Goal: Task Accomplishment & Management: Use online tool/utility

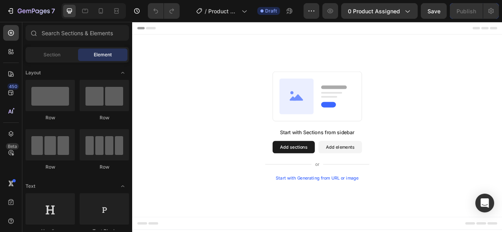
click at [356, 220] on div "Start with Generating from URL or image" at bounding box center [367, 221] width 105 height 6
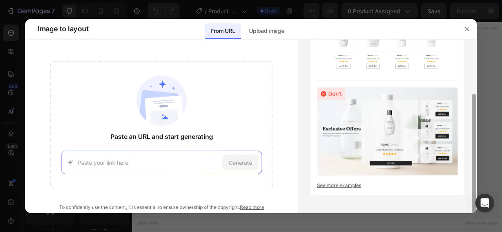
scroll to position [75, 0]
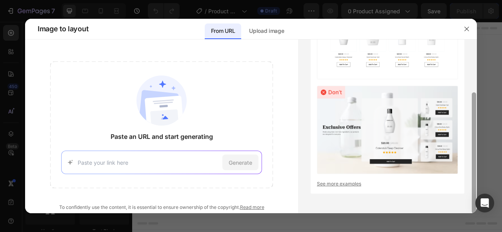
drag, startPoint x: 474, startPoint y: 102, endPoint x: 477, endPoint y: 159, distance: 56.5
click at [477, 159] on div "Image to layout From URL Upload image Paste an URL and start generating Generat…" at bounding box center [251, 116] width 502 height 232
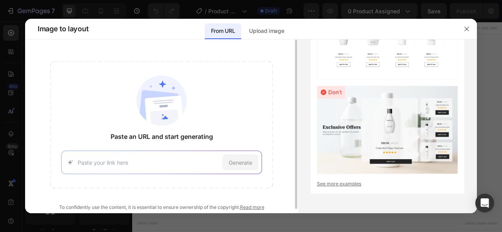
click at [153, 165] on input at bounding box center [148, 163] width 141 height 8
paste input "https://j5mebs-nt.myshopify.com/products/marine-turtle-bedding-set"
type input "https://j5mebs-nt.myshopify.com/products/marine-turtle-bedding-set"
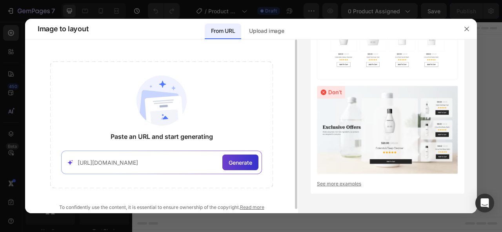
click at [240, 164] on span "Generate" at bounding box center [241, 163] width 24 height 8
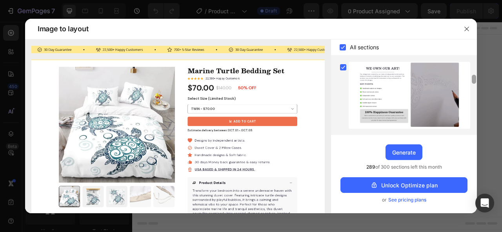
drag, startPoint x: 474, startPoint y: 74, endPoint x: 475, endPoint y: 127, distance: 52.5
click at [475, 127] on div at bounding box center [474, 95] width 6 height 74
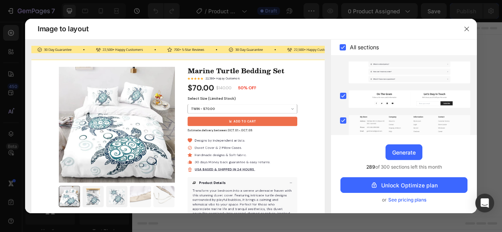
scroll to position [522, 0]
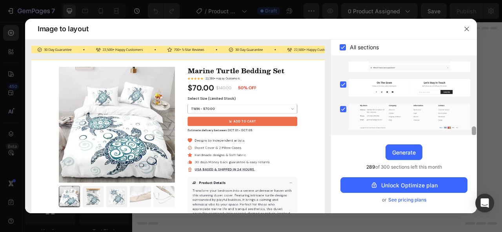
drag, startPoint x: 474, startPoint y: 82, endPoint x: 473, endPoint y: 135, distance: 52.9
click at [473, 135] on div at bounding box center [474, 131] width 4 height 9
click at [404, 154] on div "Generate" at bounding box center [404, 153] width 24 height 8
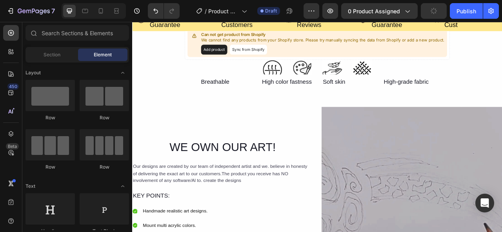
scroll to position [0, 0]
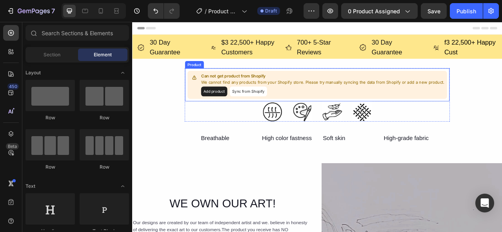
click at [236, 111] on button "Add product" at bounding box center [236, 110] width 33 height 13
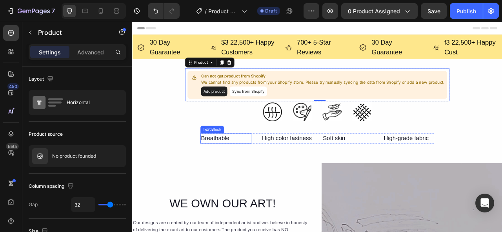
click at [240, 172] on div "Breathable" at bounding box center [251, 170] width 65 height 13
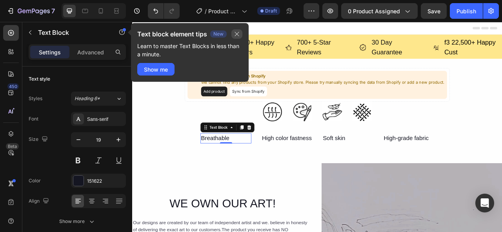
click at [238, 32] on icon "button" at bounding box center [237, 34] width 6 height 6
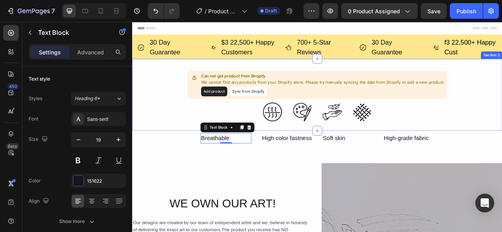
click at [501, 144] on div "Can not get product from Shopify We cannot find any products from your Shopify …" at bounding box center [367, 115] width 470 height 68
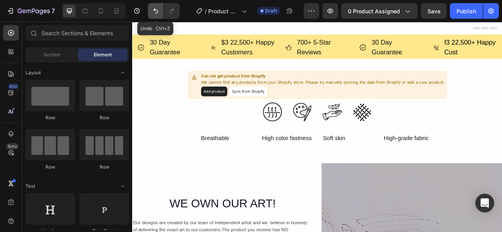
click at [156, 11] on icon "Undo/Redo" at bounding box center [156, 11] width 8 height 8
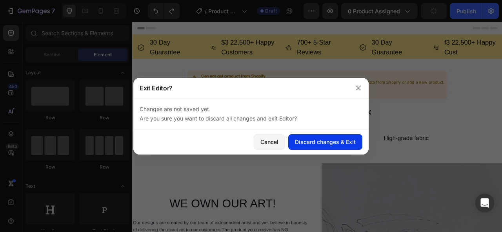
click at [330, 145] on div "Discard changes & Exit" at bounding box center [325, 142] width 61 height 8
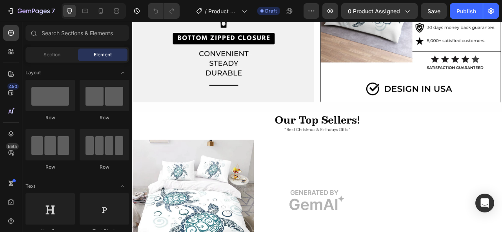
scroll to position [1012, 0]
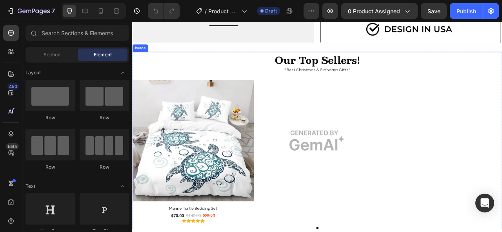
click at [369, 176] on img at bounding box center [367, 173] width 470 height 226
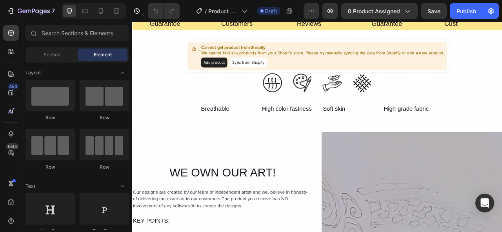
scroll to position [0, 0]
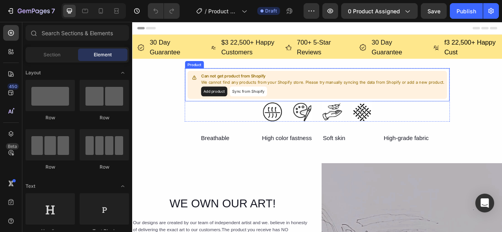
click at [278, 111] on button "Sync from Shopify" at bounding box center [279, 110] width 47 height 13
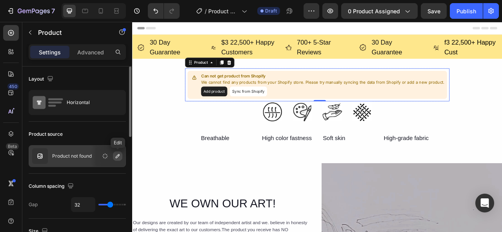
click at [116, 158] on icon "button" at bounding box center [118, 156] width 4 height 4
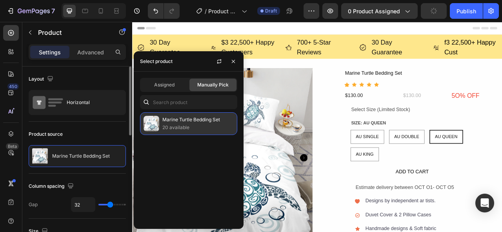
click at [186, 123] on p "Marine Turtle Bedding Set" at bounding box center [197, 120] width 71 height 8
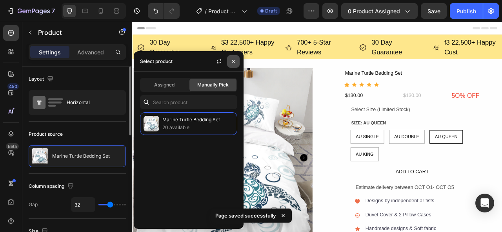
click at [235, 60] on icon "button" at bounding box center [233, 61] width 6 height 6
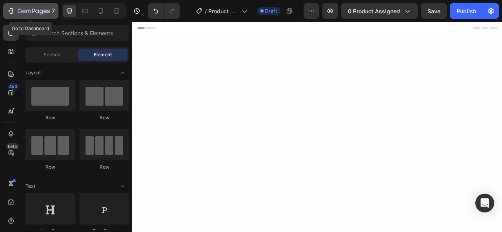
click at [40, 7] on div "7" at bounding box center [36, 10] width 37 height 9
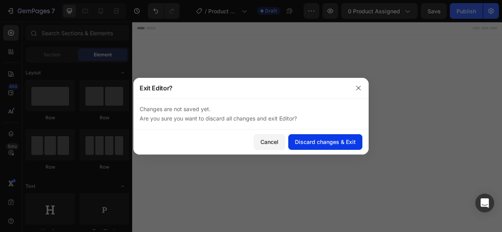
click at [321, 142] on div "Discard changes & Exit" at bounding box center [325, 142] width 61 height 8
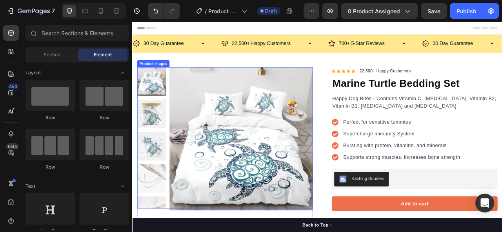
click at [357, 84] on img at bounding box center [270, 171] width 182 height 182
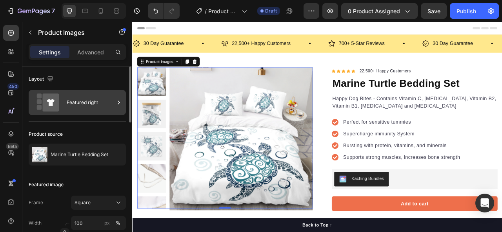
click at [118, 104] on icon at bounding box center [119, 103] width 8 height 8
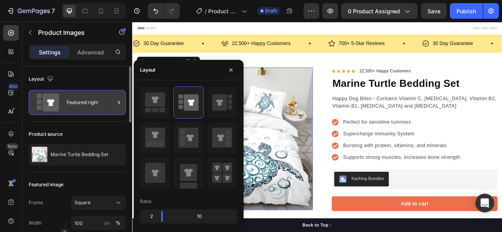
click at [118, 104] on icon at bounding box center [119, 103] width 8 height 8
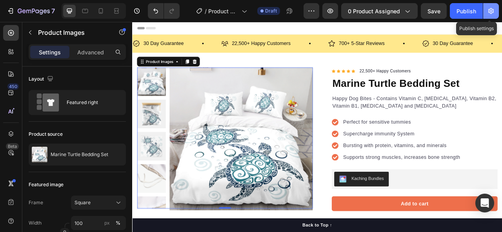
click at [492, 9] on icon "button" at bounding box center [490, 11] width 5 height 6
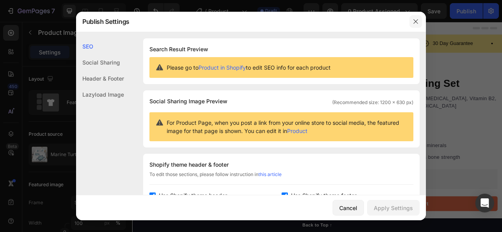
click at [415, 19] on icon "button" at bounding box center [415, 21] width 6 height 6
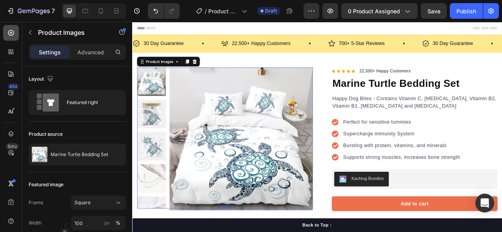
click at [14, 31] on icon at bounding box center [11, 33] width 8 height 8
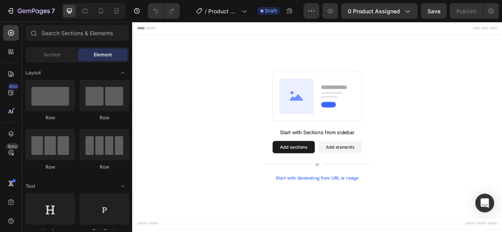
click at [376, 222] on div "Start with Generating from URL or image" at bounding box center [367, 221] width 105 height 6
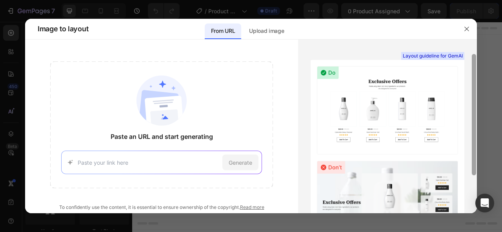
drag, startPoint x: 474, startPoint y: 65, endPoint x: 474, endPoint y: 49, distance: 15.3
click at [474, 54] on div at bounding box center [474, 115] width 4 height 122
click at [260, 25] on div "Upload image" at bounding box center [266, 32] width 47 height 16
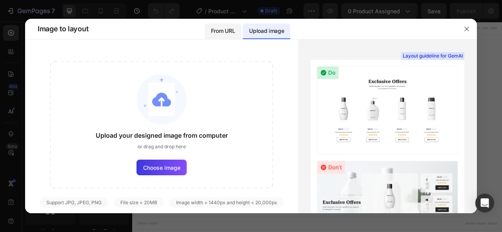
click at [229, 31] on p "From URL" at bounding box center [223, 30] width 24 height 9
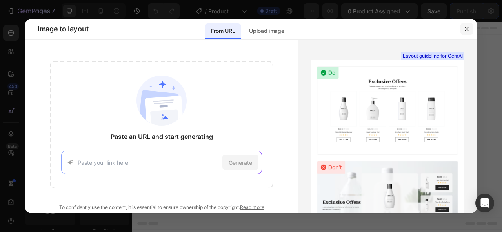
click at [466, 26] on icon "button" at bounding box center [466, 29] width 6 height 6
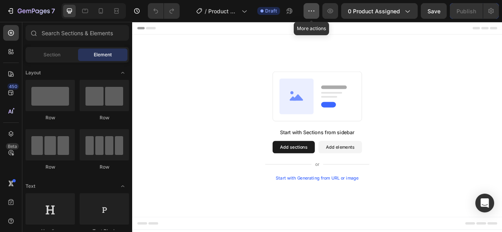
click at [312, 12] on icon "button" at bounding box center [311, 11] width 8 height 8
click at [11, 93] on icon at bounding box center [10, 93] width 5 height 5
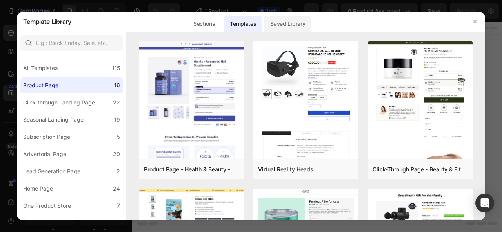
click at [301, 29] on div "Saved Library" at bounding box center [287, 24] width 47 height 16
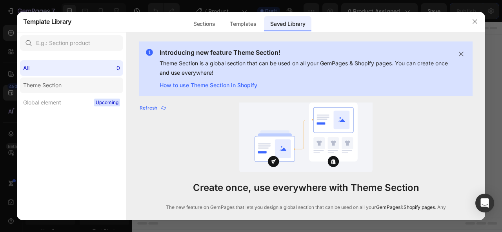
click at [57, 87] on div "Theme Section" at bounding box center [42, 85] width 38 height 9
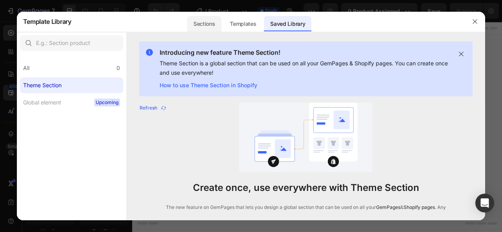
click at [208, 22] on div "Sections" at bounding box center [204, 24] width 34 height 16
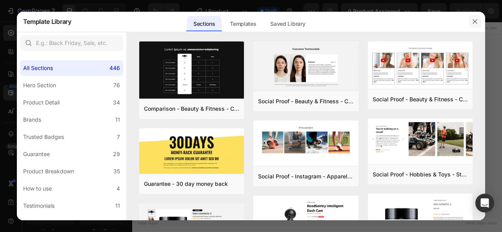
click at [474, 19] on icon "button" at bounding box center [475, 21] width 6 height 6
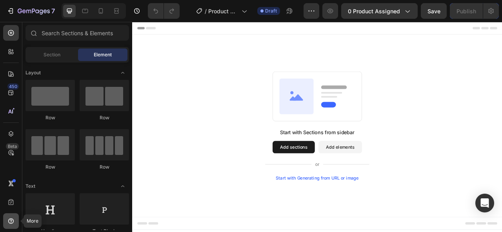
click at [9, 221] on icon at bounding box center [11, 222] width 8 height 8
click at [11, 201] on icon at bounding box center [10, 203] width 5 height 6
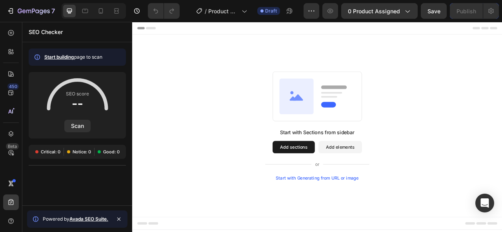
click at [501, 232] on div "Start with Sections from sidebar Add sections Add elements Start with Generatin…" at bounding box center [367, 154] width 470 height 232
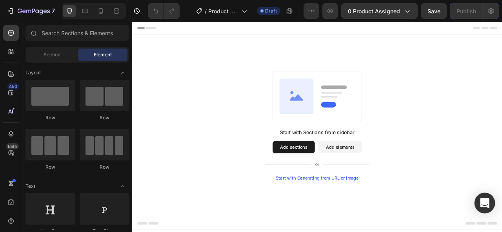
click at [487, 204] on icon "Open Intercom Messenger" at bounding box center [484, 203] width 9 height 10
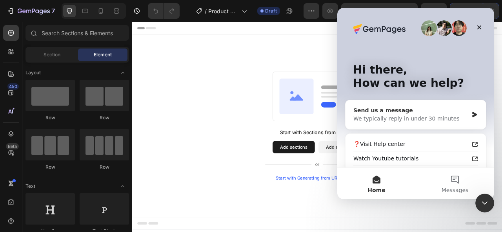
click at [401, 114] on div "Send us a message" at bounding box center [410, 111] width 115 height 8
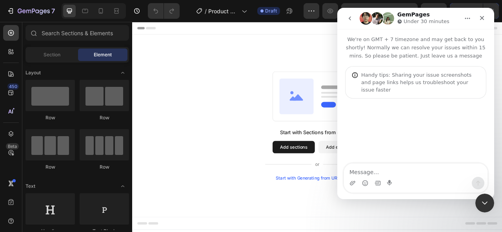
click at [367, 174] on textarea "Message…" at bounding box center [415, 170] width 143 height 13
type textarea "H"
type textarea "hey team"
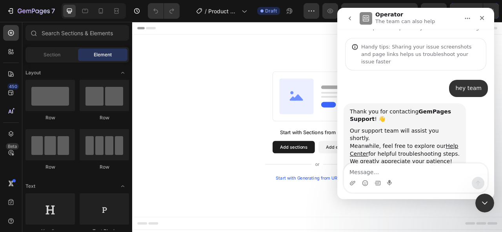
scroll to position [35, 0]
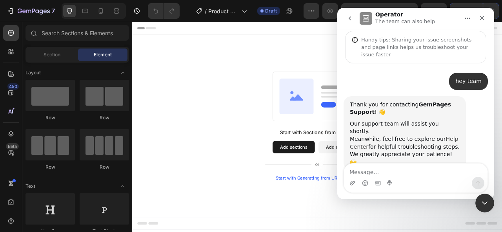
click at [361, 136] on link "Help Center" at bounding box center [404, 143] width 108 height 14
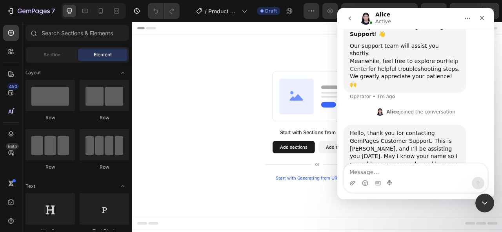
scroll to position [115, 0]
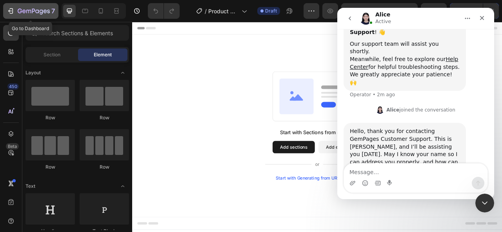
click at [26, 11] on icon "button" at bounding box center [28, 12] width 5 height 4
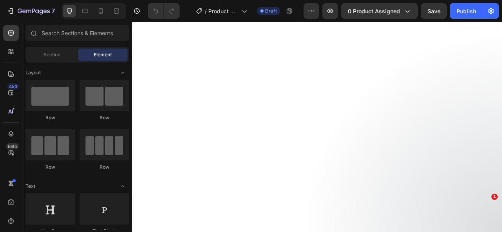
select select "586529192661877439"
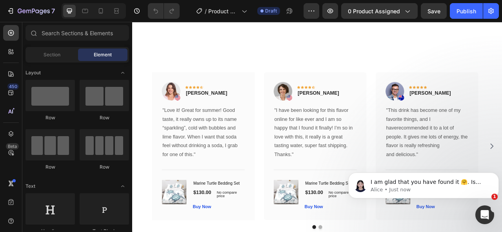
scroll to position [1627, 0]
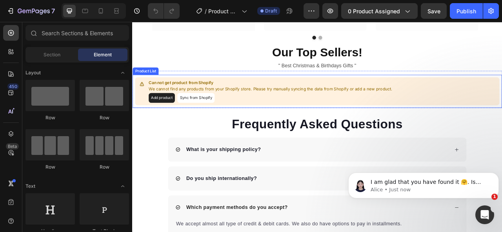
click at [216, 116] on button "Sync from Shopify" at bounding box center [212, 118] width 47 height 13
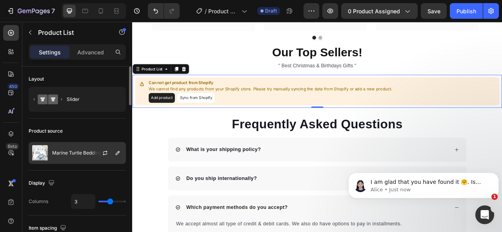
click at [111, 153] on div at bounding box center [108, 153] width 34 height 21
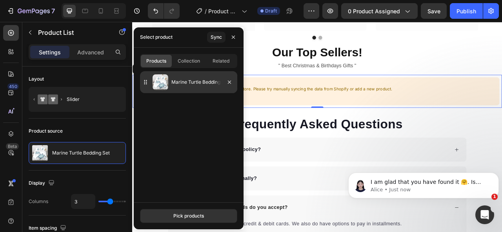
click at [197, 84] on p "Marine Turtle Bedding Set" at bounding box center [202, 82] width 63 height 8
click at [205, 83] on p "Marine Turtle Bedding Set" at bounding box center [202, 82] width 63 height 8
click at [184, 83] on p "Marine Turtle Bedding Set" at bounding box center [202, 82] width 63 height 8
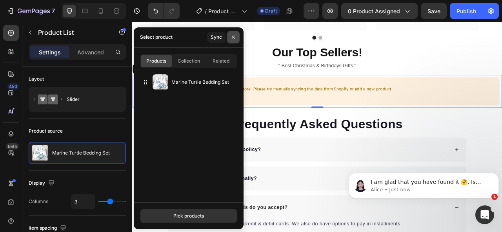
click at [235, 37] on icon "button" at bounding box center [233, 37] width 6 height 6
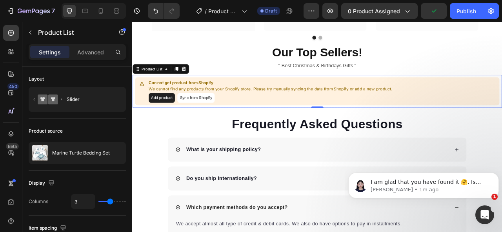
click at [219, 121] on button "Sync from Shopify" at bounding box center [212, 118] width 47 height 13
click at [215, 117] on button "Sync from Shopify" at bounding box center [212, 118] width 47 height 13
click at [464, 13] on div "Publish" at bounding box center [466, 11] width 20 height 8
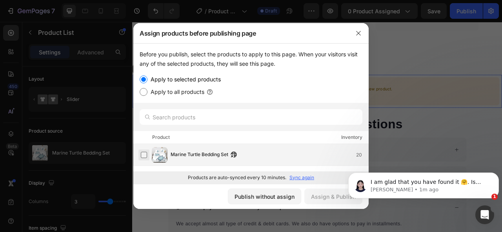
click at [143, 155] on label at bounding box center [144, 155] width 6 height 6
click at [143, 92] on input "Apply to all products" at bounding box center [144, 92] width 8 height 8
radio input "true"
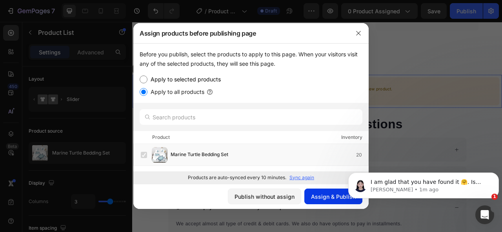
click at [340, 199] on div "Assign & Publish" at bounding box center [333, 197] width 45 height 8
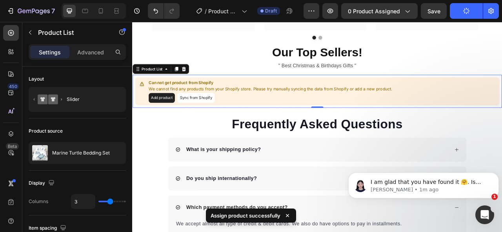
drag, startPoint x: 495, startPoint y: 169, endPoint x: 812, endPoint y: 319, distance: 350.1
click at [495, 156] on html "I am glad that you have found it 🤗. Is there anything else I may help you with?…" at bounding box center [423, 183] width 157 height 55
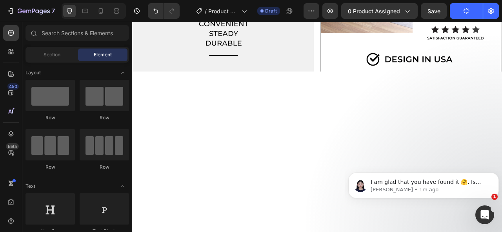
scroll to position [774, 0]
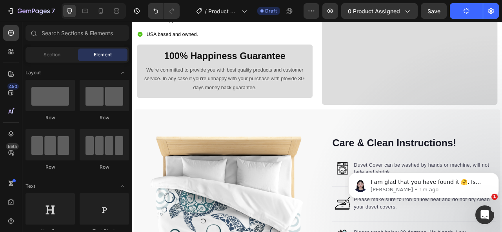
select select "586529192661877439"
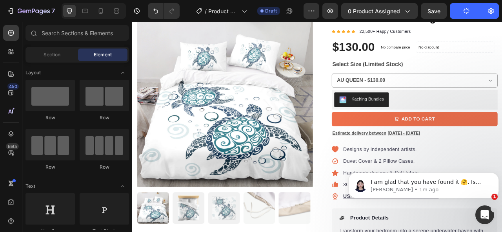
scroll to position [0, 0]
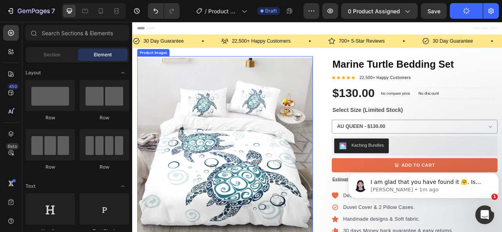
click at [276, 110] on img at bounding box center [249, 179] width 223 height 227
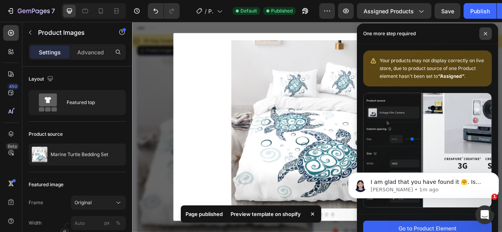
click at [485, 34] on icon at bounding box center [485, 34] width 4 height 4
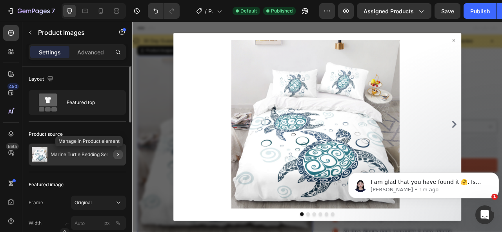
click at [118, 153] on icon "button" at bounding box center [118, 155] width 6 height 6
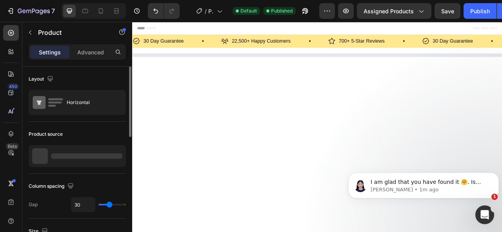
select select "586529192661877439"
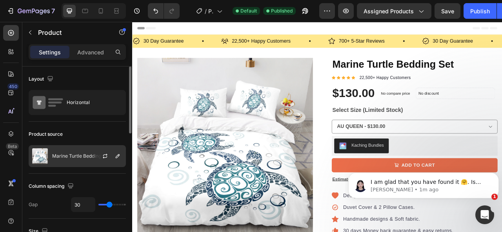
click at [72, 158] on p "Marine Turtle Bedding Set" at bounding box center [81, 156] width 58 height 5
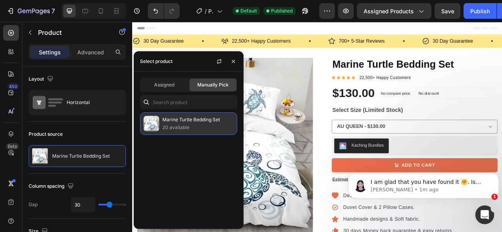
click at [193, 122] on p "Marine Turtle Bedding Set" at bounding box center [197, 120] width 71 height 8
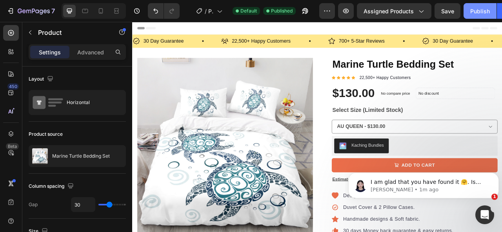
click at [481, 11] on div "Publish" at bounding box center [480, 11] width 20 height 8
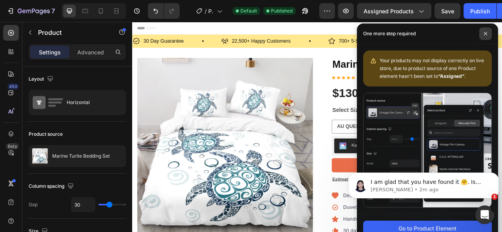
click at [484, 34] on icon at bounding box center [485, 34] width 4 height 4
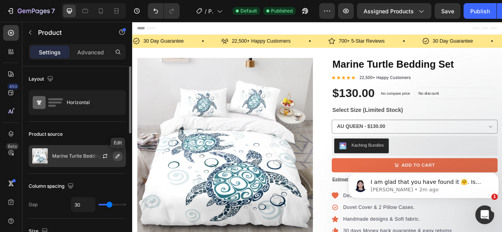
click at [116, 157] on icon "button" at bounding box center [118, 156] width 4 height 4
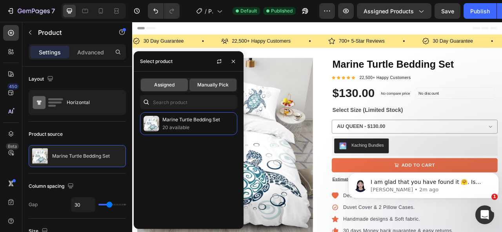
click at [168, 81] on div "Assigned" at bounding box center [164, 85] width 47 height 13
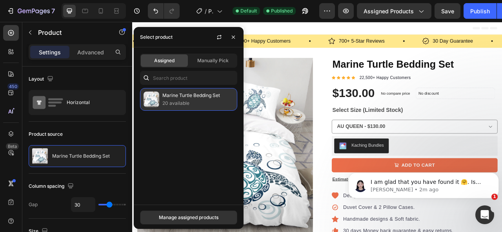
click at [186, 103] on p "20 available" at bounding box center [197, 104] width 71 height 8
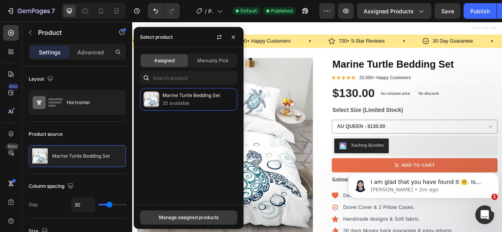
click at [175, 216] on div "Manage assigned products" at bounding box center [189, 217] width 60 height 7
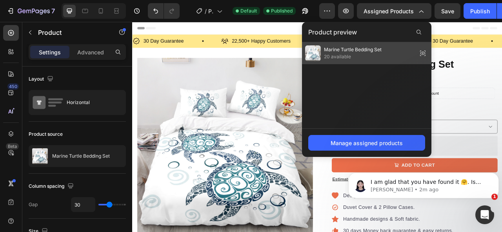
drag, startPoint x: 356, startPoint y: 54, endPoint x: 292, endPoint y: 40, distance: 65.8
click at [356, 54] on span "20 available" at bounding box center [353, 56] width 58 height 7
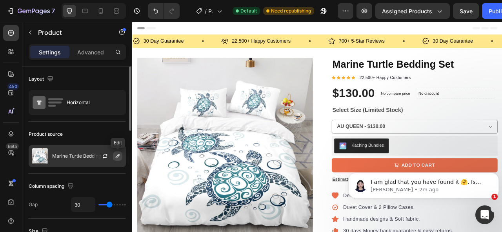
click at [117, 158] on icon "button" at bounding box center [117, 156] width 6 height 6
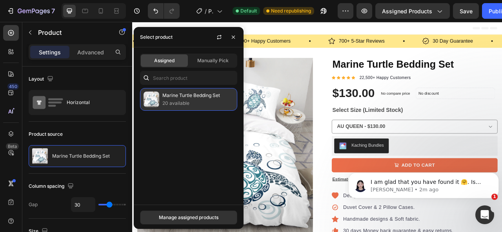
click at [171, 100] on p "20 available" at bounding box center [197, 104] width 71 height 8
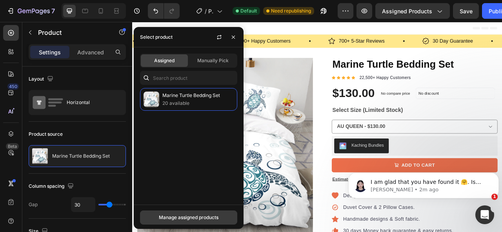
click at [178, 216] on div "Manage assigned products" at bounding box center [189, 217] width 60 height 7
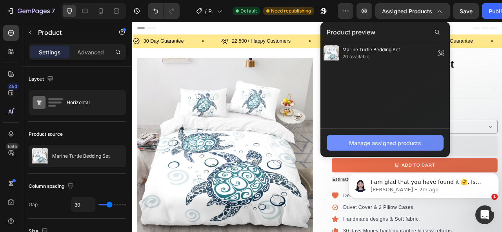
click at [371, 137] on button "Manage assigned products" at bounding box center [385, 143] width 117 height 16
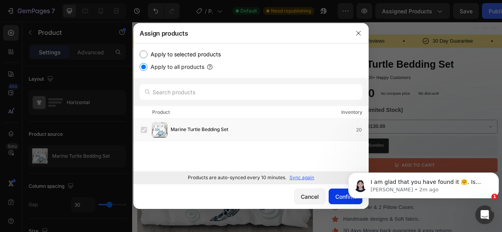
click at [343, 198] on div "Confirm" at bounding box center [345, 197] width 20 height 8
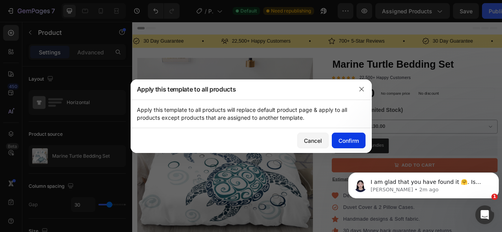
click at [349, 141] on div "Confirm" at bounding box center [348, 141] width 20 height 8
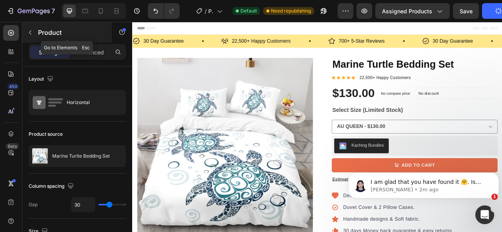
click at [90, 31] on p "Product" at bounding box center [71, 32] width 67 height 9
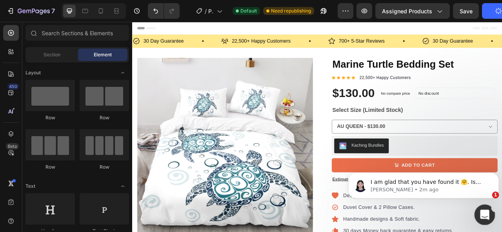
click at [481, 211] on icon "Open Intercom Messenger" at bounding box center [483, 214] width 13 height 13
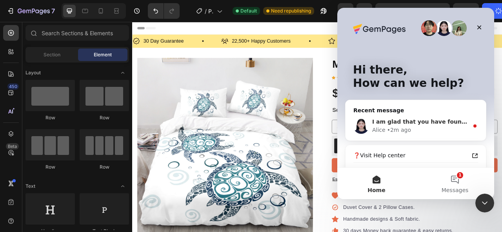
click at [424, 132] on div "Alice • 2m ago" at bounding box center [420, 130] width 96 height 8
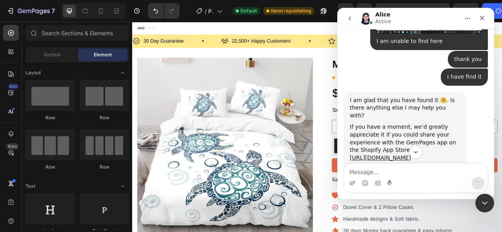
scroll to position [819, 0]
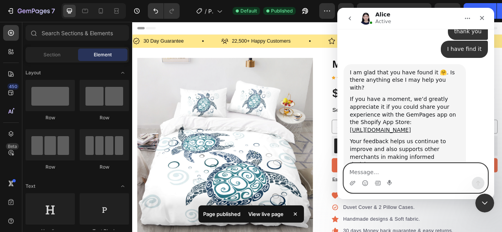
click at [362, 174] on textarea "Message…" at bounding box center [415, 170] width 143 height 13
type textarea "thank you"
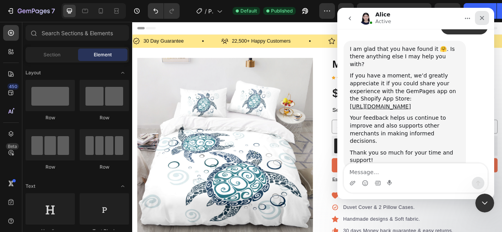
click at [482, 19] on icon "Close" at bounding box center [482, 18] width 6 height 6
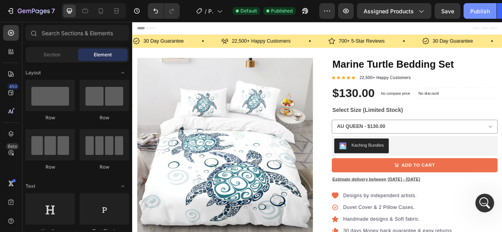
click at [479, 14] on div "Publish" at bounding box center [480, 11] width 20 height 8
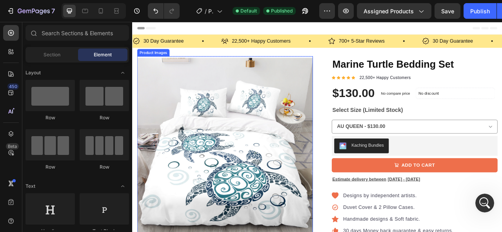
click at [322, 90] on img at bounding box center [249, 179] width 223 height 227
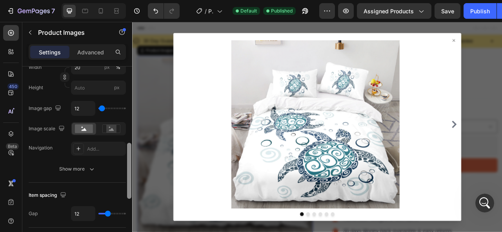
scroll to position [314, 0]
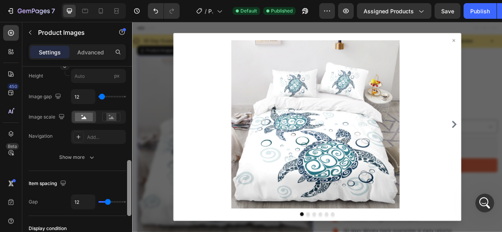
drag, startPoint x: 129, startPoint y: 85, endPoint x: 129, endPoint y: 179, distance: 94.1
click at [129, 179] on div at bounding box center [129, 188] width 4 height 56
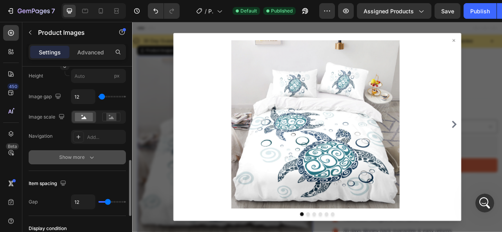
click at [89, 157] on icon "button" at bounding box center [92, 158] width 8 height 8
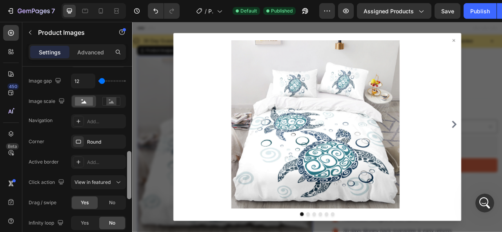
scroll to position [335, 0]
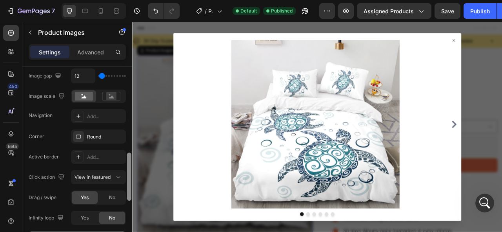
drag, startPoint x: 131, startPoint y: 188, endPoint x: 131, endPoint y: 194, distance: 6.3
click at [131, 194] on div at bounding box center [129, 177] width 4 height 48
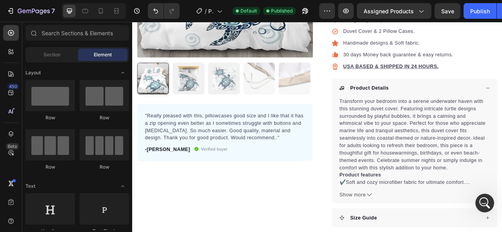
scroll to position [294, 0]
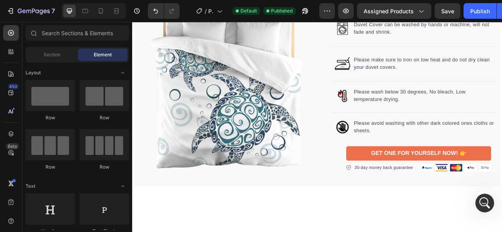
scroll to position [924, 0]
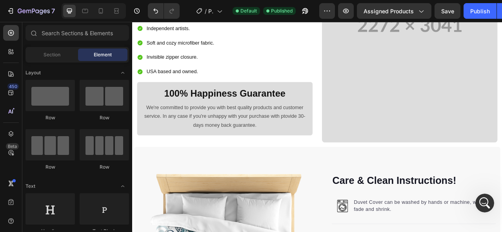
select select "586529192661877439"
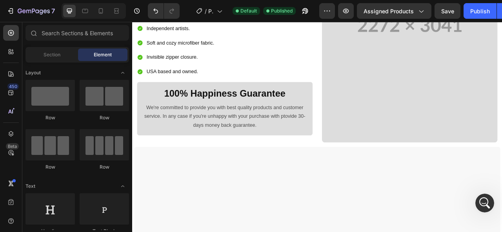
scroll to position [0, 0]
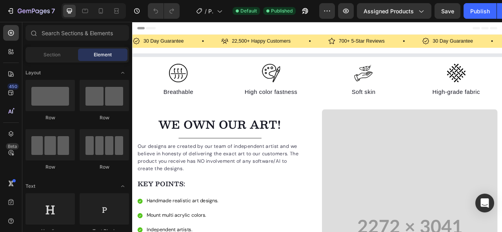
select select "586529192661877439"
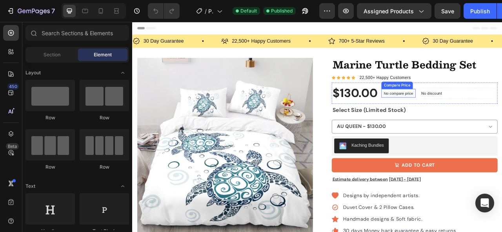
click at [477, 114] on p "No compare price" at bounding box center [470, 113] width 37 height 5
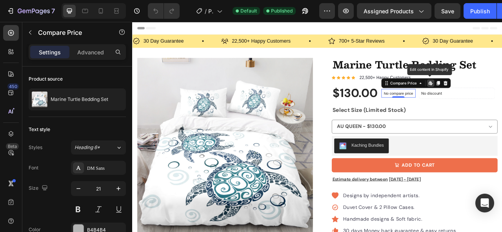
click at [501, 100] on icon at bounding box center [511, 100] width 6 height 6
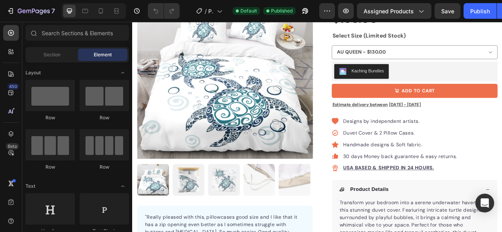
scroll to position [127, 0]
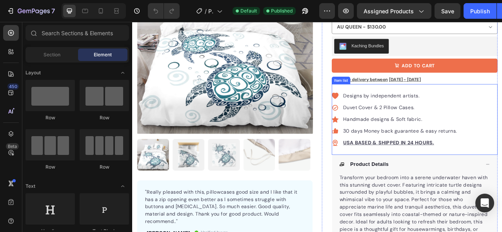
click at [423, 174] on u "USA BASED & SHIPPED IN 24 HOURS." at bounding box center [458, 176] width 116 height 8
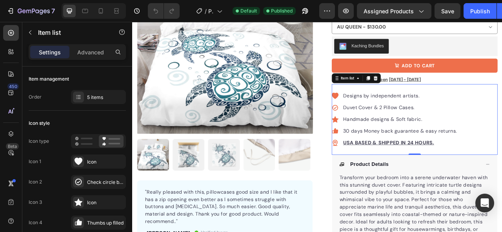
click at [413, 174] on u "USA BASED & SHIPPED IN 24 HOURS." at bounding box center [458, 176] width 116 height 8
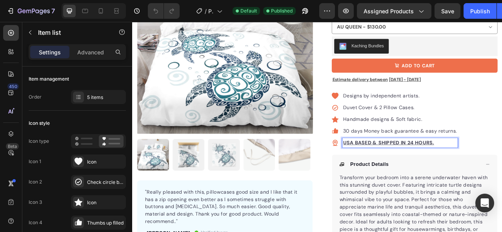
click at [409, 175] on u "USA BASED & SHIPPED IN 24 HOURS." at bounding box center [458, 176] width 116 height 8
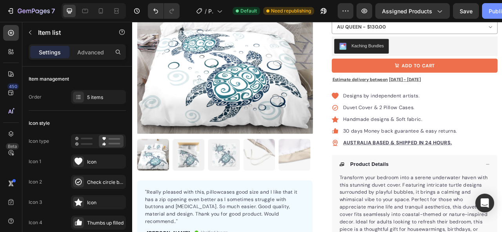
click at [494, 13] on div "Publish" at bounding box center [498, 11] width 20 height 8
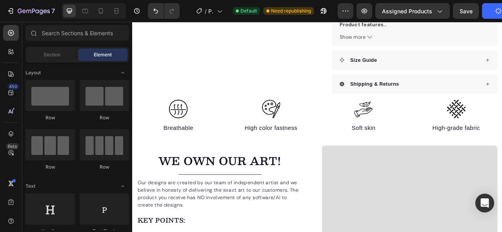
scroll to position [389, 0]
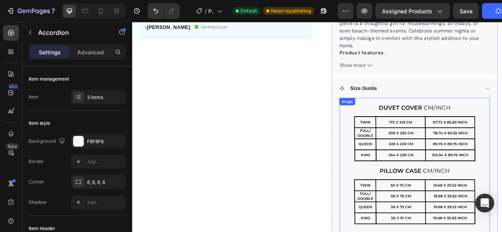
click at [501, 160] on img at bounding box center [490, 216] width 191 height 195
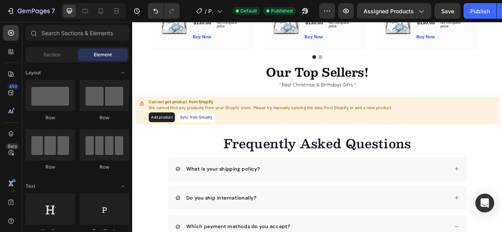
scroll to position [1810, 0]
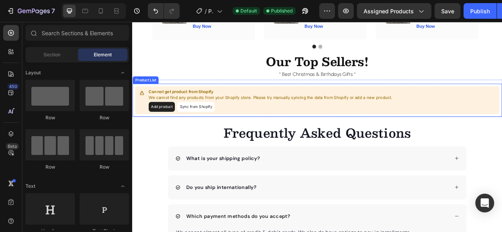
click at [209, 130] on button "Sync from Shopify" at bounding box center [212, 130] width 47 height 13
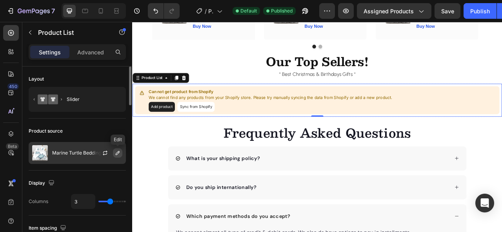
click at [116, 152] on icon "button" at bounding box center [117, 153] width 6 height 6
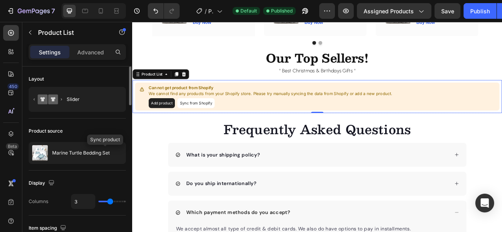
click at [0, 0] on icon "button" at bounding box center [0, 0] width 0 height 0
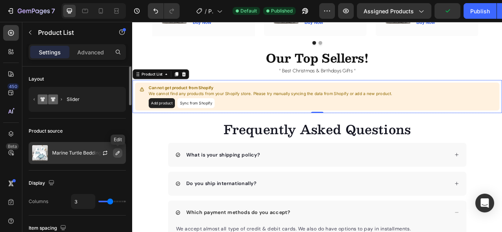
click at [118, 152] on icon "button" at bounding box center [117, 153] width 6 height 6
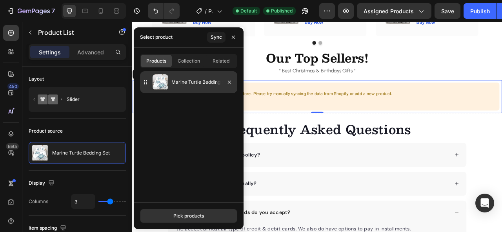
click at [192, 83] on p "Marine Turtle Bedding Set" at bounding box center [202, 82] width 63 height 8
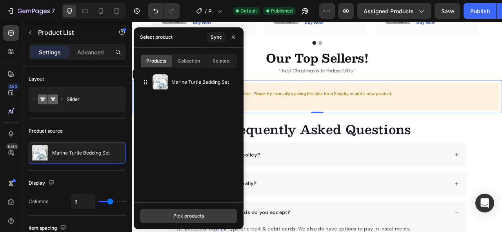
click at [183, 220] on button "Pick products" at bounding box center [188, 216] width 97 height 14
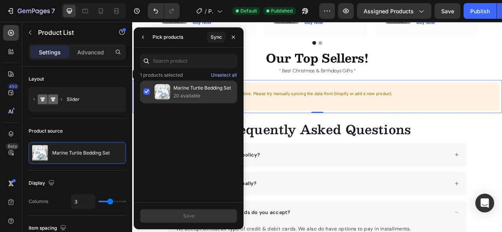
click at [201, 85] on p "Marine Turtle Bedding Set" at bounding box center [203, 88] width 60 height 8
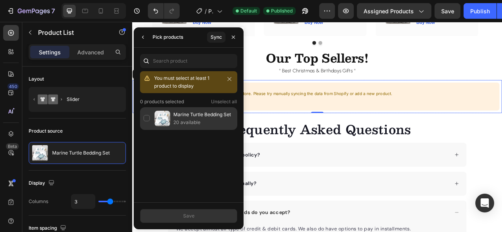
click at [186, 123] on p "20 available" at bounding box center [203, 123] width 60 height 8
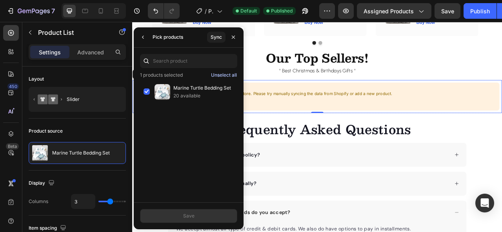
click at [225, 73] on div "Unselect all" at bounding box center [224, 75] width 26 height 7
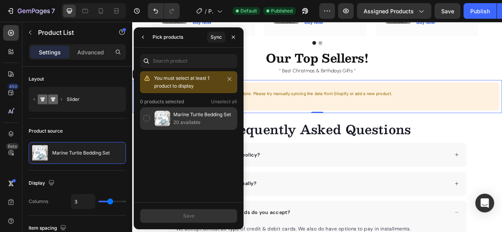
click at [190, 120] on p "20 available" at bounding box center [203, 123] width 60 height 8
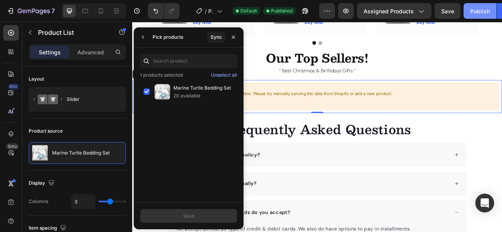
click at [478, 9] on div "Publish" at bounding box center [480, 11] width 20 height 8
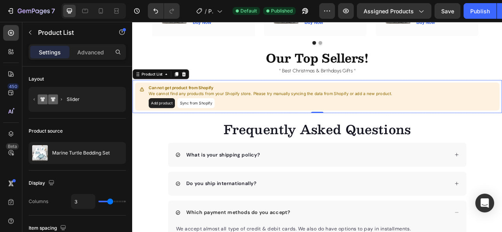
click at [212, 130] on button "Sync from Shopify" at bounding box center [212, 125] width 47 height 13
click at [217, 127] on button "Sync from Shopify" at bounding box center [212, 125] width 47 height 13
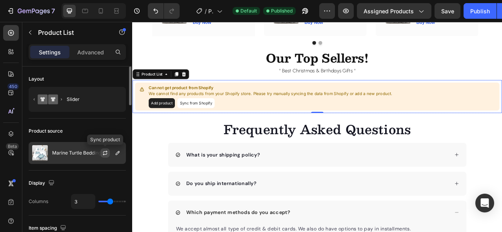
click at [104, 154] on icon "button" at bounding box center [105, 154] width 4 height 2
click at [119, 151] on icon "button" at bounding box center [118, 153] width 4 height 4
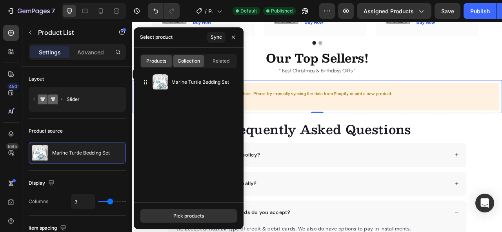
click at [195, 64] on span "Collection" at bounding box center [189, 61] width 22 height 7
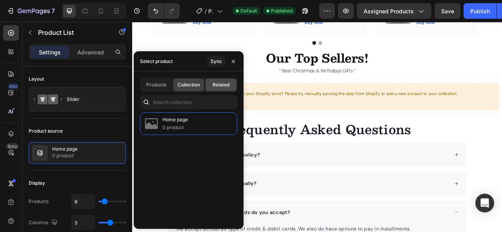
click at [223, 80] on div "Related" at bounding box center [220, 85] width 31 height 13
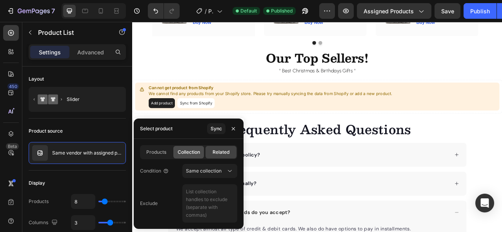
click at [188, 156] on div "Collection" at bounding box center [188, 152] width 31 height 13
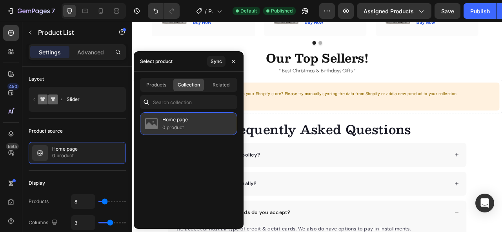
click at [191, 122] on div "Home page 0 product" at bounding box center [188, 123] width 97 height 23
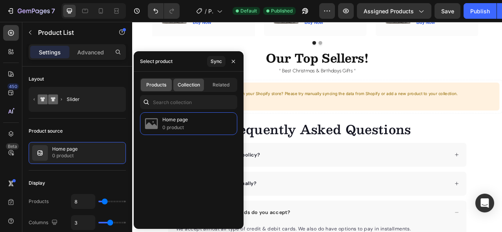
click at [156, 84] on span "Products" at bounding box center [156, 85] width 20 height 7
type input "3"
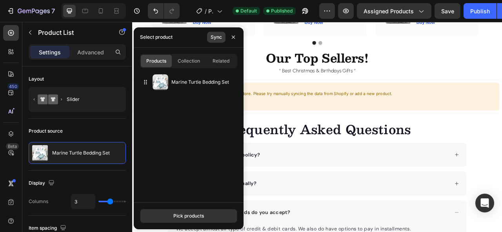
click at [218, 36] on div "Sync" at bounding box center [215, 37] width 11 height 7
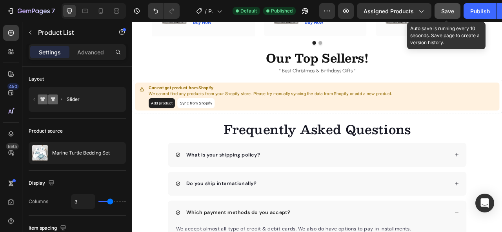
click at [443, 13] on span "Save" at bounding box center [447, 11] width 13 height 7
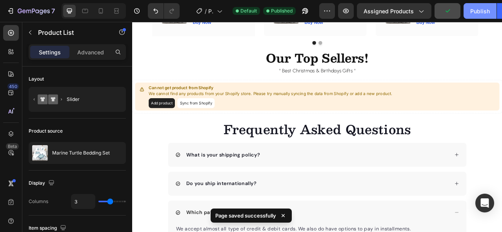
click at [474, 16] on button "Publish" at bounding box center [479, 11] width 33 height 16
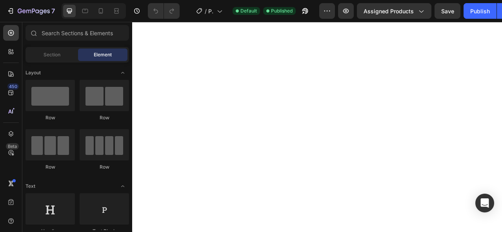
select select "586529192661877439"
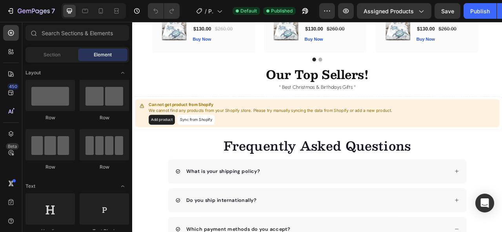
scroll to position [1367, 0]
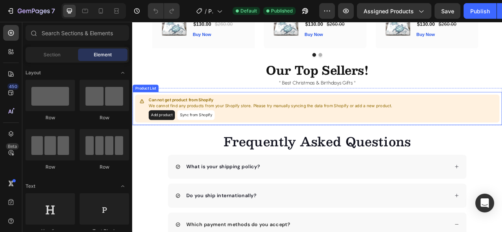
click at [169, 145] on button "Add product" at bounding box center [169, 140] width 33 height 13
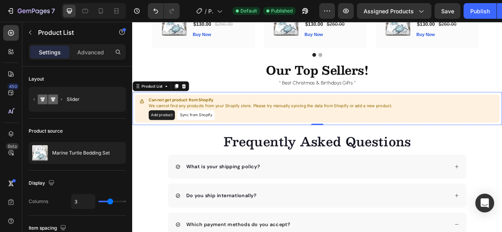
click at [221, 143] on button "Sync from Shopify" at bounding box center [212, 140] width 47 height 13
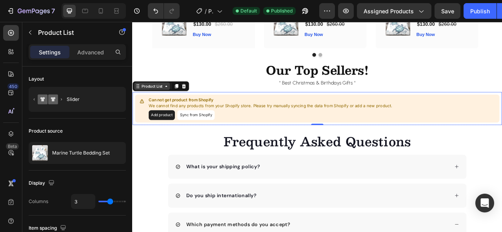
click at [167, 106] on div "Product List" at bounding box center [157, 103] width 30 height 7
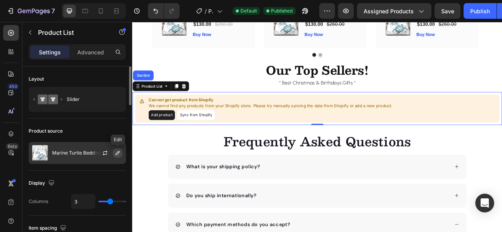
click at [117, 154] on icon "button" at bounding box center [117, 153] width 6 height 6
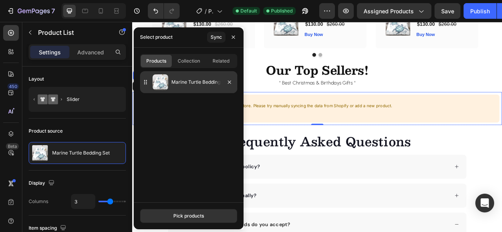
click at [181, 82] on p "Marine Turtle Bedding Set" at bounding box center [202, 82] width 63 height 8
click at [229, 82] on icon "button" at bounding box center [229, 81] width 3 height 3
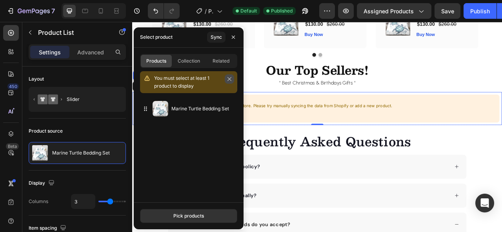
click at [229, 78] on icon "button" at bounding box center [229, 78] width 5 height 5
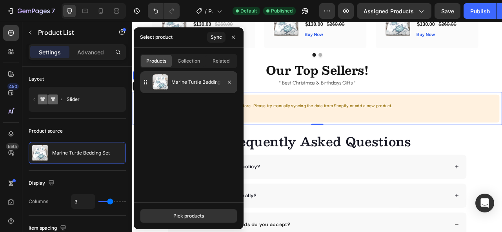
click at [186, 80] on p "Marine Turtle Bedding Set" at bounding box center [202, 82] width 63 height 8
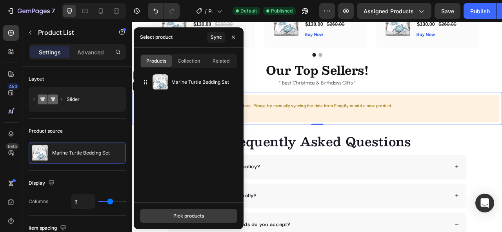
click at [185, 215] on div "Pick products" at bounding box center [188, 216] width 31 height 7
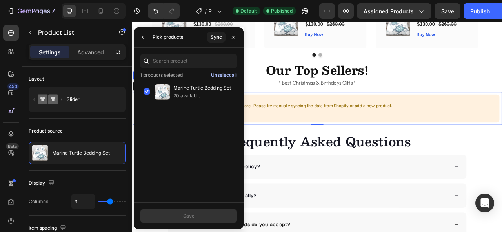
click at [227, 73] on div "Unselect all" at bounding box center [224, 75] width 26 height 7
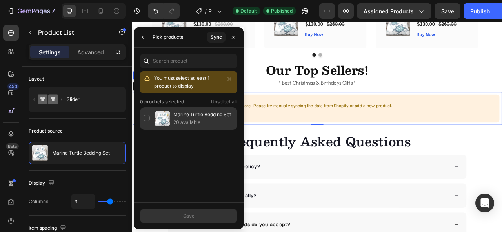
click at [180, 127] on div "Marine Turtle Bedding Set 20 available" at bounding box center [188, 118] width 97 height 23
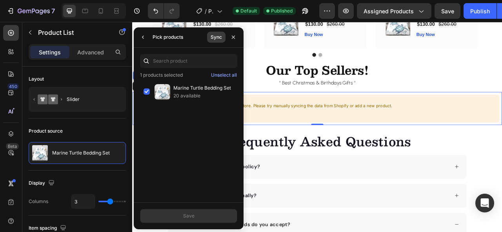
click at [216, 39] on div "Sync" at bounding box center [215, 37] width 11 height 7
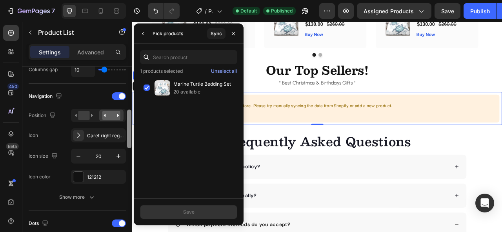
scroll to position [183, 0]
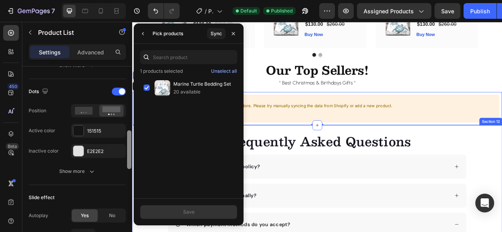
drag, startPoint x: 261, startPoint y: 105, endPoint x: 132, endPoint y: 193, distance: 156.2
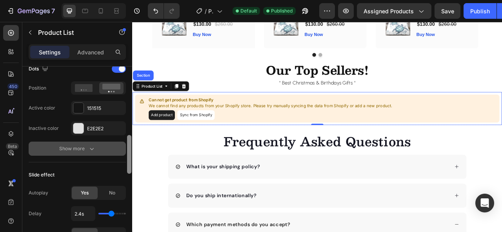
click at [100, 152] on button "Show more" at bounding box center [77, 149] width 97 height 14
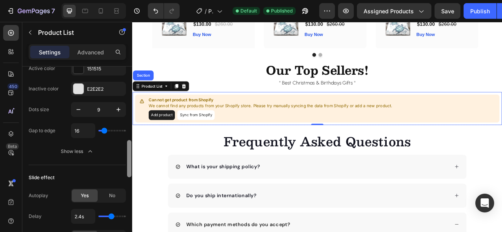
drag, startPoint x: 130, startPoint y: 150, endPoint x: 130, endPoint y: 158, distance: 7.8
click at [130, 158] on div at bounding box center [129, 158] width 4 height 37
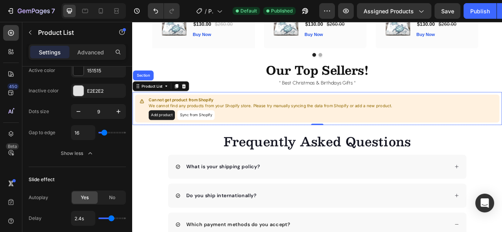
click at [216, 143] on button "Sync from Shopify" at bounding box center [212, 140] width 47 height 13
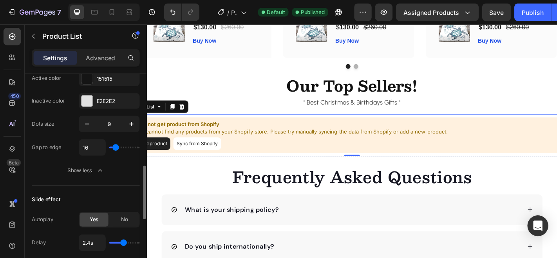
scroll to position [1367, 0]
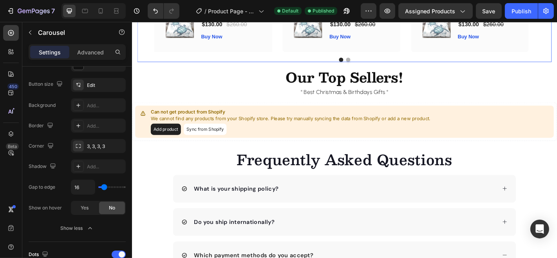
scroll to position [0, 0]
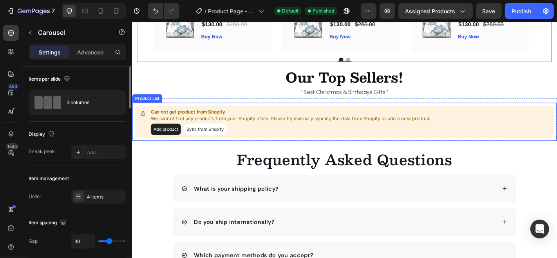
click at [501, 130] on div "Can not get product from Shopify We cannot find any products from your Shopify …" at bounding box center [366, 132] width 463 height 36
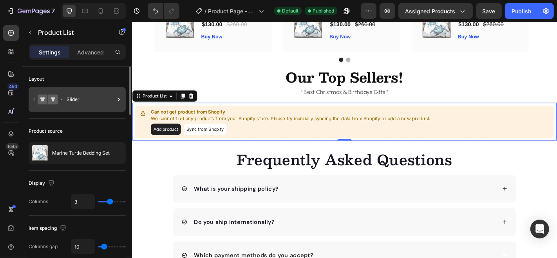
click at [90, 99] on div "Slider" at bounding box center [91, 100] width 48 height 18
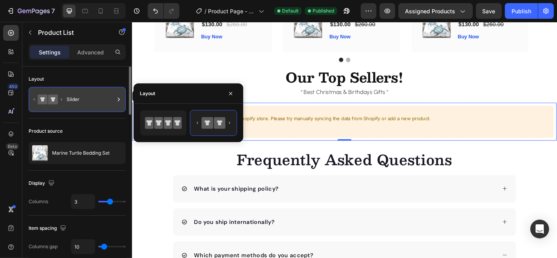
click at [90, 99] on div "Slider" at bounding box center [91, 100] width 48 height 18
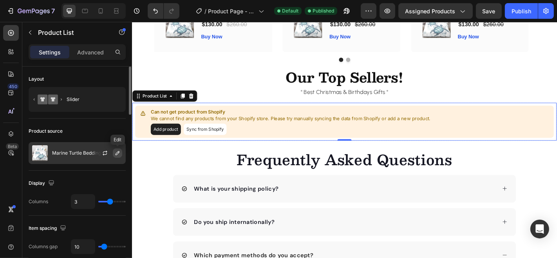
click at [117, 156] on icon "button" at bounding box center [117, 153] width 6 height 6
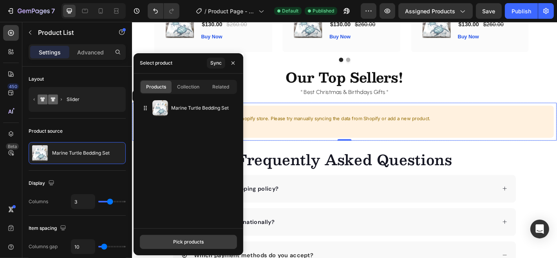
click at [176, 232] on div "Pick products" at bounding box center [188, 242] width 31 height 7
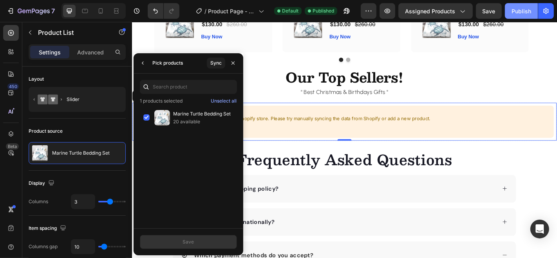
click at [501, 10] on div "Publish" at bounding box center [522, 11] width 20 height 8
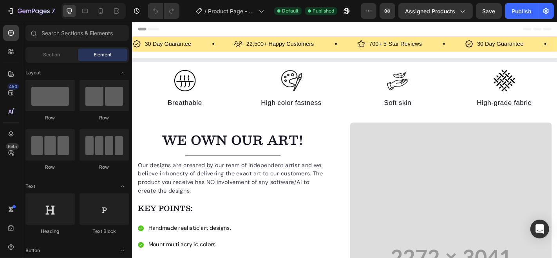
select select "586529192661877439"
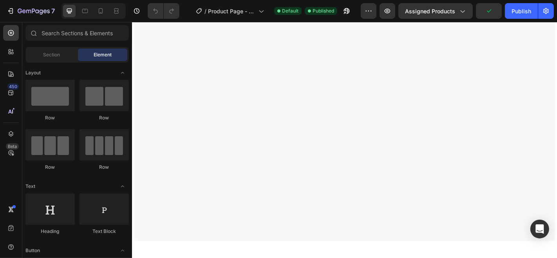
scroll to position [1331, 0]
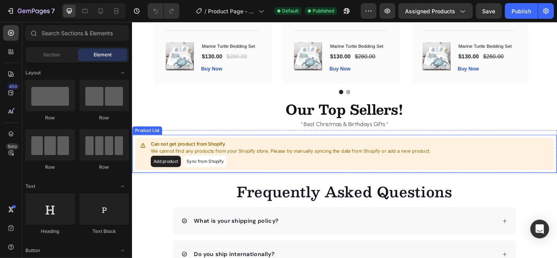
click at [313, 152] on div "Can not get product from Shopify We cannot find any products from your Shopify …" at bounding box center [367, 167] width 470 height 43
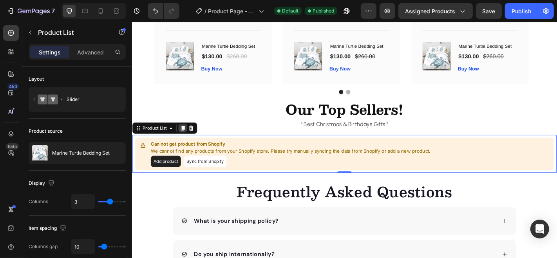
click at [188, 142] on icon at bounding box center [188, 138] width 4 height 5
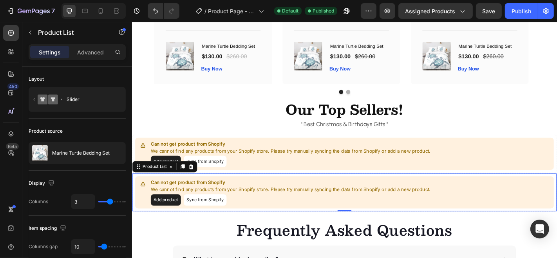
click at [275, 197] on div "Can not get product from Shopify We cannot find any products from your Shopify …" at bounding box center [366, 210] width 463 height 36
click at [197, 185] on icon at bounding box center [197, 181] width 5 height 5
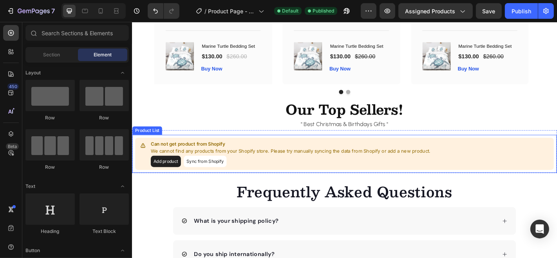
click at [275, 160] on p "Can not get product from Shopify" at bounding box center [307, 157] width 310 height 8
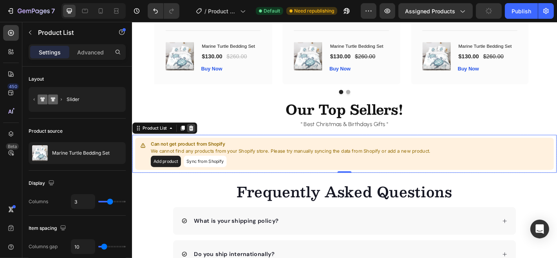
click at [198, 142] on icon at bounding box center [197, 138] width 5 height 5
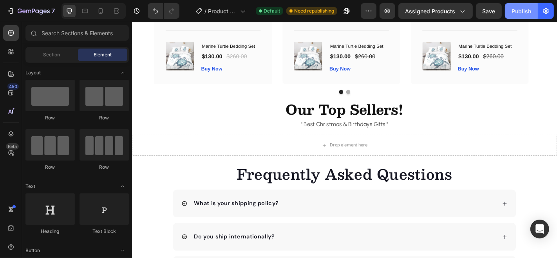
click at [519, 12] on div "Publish" at bounding box center [522, 11] width 20 height 8
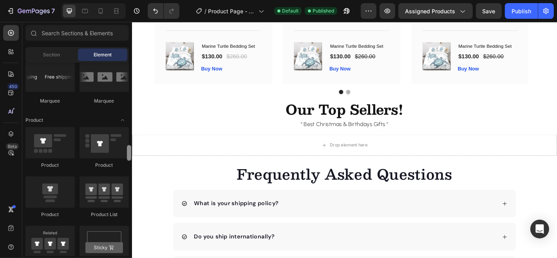
scroll to position [956, 0]
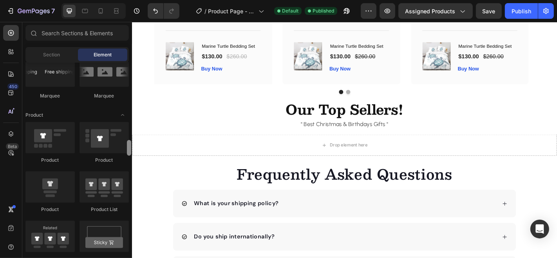
drag, startPoint x: 128, startPoint y: 72, endPoint x: 131, endPoint y: 150, distance: 77.7
click at [131, 150] on div at bounding box center [129, 148] width 4 height 16
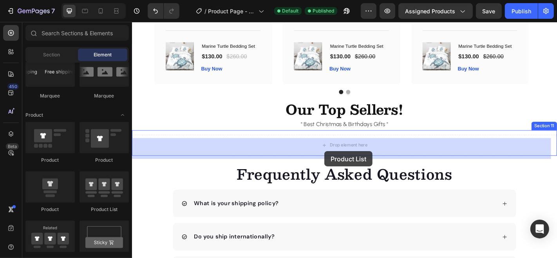
drag, startPoint x: 236, startPoint y: 212, endPoint x: 345, endPoint y: 165, distance: 118.3
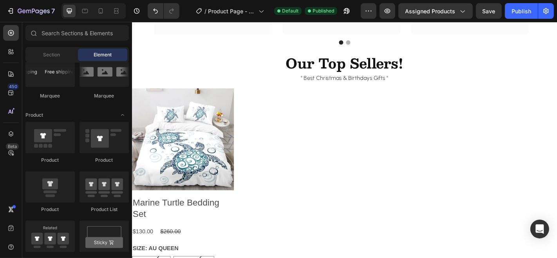
scroll to position [1349, 0]
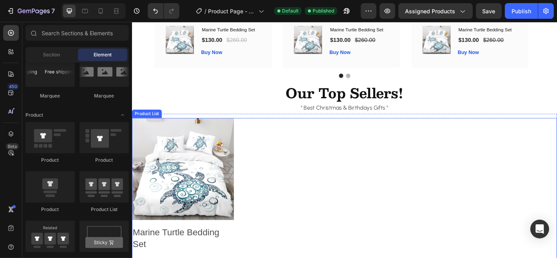
click at [356, 151] on div "Product Images Marine Turtle Bedding Set Product Title $130.00 Product Price Pr…" at bounding box center [367, 257] width 470 height 259
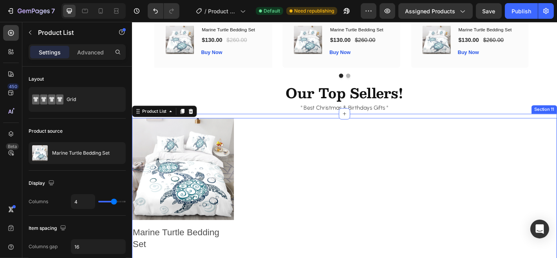
click at [325, 128] on div "Product Images Marine Turtle Bedding Set Product Title $130.00 Product Price Pr…" at bounding box center [367, 255] width 470 height 264
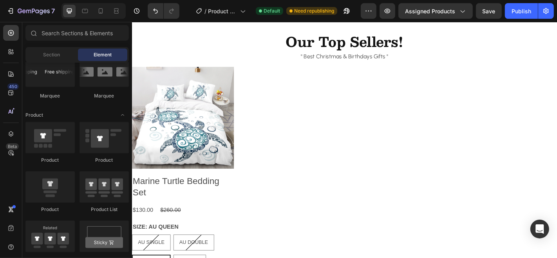
scroll to position [1426, 0]
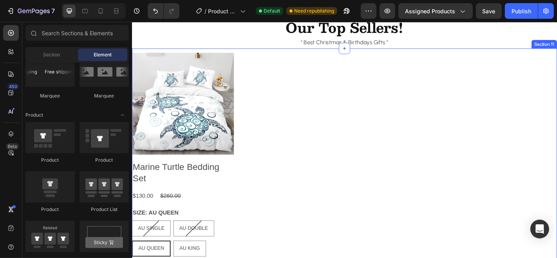
click at [269, 51] on div "Product Images Marine Turtle Bedding Set Product Title $130.00 Product Price Pr…" at bounding box center [367, 183] width 470 height 264
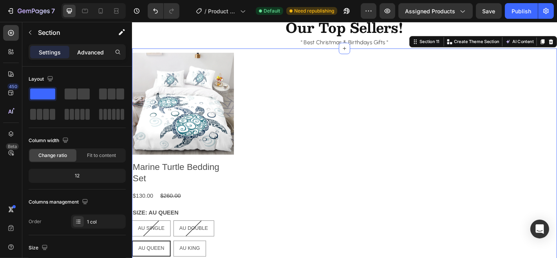
click at [93, 48] on p "Advanced" at bounding box center [90, 52] width 27 height 8
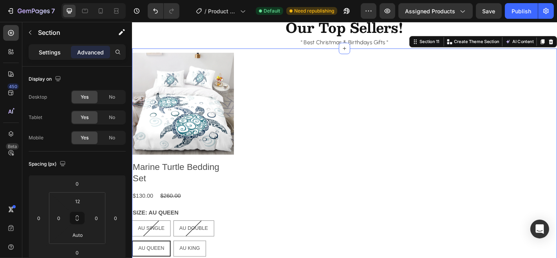
click at [53, 53] on p "Settings" at bounding box center [50, 52] width 22 height 8
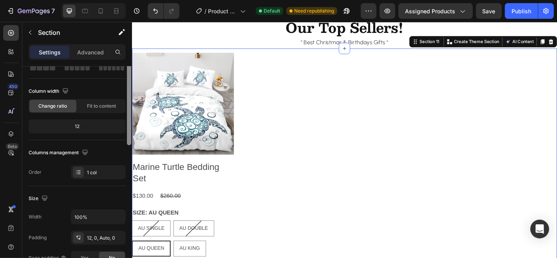
scroll to position [0, 0]
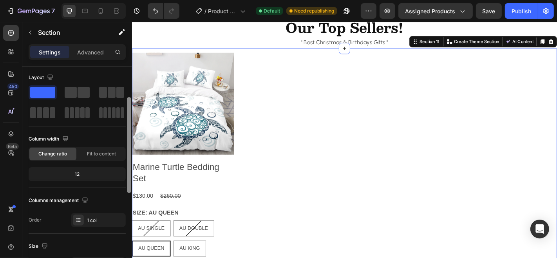
click at [130, 102] on div at bounding box center [129, 145] width 4 height 96
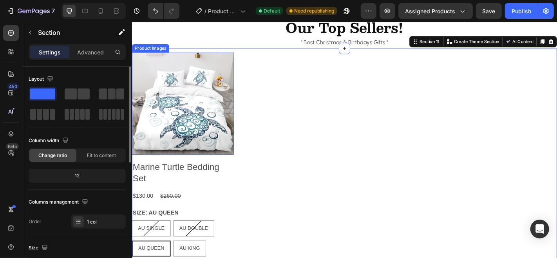
click at [210, 103] on img at bounding box center [188, 112] width 113 height 113
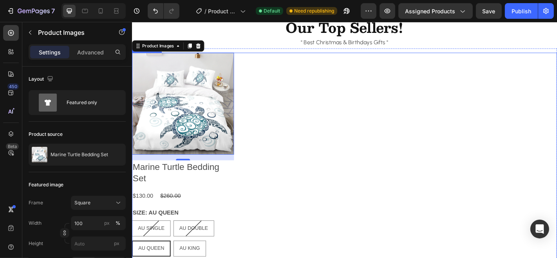
click at [250, 105] on div "Product Images 16 Marine Turtle Bedding Set Product Title $130.00 Product Price…" at bounding box center [367, 185] width 470 height 259
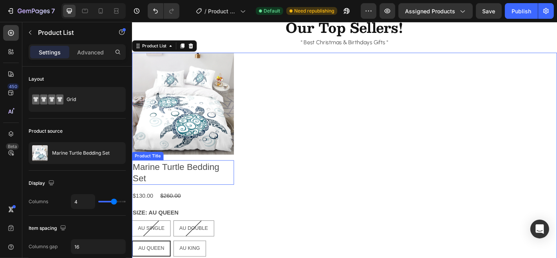
click at [234, 198] on h2 "Marine Turtle Bedding Set" at bounding box center [188, 188] width 113 height 27
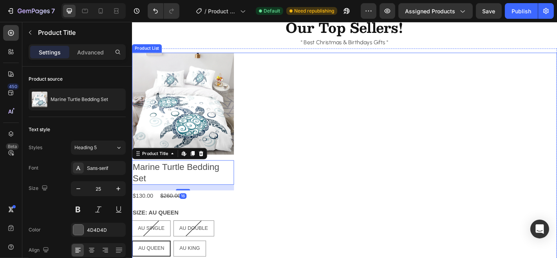
click at [243, 125] on div "Product Images Marine Turtle Bedding Set Product Title Edit content in Shopify …" at bounding box center [367, 185] width 470 height 259
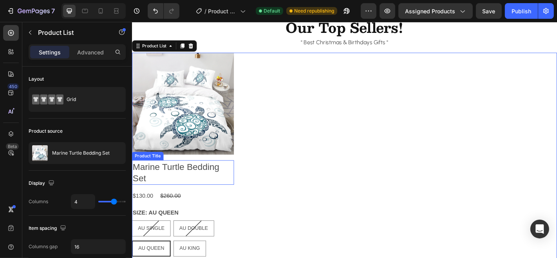
click at [226, 176] on h2 "Marine Turtle Bedding Set" at bounding box center [188, 188] width 113 height 27
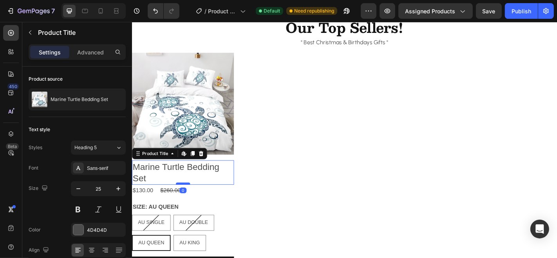
drag, startPoint x: 189, startPoint y: 205, endPoint x: 189, endPoint y: 198, distance: 7.4
click at [189, 200] on div at bounding box center [188, 201] width 16 height 2
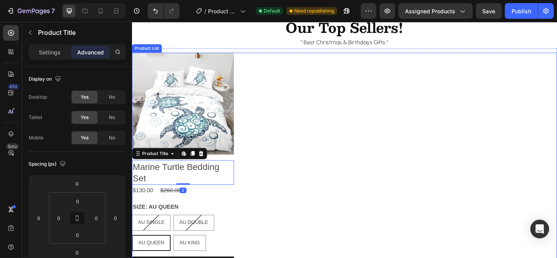
click at [243, 161] on div "Product Images Marine Turtle Bedding Set Product Title Edit content in Shopify …" at bounding box center [367, 182] width 470 height 253
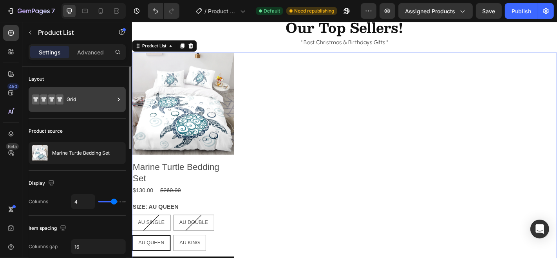
click at [102, 98] on div "Grid" at bounding box center [91, 100] width 48 height 18
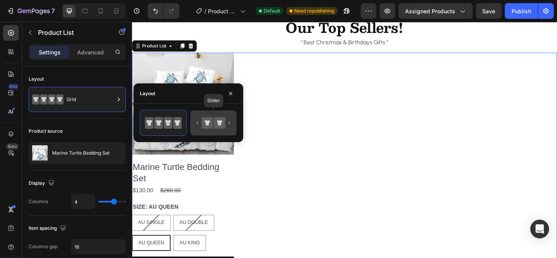
click at [218, 123] on icon at bounding box center [219, 123] width 11 height 11
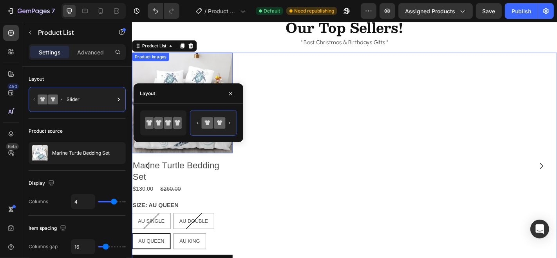
click at [240, 166] on img at bounding box center [187, 111] width 111 height 111
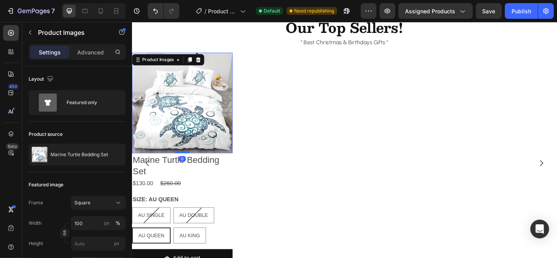
drag, startPoint x: 190, startPoint y: 172, endPoint x: 190, endPoint y: 165, distance: 7.1
click at [190, 165] on div at bounding box center [188, 166] width 16 height 2
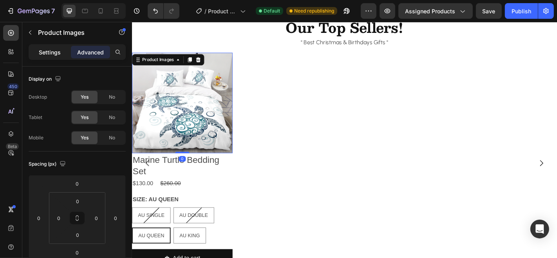
click at [47, 50] on p "Settings" at bounding box center [50, 52] width 22 height 8
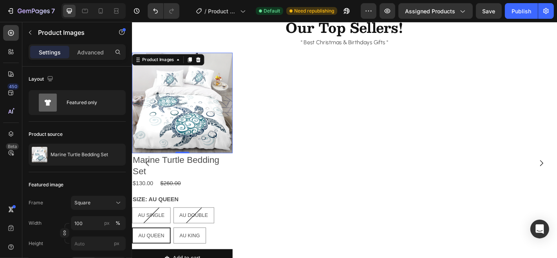
click at [241, 57] on img at bounding box center [187, 111] width 111 height 111
click at [206, 85] on img at bounding box center [187, 111] width 111 height 111
click at [120, 202] on icon at bounding box center [118, 203] width 8 height 8
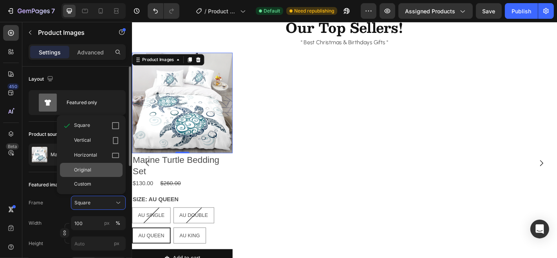
click at [91, 168] on span "Original" at bounding box center [82, 170] width 17 height 7
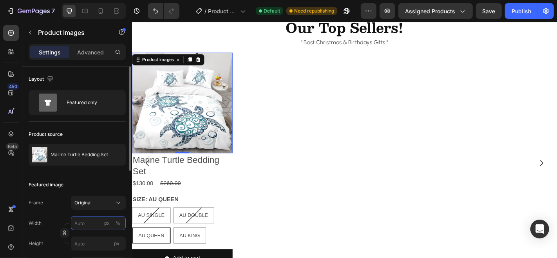
click at [85, 222] on input "px %" at bounding box center [98, 223] width 55 height 14
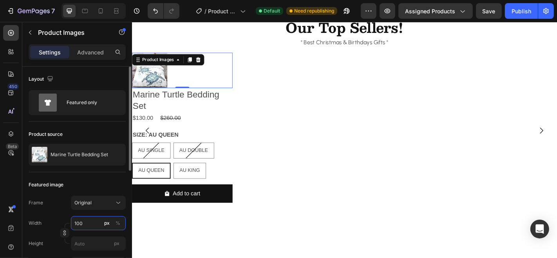
type input "100"
click at [63, 210] on div "Frame Original Width 100 px % Height px" at bounding box center [77, 223] width 97 height 55
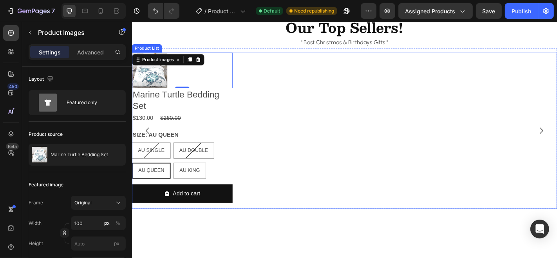
click at [356, 117] on div "Product Images 0 Marine Turtle Bedding Set Product Title $130.00 Product Price …" at bounding box center [367, 142] width 470 height 173
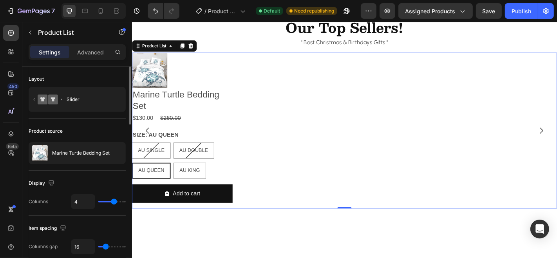
type input "3"
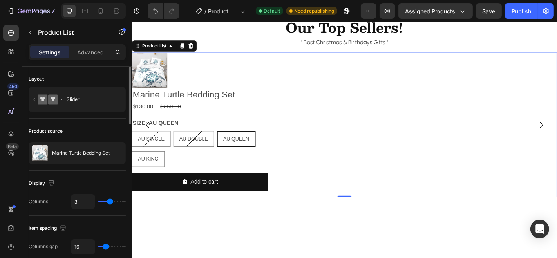
type input "3"
click at [110, 201] on input "range" at bounding box center [111, 202] width 27 height 2
click at [84, 244] on input "16" at bounding box center [83, 247] width 24 height 14
type input "1"
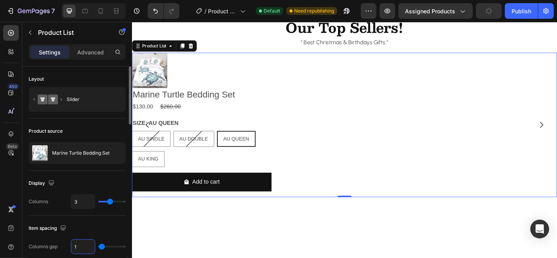
type input "10"
click at [111, 227] on div "Item spacing" at bounding box center [77, 228] width 97 height 13
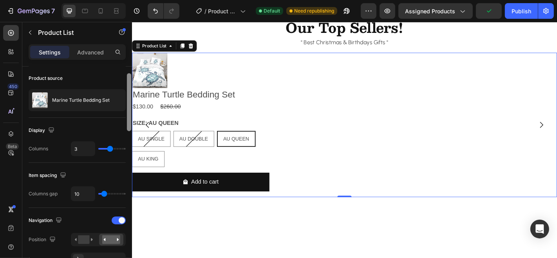
scroll to position [57, 0]
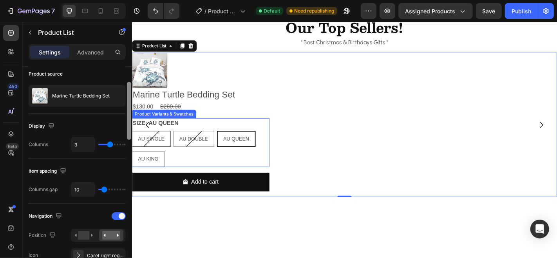
drag, startPoint x: 259, startPoint y: 131, endPoint x: 133, endPoint y: 147, distance: 127.3
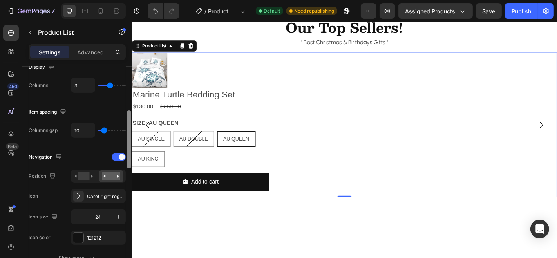
scroll to position [126, 0]
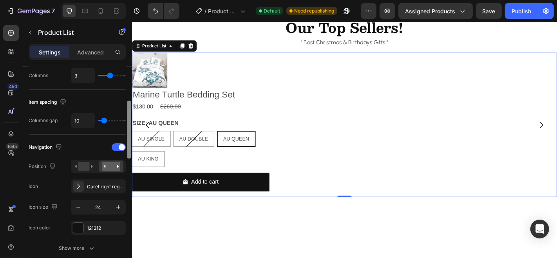
drag, startPoint x: 130, startPoint y: 125, endPoint x: 130, endPoint y: 143, distance: 18.8
click at [130, 143] on div at bounding box center [129, 130] width 4 height 58
click at [76, 208] on icon "button" at bounding box center [78, 207] width 8 height 8
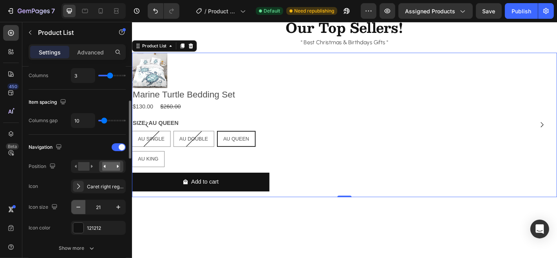
click at [76, 208] on icon "button" at bounding box center [78, 207] width 8 height 8
type input "20"
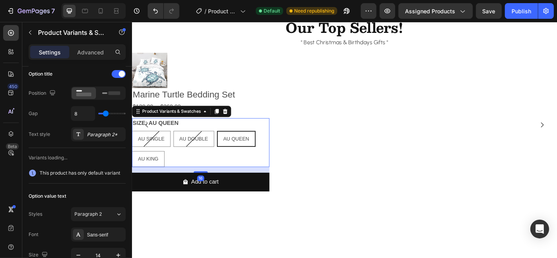
scroll to position [0, 0]
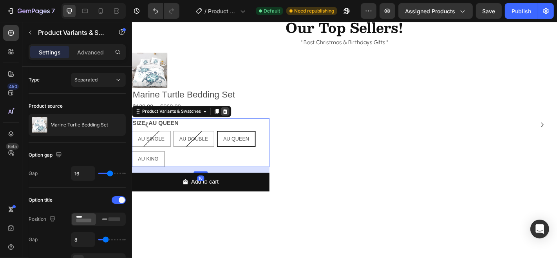
click at [234, 122] on icon at bounding box center [234, 120] width 5 height 5
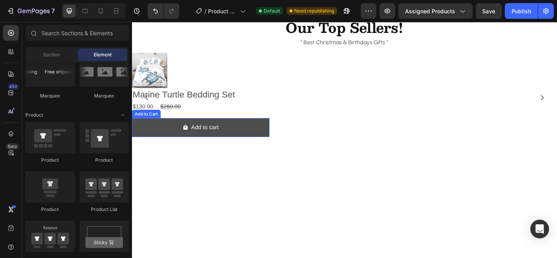
click at [176, 133] on button "Add to cart" at bounding box center [208, 138] width 152 height 21
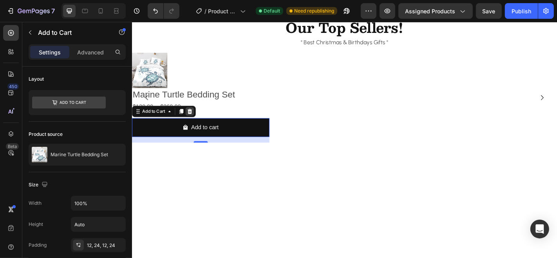
click at [195, 119] on icon at bounding box center [195, 120] width 5 height 5
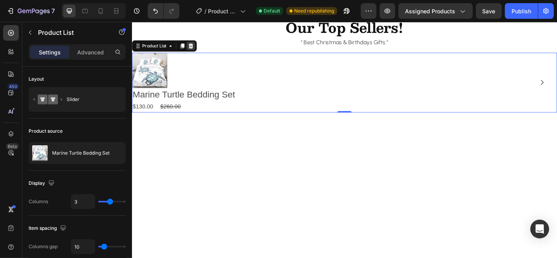
click at [201, 48] on div at bounding box center [196, 48] width 9 height 9
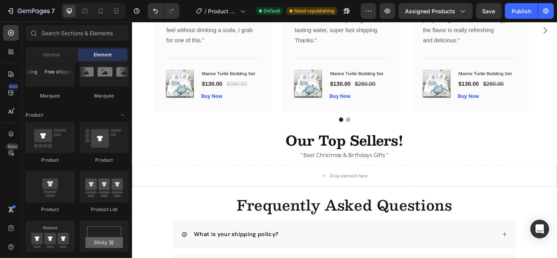
scroll to position [1323, 0]
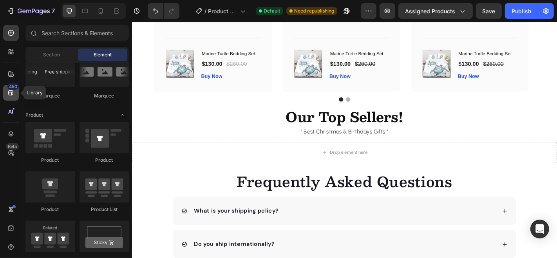
click at [10, 91] on icon at bounding box center [11, 93] width 8 height 8
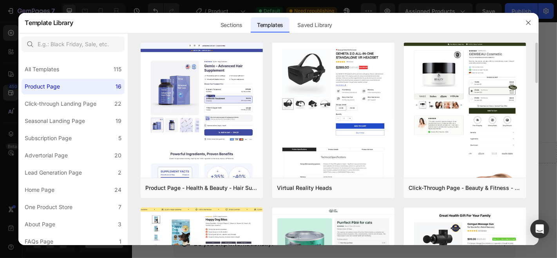
drag, startPoint x: 536, startPoint y: 52, endPoint x: 537, endPoint y: 76, distance: 24.7
click at [537, 76] on div "Product Page - Health & Beauty - Hair Supplement Add to page Preview Virtual Re…" at bounding box center [333, 144] width 410 height 203
drag, startPoint x: 536, startPoint y: 74, endPoint x: 537, endPoint y: 93, distance: 19.2
click at [537, 93] on div "Product Page - Health & Beauty - Hair Supplement Add to page Preview Virtual Re…" at bounding box center [333, 144] width 410 height 203
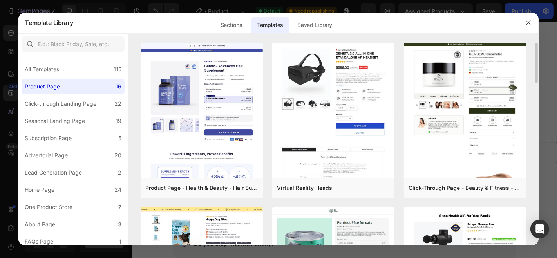
click at [532, 66] on div "Product Page - Health & Beauty - Hair Supplement Add to page Preview Virtual Re…" at bounding box center [333, 144] width 410 height 203
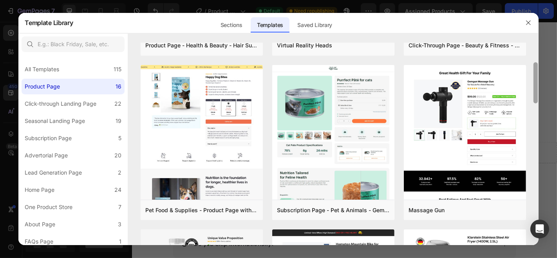
scroll to position [129, 0]
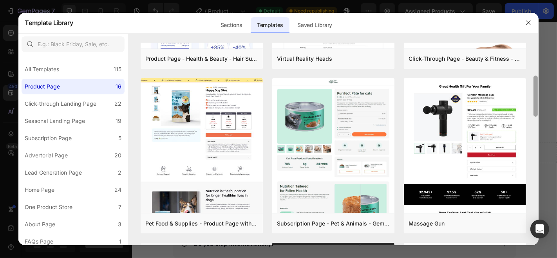
drag, startPoint x: 536, startPoint y: 126, endPoint x: 536, endPoint y: 92, distance: 34.1
click at [536, 92] on div "Product Page - Health & Beauty - Hair Supplement Add to page Preview Virtual Re…" at bounding box center [333, 144] width 410 height 203
drag, startPoint x: 534, startPoint y: 100, endPoint x: 536, endPoint y: 89, distance: 11.9
click at [536, 89] on div "Product Page - Health & Beauty - Hair Supplement Add to page Preview Virtual Re…" at bounding box center [333, 14] width 410 height 203
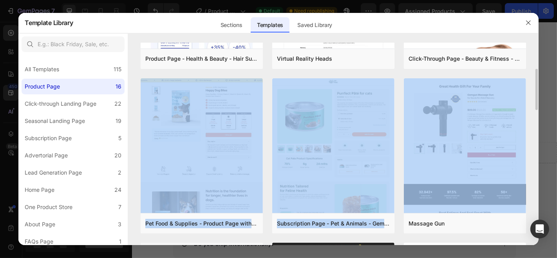
drag, startPoint x: 536, startPoint y: 89, endPoint x: 536, endPoint y: 67, distance: 22.0
click at [536, 67] on div "Product Page - Health & Beauty - Hair Supplement Add to page Preview Virtual Re…" at bounding box center [333, 14] width 410 height 203
drag, startPoint x: 535, startPoint y: 85, endPoint x: 535, endPoint y: 61, distance: 23.9
click at [535, 61] on div "Product Page - Health & Beauty - Hair Supplement Add to page Preview Virtual Re…" at bounding box center [333, 14] width 410 height 203
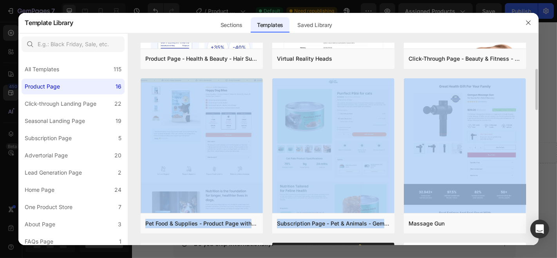
click at [537, 59] on div "Product Page - Health & Beauty - Hair Supplement Add to page Preview Virtual Re…" at bounding box center [333, 14] width 410 height 203
click at [536, 59] on div "Product Page - Health & Beauty - Hair Supplement Add to page Preview Virtual Re…" at bounding box center [333, 14] width 410 height 203
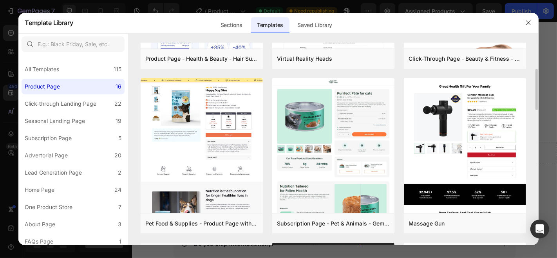
click at [531, 67] on div "Product Page - Health & Beauty - Hair Supplement Add to page Preview Virtual Re…" at bounding box center [333, 14] width 410 height 203
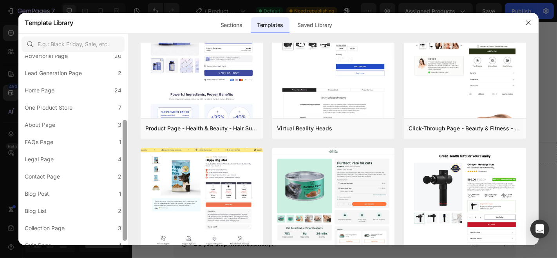
scroll to position [107, 0]
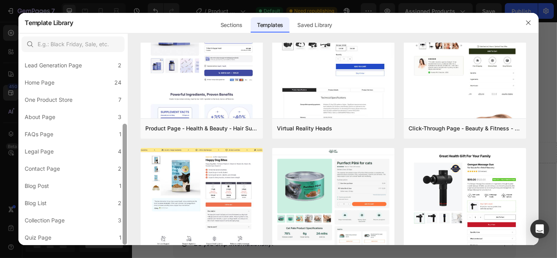
drag, startPoint x: 126, startPoint y: 142, endPoint x: 127, endPoint y: 227, distance: 85.8
click at [127, 227] on div at bounding box center [125, 150] width 6 height 190
click at [239, 20] on div "Sections" at bounding box center [231, 25] width 34 height 16
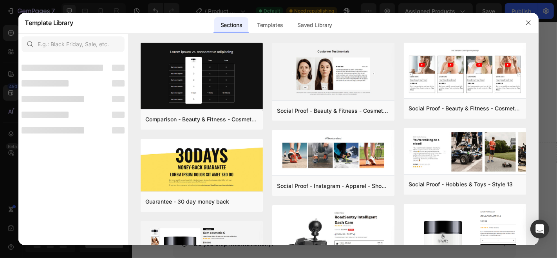
scroll to position [0, 0]
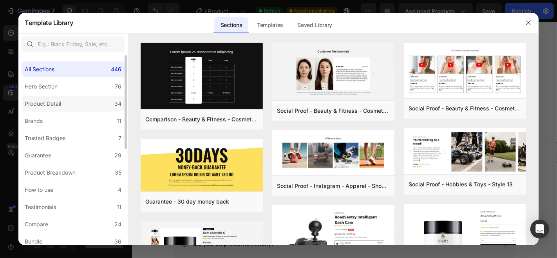
click at [63, 105] on div "Product Detail" at bounding box center [45, 103] width 40 height 9
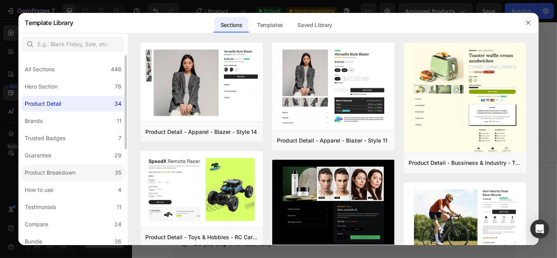
click at [59, 172] on div "Product Breakdown" at bounding box center [50, 172] width 51 height 9
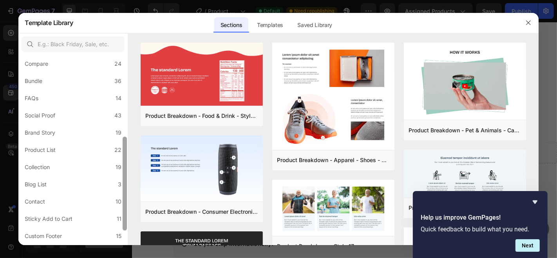
scroll to position [164, 0]
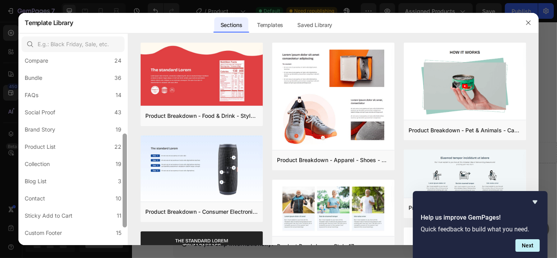
drag, startPoint x: 126, startPoint y: 120, endPoint x: 127, endPoint y: 201, distance: 80.7
click at [127, 201] on div at bounding box center [125, 181] width 4 height 94
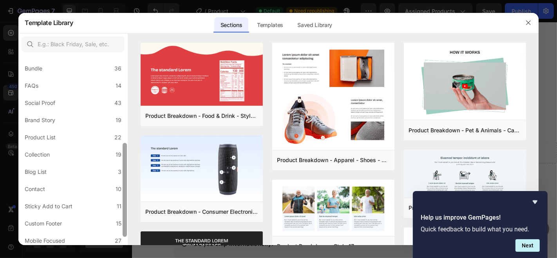
drag, startPoint x: 126, startPoint y: 198, endPoint x: 125, endPoint y: 204, distance: 5.5
click at [125, 204] on div at bounding box center [125, 190] width 4 height 94
click at [52, 134] on div "Product List" at bounding box center [40, 135] width 31 height 9
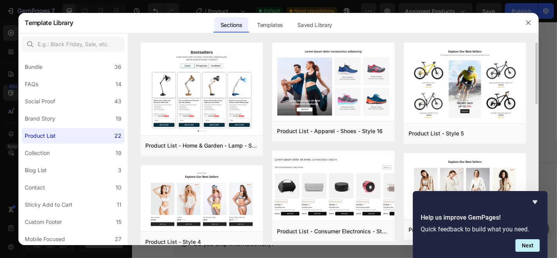
click at [532, 55] on div "Product List - Home & Garden - Lamp - Style 20 Add to page Preview Product List…" at bounding box center [333, 144] width 410 height 203
click at [533, 201] on icon "Hide survey" at bounding box center [535, 202] width 9 height 9
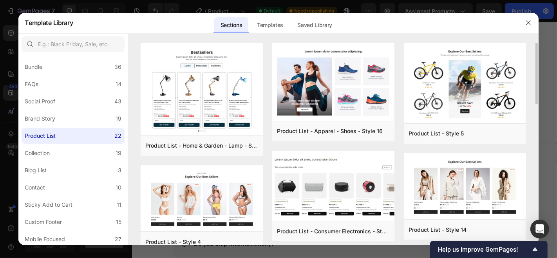
click at [531, 74] on div "Product List - Home & Garden - Lamp - Style 20 Add to page Preview Product List…" at bounding box center [333, 144] width 410 height 203
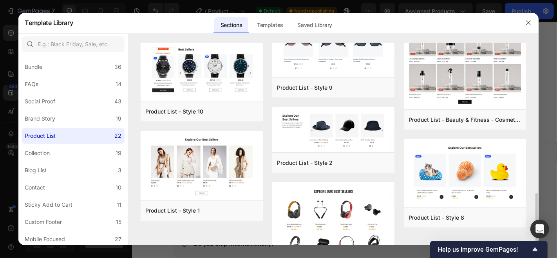
scroll to position [540, 0]
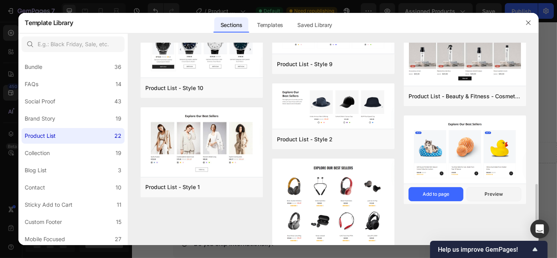
click at [491, 147] on img at bounding box center [465, 151] width 122 height 70
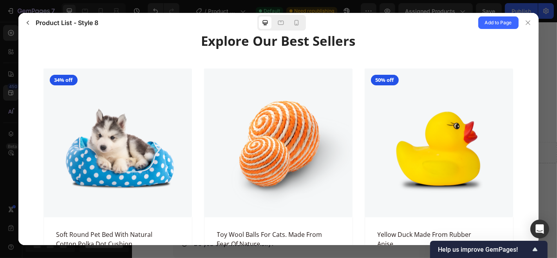
scroll to position [30, 0]
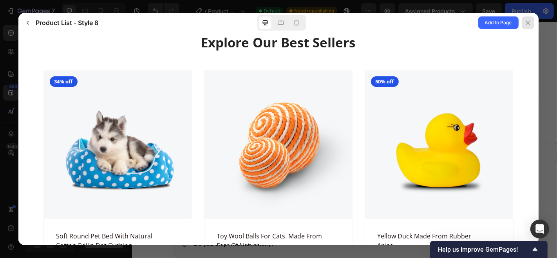
click at [529, 19] on div at bounding box center [528, 22] width 13 height 13
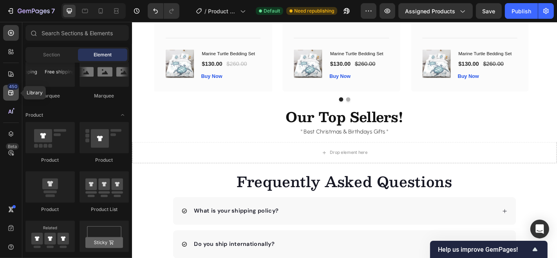
click at [9, 92] on icon at bounding box center [10, 93] width 5 height 5
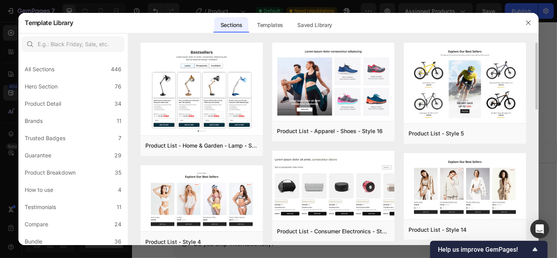
click at [529, 84] on div "Product List - Home & Garden - Lamp - Style 20 Add to page Preview Product List…" at bounding box center [333, 144] width 410 height 203
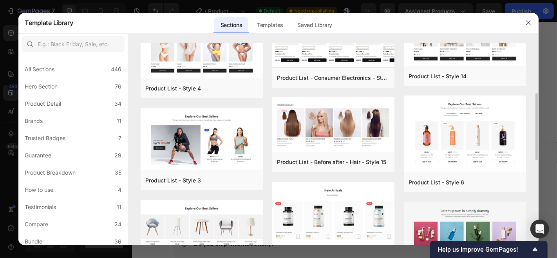
scroll to position [165, 0]
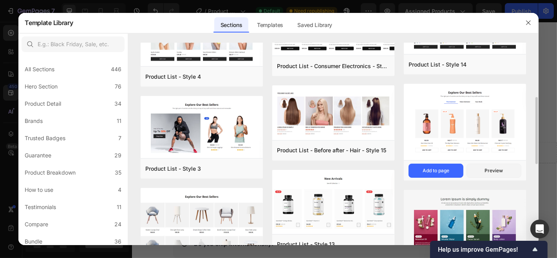
click at [456, 112] on img at bounding box center [465, 123] width 122 height 78
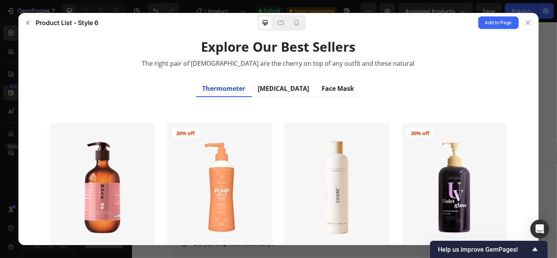
scroll to position [16, 0]
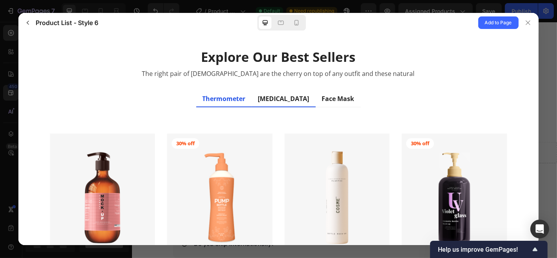
click at [258, 98] on div "[MEDICAL_DATA]" at bounding box center [283, 98] width 51 height 9
click at [332, 98] on div "Face Mask" at bounding box center [338, 98] width 33 height 9
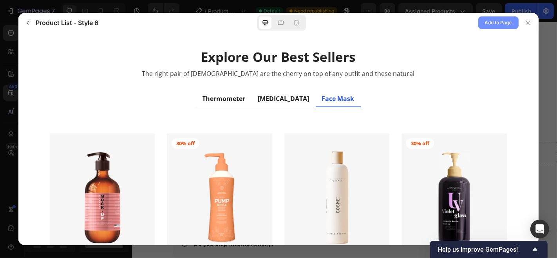
click at [492, 23] on span "Add to Page" at bounding box center [498, 22] width 27 height 9
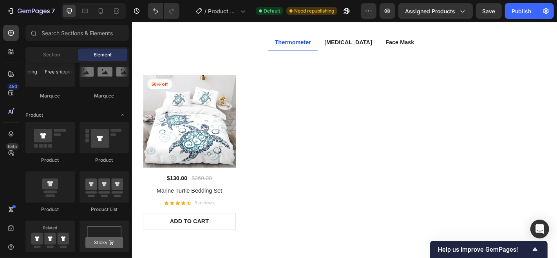
scroll to position [2157, 0]
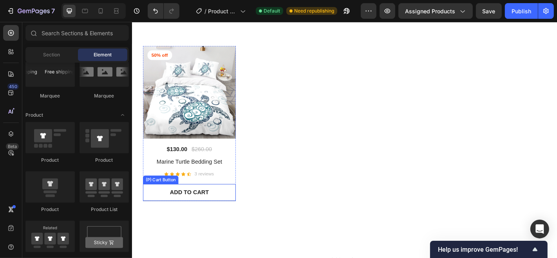
click at [236, 207] on button "ADD TO CART" at bounding box center [195, 210] width 103 height 19
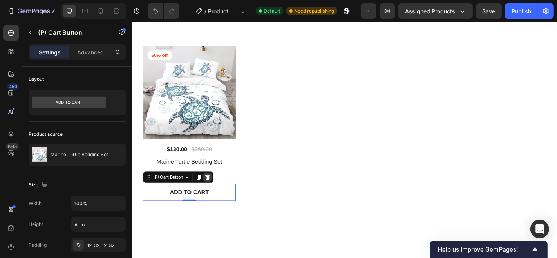
click at [215, 191] on icon at bounding box center [215, 193] width 5 height 5
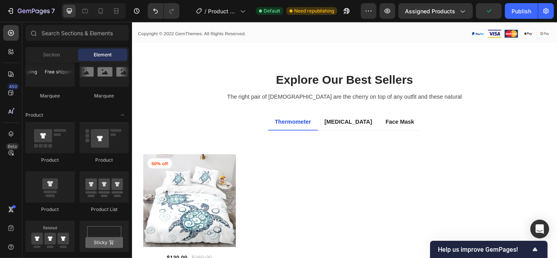
scroll to position [2075, 0]
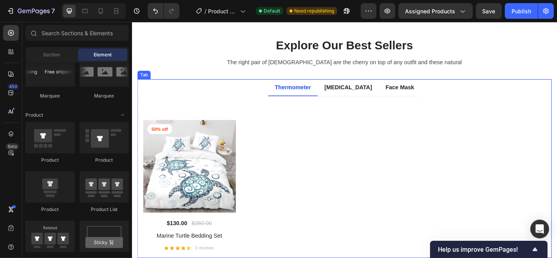
click at [238, 115] on div "Title Line 50% off Product Badge (P) Images $130.00 (P) Price (P) Price $260.00…" at bounding box center [367, 193] width 446 height 167
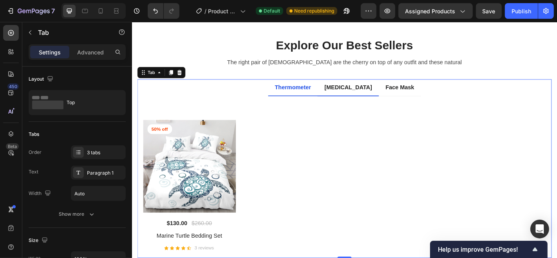
click at [363, 91] on div "[MEDICAL_DATA]" at bounding box center [370, 94] width 55 height 12
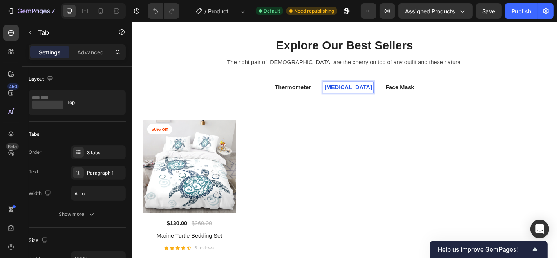
click at [345, 99] on div "[MEDICAL_DATA]" at bounding box center [370, 94] width 55 height 12
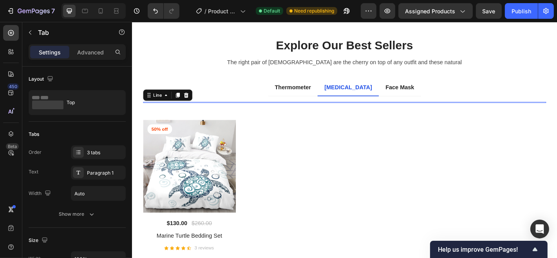
click at [344, 110] on div at bounding box center [367, 110] width 446 height 1
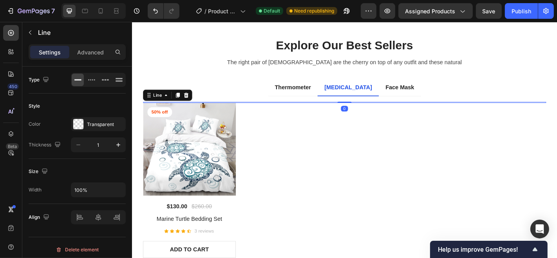
drag, startPoint x: 366, startPoint y: 127, endPoint x: 365, endPoint y: 107, distance: 20.0
click at [365, 107] on div "Title Line 50% off Product Badge (P) Images $130.00 (P) Price (P) Price $260.00…" at bounding box center [367, 196] width 459 height 185
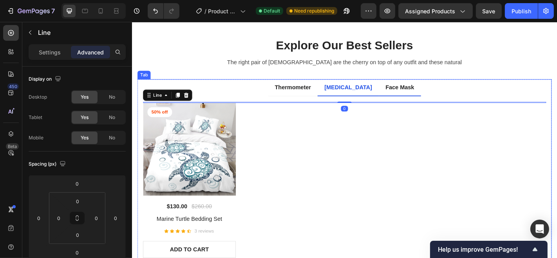
click at [439, 98] on li "Face Mask" at bounding box center [428, 94] width 47 height 19
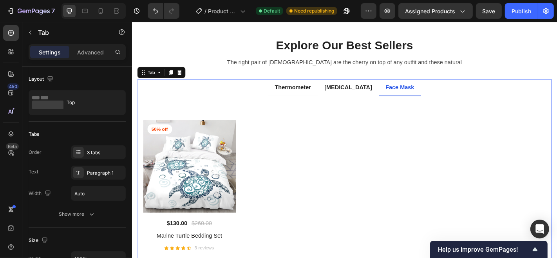
click at [279, 97] on ul "Thermometer [MEDICAL_DATA] Face Mask" at bounding box center [367, 94] width 459 height 19
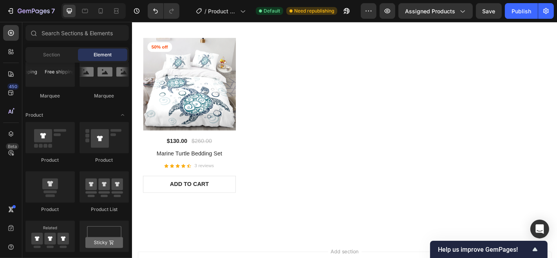
scroll to position [2128, 0]
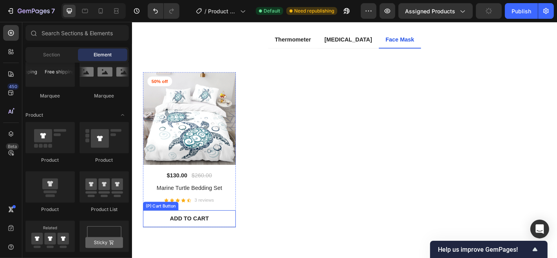
click at [218, 237] on button "ADD TO CART" at bounding box center [195, 239] width 103 height 19
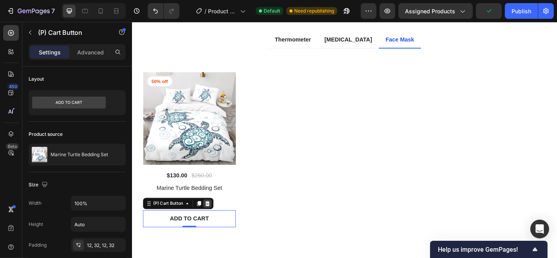
click at [214, 220] on icon at bounding box center [215, 222] width 5 height 5
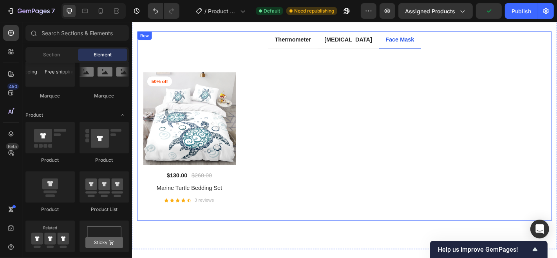
click at [246, 229] on div "Thermometer [MEDICAL_DATA] Face Mask Title Line 50% off Product Badge (P) Image…" at bounding box center [367, 137] width 459 height 210
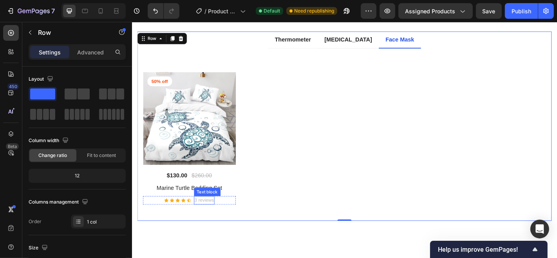
click at [213, 215] on p "3 reviews" at bounding box center [212, 219] width 22 height 8
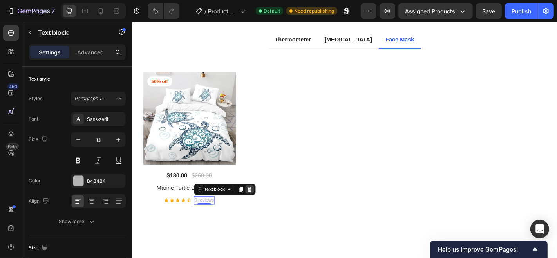
click at [261, 207] on icon at bounding box center [261, 206] width 5 height 5
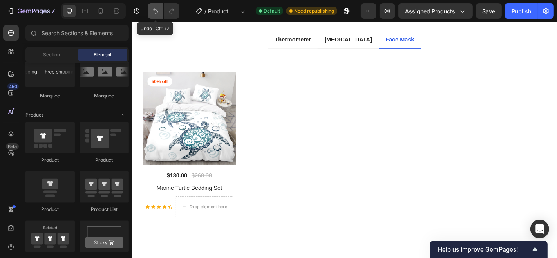
click at [155, 10] on icon "Undo/Redo" at bounding box center [155, 11] width 5 height 5
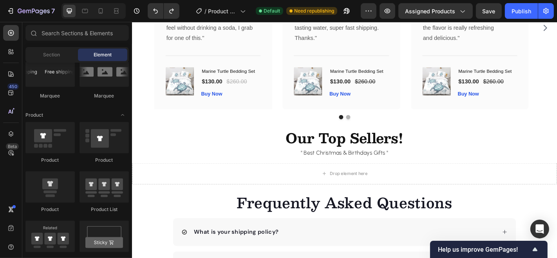
scroll to position [1324, 0]
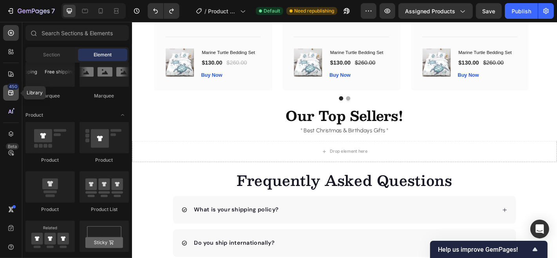
click at [10, 94] on icon at bounding box center [11, 93] width 8 height 8
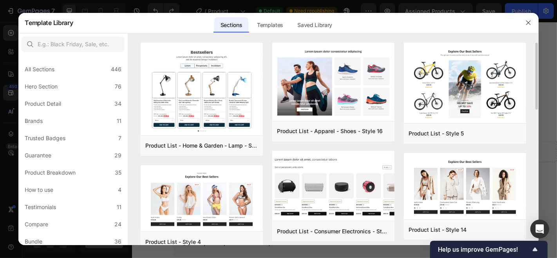
click at [533, 51] on div "Product List - Home & Garden - Lamp - Style 20 Add to page Preview Product List…" at bounding box center [333, 144] width 410 height 203
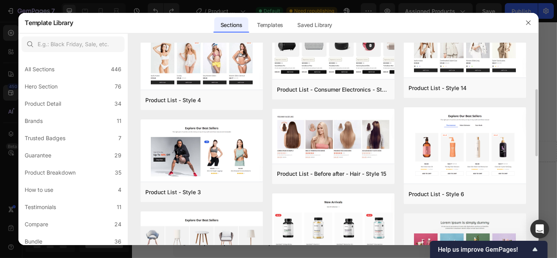
scroll to position [154, 0]
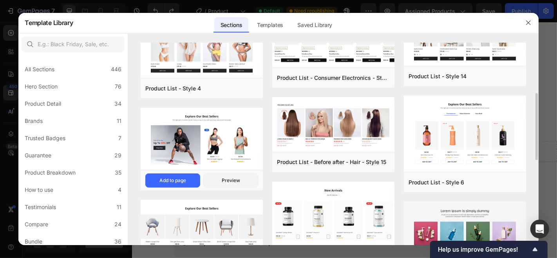
click at [193, 146] on img at bounding box center [202, 140] width 122 height 64
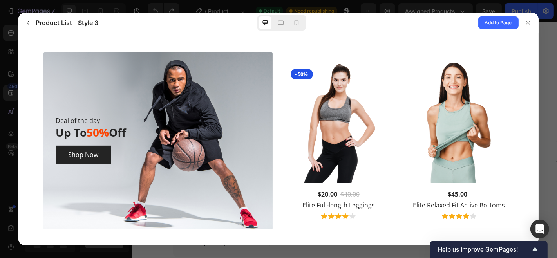
scroll to position [60, 0]
click at [495, 25] on span "Add to Page" at bounding box center [498, 22] width 27 height 9
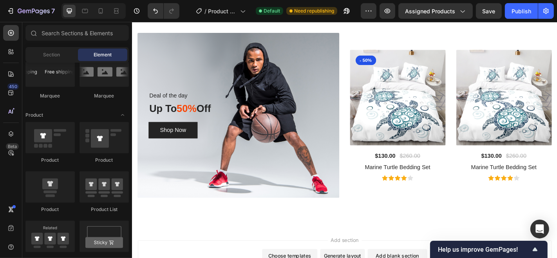
scroll to position [2109, 0]
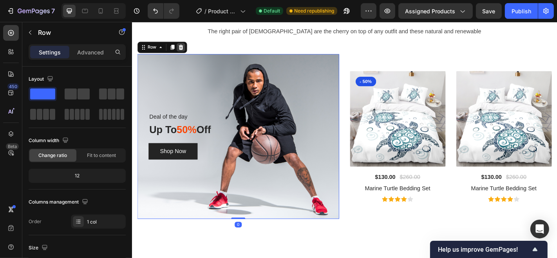
click at [187, 47] on icon at bounding box center [186, 50] width 6 height 6
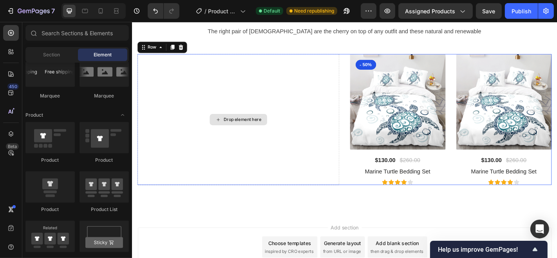
click at [295, 108] on div "Drop element here" at bounding box center [249, 129] width 223 height 145
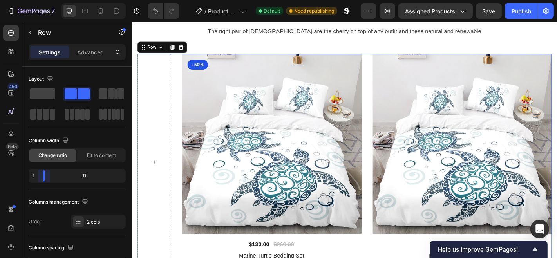
drag, startPoint x: 77, startPoint y: 173, endPoint x: 15, endPoint y: 174, distance: 61.9
click at [15, 0] on body "7 Version history / Product Page - [DATE] 11:09:44 Default Need republishing Pr…" at bounding box center [278, 0] width 557 height 0
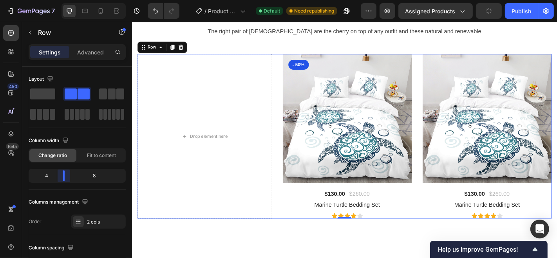
drag, startPoint x: 45, startPoint y: 177, endPoint x: 65, endPoint y: 175, distance: 19.7
click at [65, 0] on body "7 Version history / Product Page - [DATE] 11:09:44 Default Need republishing Pr…" at bounding box center [278, 0] width 557 height 0
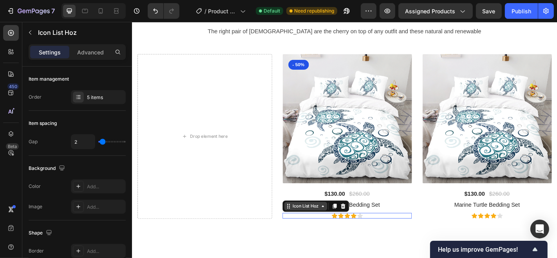
click at [311, 224] on div "Icon List Hoz" at bounding box center [324, 225] width 32 height 7
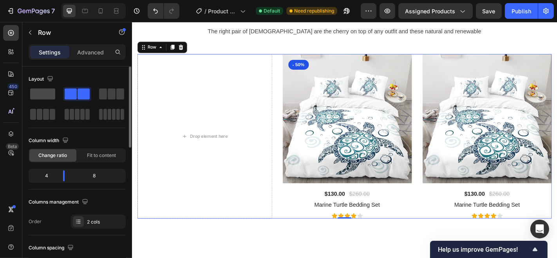
click at [45, 96] on span at bounding box center [42, 94] width 25 height 11
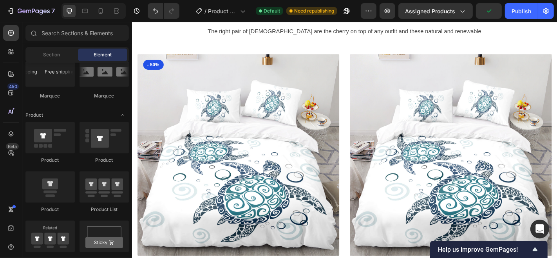
scroll to position [2094, 0]
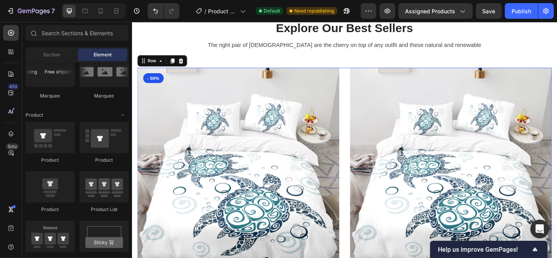
click at [366, 74] on div "(P) Images & Gallery - 50% Product Badge $130.00 (P) Price (P) Price $260.00 (P…" at bounding box center [367, 203] width 459 height 263
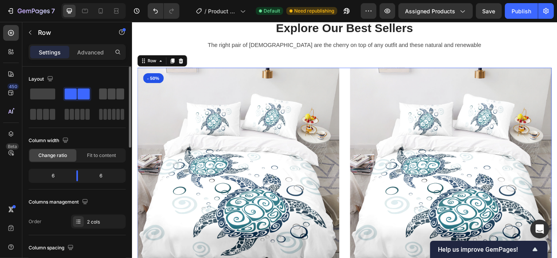
click at [109, 92] on span at bounding box center [112, 94] width 8 height 11
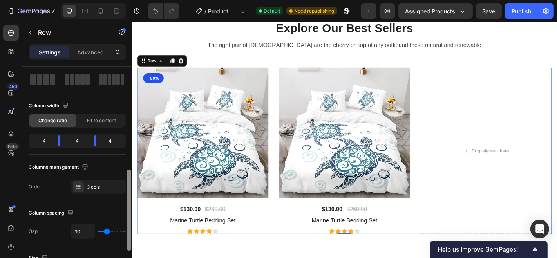
scroll to position [0, 0]
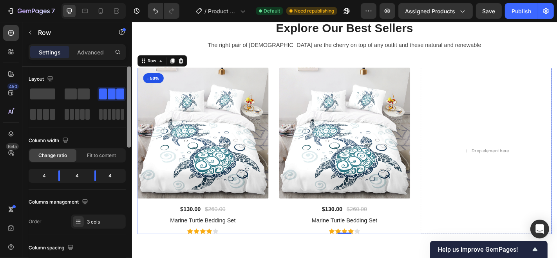
drag, startPoint x: 128, startPoint y: 86, endPoint x: 129, endPoint y: 77, distance: 9.4
click at [129, 77] on div at bounding box center [129, 107] width 4 height 81
click at [42, 51] on p "Settings" at bounding box center [50, 52] width 22 height 8
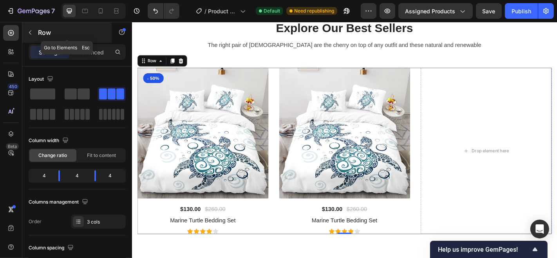
click at [31, 29] on icon "button" at bounding box center [30, 32] width 6 height 6
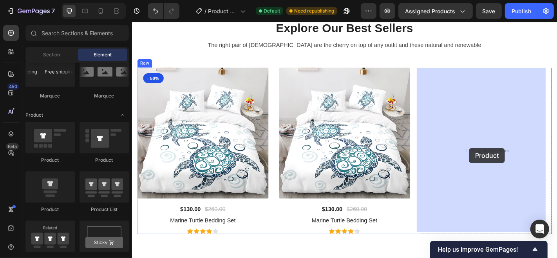
drag, startPoint x: 183, startPoint y: 172, endPoint x: 504, endPoint y: 161, distance: 322.0
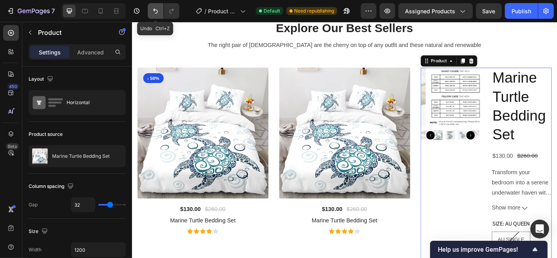
click at [156, 14] on icon "Undo/Redo" at bounding box center [156, 11] width 8 height 8
click at [155, 10] on icon "Undo/Redo" at bounding box center [156, 11] width 8 height 8
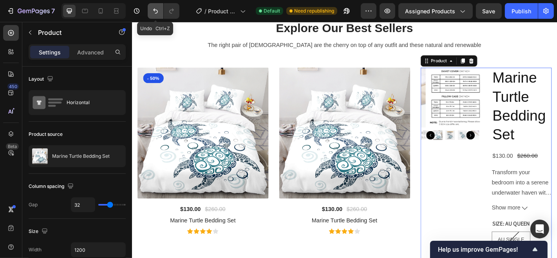
click at [155, 10] on icon "Undo/Redo" at bounding box center [156, 11] width 8 height 8
click at [154, 11] on icon "Undo/Redo" at bounding box center [155, 11] width 5 height 5
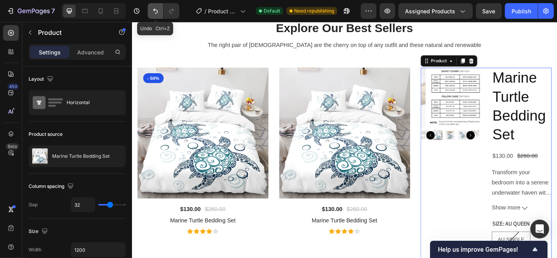
click at [154, 11] on icon "Undo/Redo" at bounding box center [155, 11] width 5 height 5
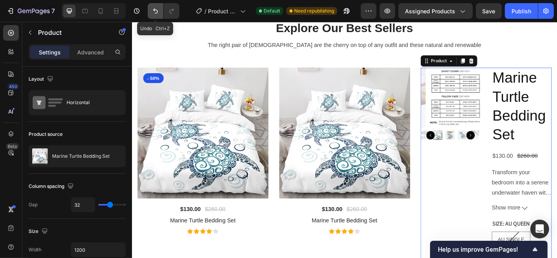
click at [154, 11] on icon "Undo/Redo" at bounding box center [155, 11] width 5 height 5
click at [504, 65] on icon at bounding box center [507, 65] width 6 height 6
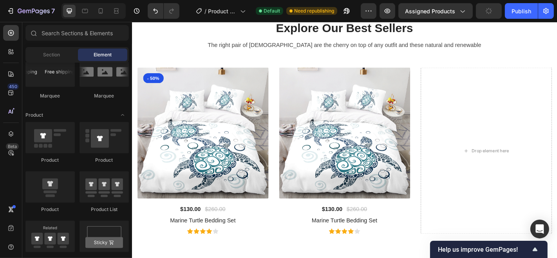
scroll to position [2123, 0]
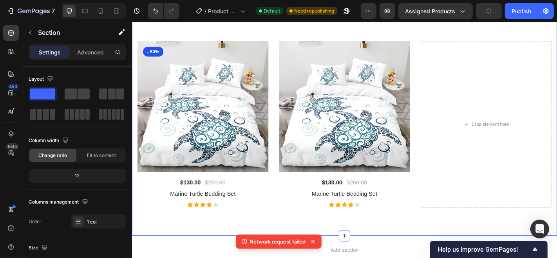
click at [416, 245] on div "Explore Our Best Sellers Heading The right pair of sunnies are the cherry on to…" at bounding box center [367, 108] width 470 height 300
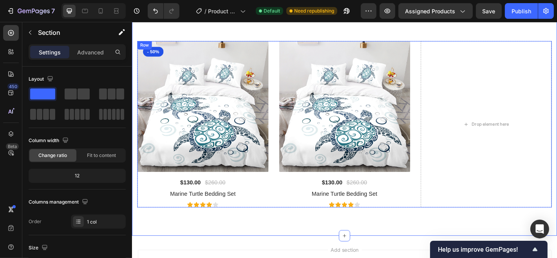
click at [440, 51] on div "(P) Images & Gallery - 50% Product Badge $130.00 (P) Price (P) Price $260.00 (P…" at bounding box center [367, 135] width 459 height 184
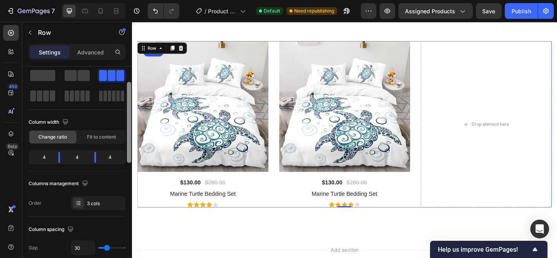
scroll to position [0, 0]
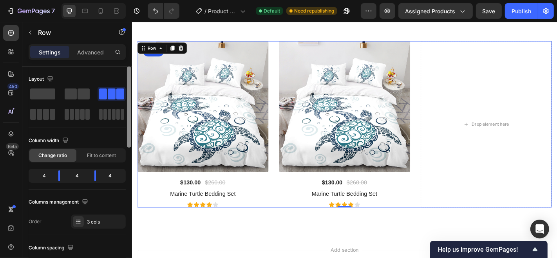
drag, startPoint x: 129, startPoint y: 128, endPoint x: 127, endPoint y: 106, distance: 22.0
click at [127, 106] on div at bounding box center [129, 107] width 4 height 81
click at [225, 85] on img at bounding box center [210, 115] width 145 height 145
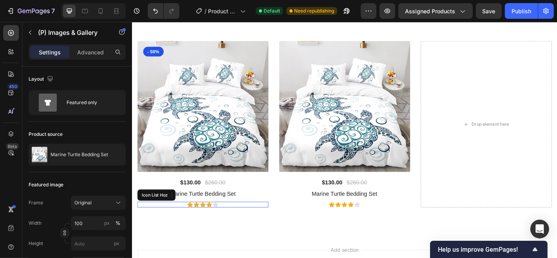
click at [159, 222] on div "Icon Icon Icon Icon Icon" at bounding box center [210, 224] width 145 height 6
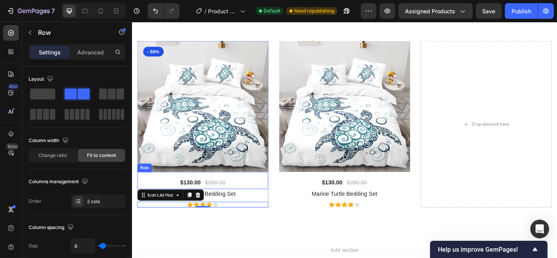
click at [279, 202] on div "$130.00 (P) Price (P) Price $260.00 (P) Price (P) Price Row" at bounding box center [210, 197] width 145 height 19
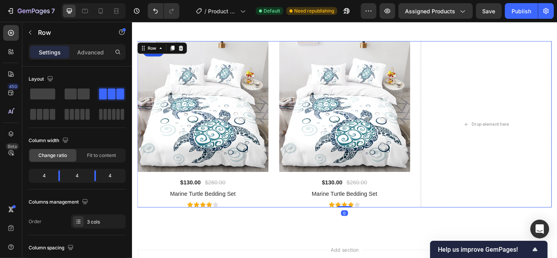
click at [281, 209] on div "(P) Images & Gallery - 50% Product Badge $130.00 (P) Price (P) Price $260.00 (P…" at bounding box center [367, 135] width 459 height 184
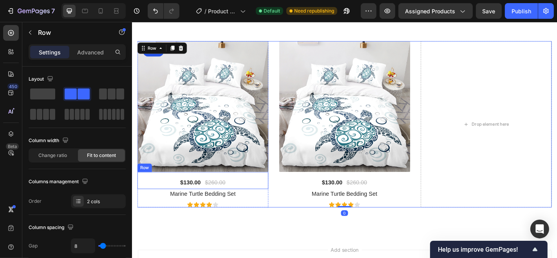
click at [280, 188] on div "$130.00 (P) Price (P) Price $260.00 (P) Price (P) Price Row" at bounding box center [210, 197] width 145 height 19
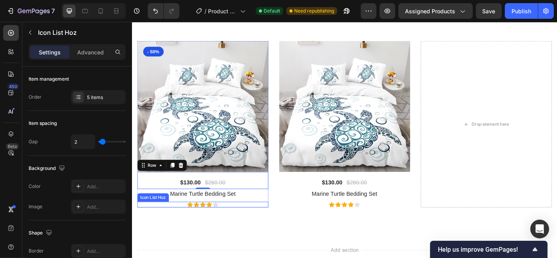
click at [257, 221] on div "Icon Icon Icon Icon Icon" at bounding box center [210, 224] width 145 height 6
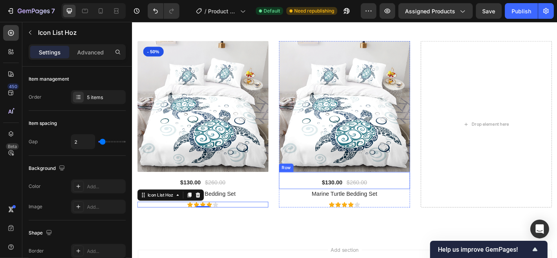
click at [323, 201] on div "$130.00 (P) Price (P) Price $260.00 (P) Price (P) Price Row" at bounding box center [366, 197] width 145 height 19
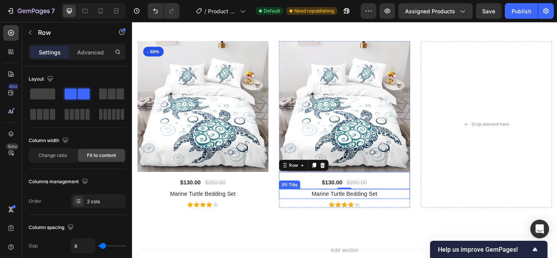
click at [305, 211] on h1 "Marine Turtle Bedding Set" at bounding box center [366, 212] width 145 height 11
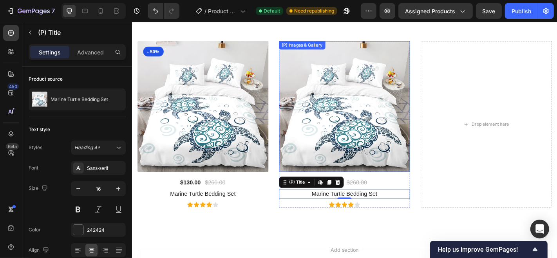
click at [298, 48] on div "(P) Images & Gallery" at bounding box center [320, 47] width 48 height 7
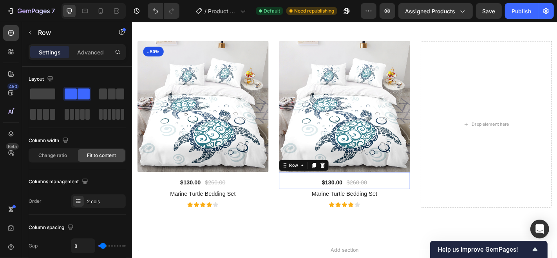
click at [431, 201] on div "$130.00 (P) Price (P) Price $260.00 (P) Price (P) Price Row 0" at bounding box center [366, 197] width 145 height 19
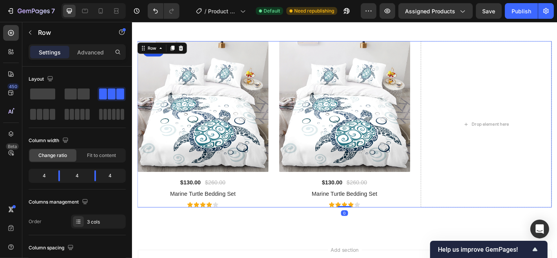
click at [435, 208] on div "(P) Images & Gallery - 50% Product Badge $130.00 (P) Price (P) Price $260.00 (P…" at bounding box center [367, 135] width 459 height 184
click at [280, 89] on img at bounding box center [210, 115] width 145 height 145
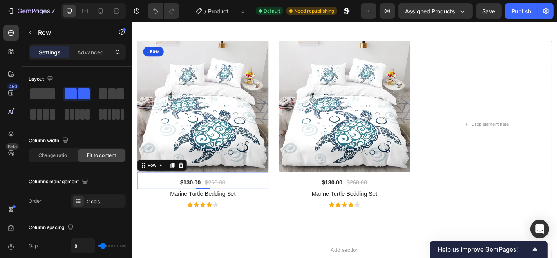
click at [280, 190] on div "$130.00 (P) Price (P) Price $260.00 (P) Price (P) Price Row 0" at bounding box center [210, 197] width 145 height 19
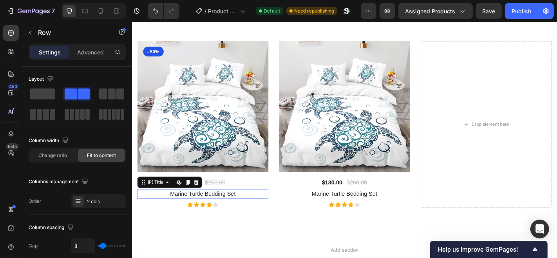
click at [279, 212] on h1 "Marine Turtle Bedding Set" at bounding box center [210, 212] width 145 height 11
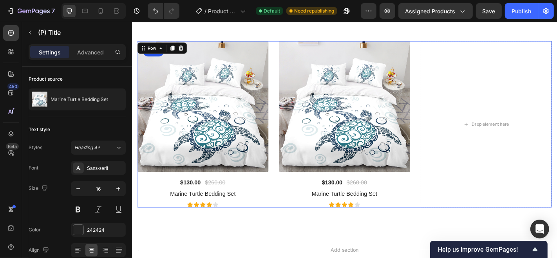
click at [281, 194] on div "(P) Images & Gallery - 50% Product Badge $130.00 (P) Price (P) Price $260.00 (P…" at bounding box center [367, 135] width 459 height 184
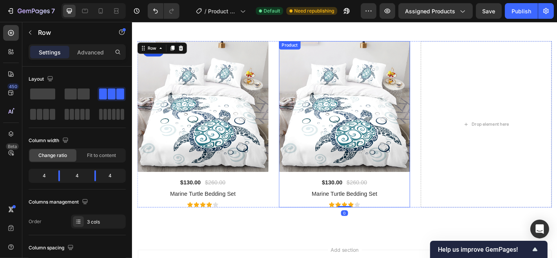
click at [294, 190] on div "$130.00 (P) Price (P) Price $260.00 (P) Price (P) Price Row" at bounding box center [366, 197] width 145 height 19
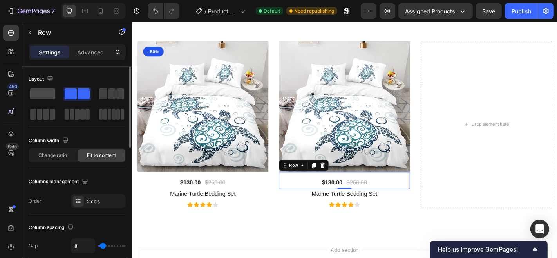
click at [48, 95] on span at bounding box center [42, 94] width 25 height 11
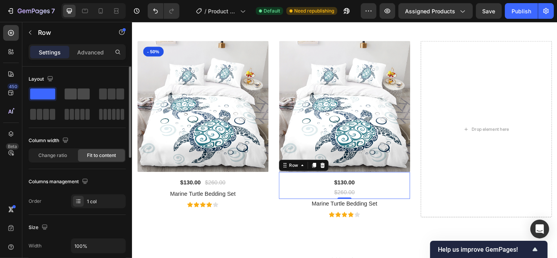
click at [73, 90] on span at bounding box center [71, 94] width 12 height 11
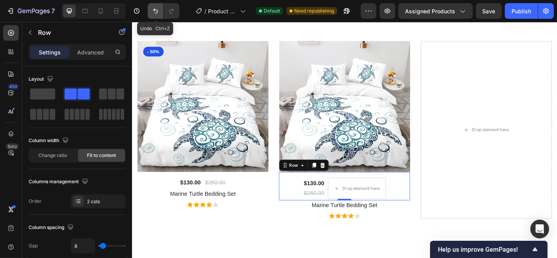
click at [153, 9] on icon "Undo/Redo" at bounding box center [156, 11] width 8 height 8
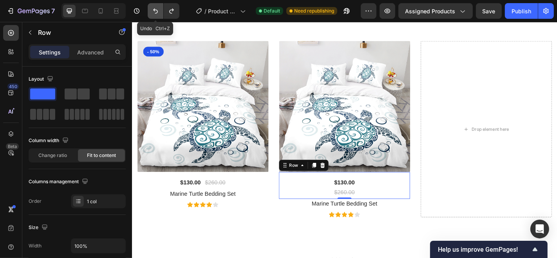
click at [153, 9] on icon "Undo/Redo" at bounding box center [156, 11] width 8 height 8
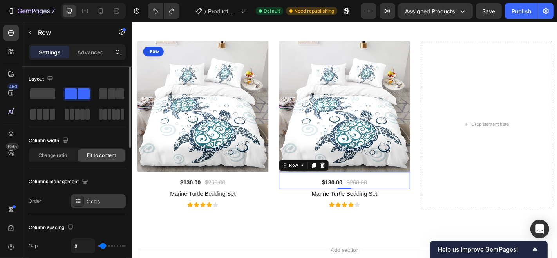
click at [101, 202] on div "2 cols" at bounding box center [105, 201] width 37 height 7
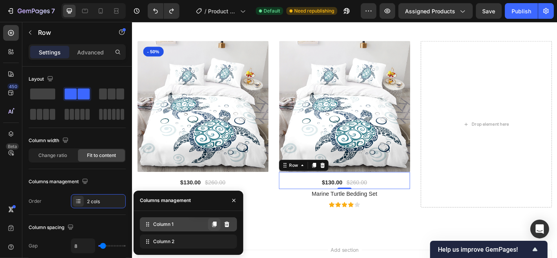
click at [216, 221] on icon at bounding box center [214, 224] width 6 height 6
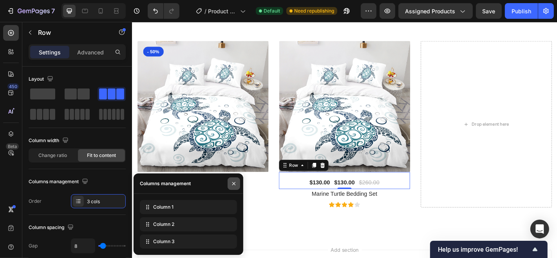
click at [231, 181] on icon "button" at bounding box center [234, 184] width 6 height 6
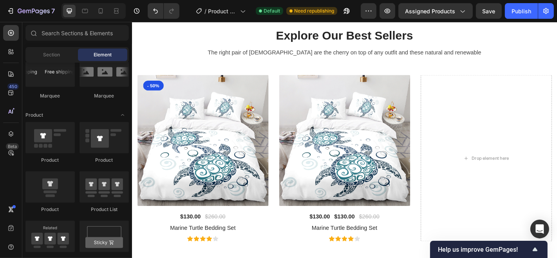
scroll to position [2088, 0]
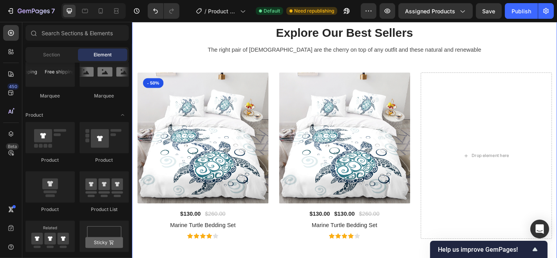
click at [304, 69] on div "Explore Our Best Sellers Heading The right pair of sunnies are the cherry on to…" at bounding box center [367, 144] width 459 height 238
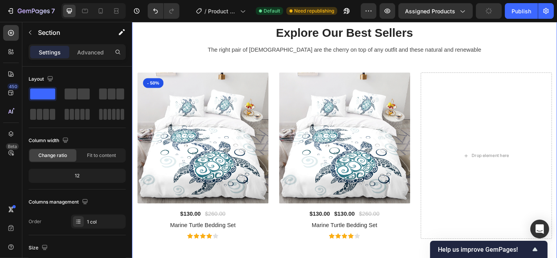
click at [286, 71] on div "Explore Our Best Sellers Heading The right pair of sunnies are the cherry on to…" at bounding box center [367, 144] width 459 height 238
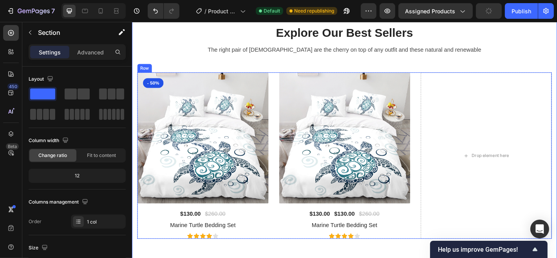
click at [282, 83] on div "(P) Images & Gallery - 50% Product Badge $130.00 (P) Price (P) Price $260.00 (P…" at bounding box center [367, 170] width 459 height 184
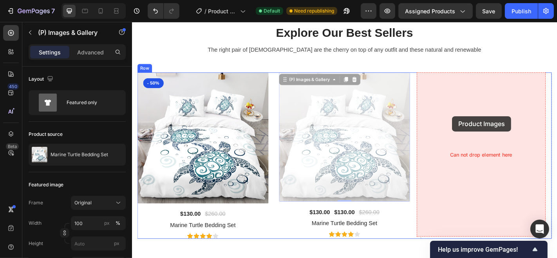
drag, startPoint x: 369, startPoint y: 117, endPoint x: 486, endPoint y: 126, distance: 117.1
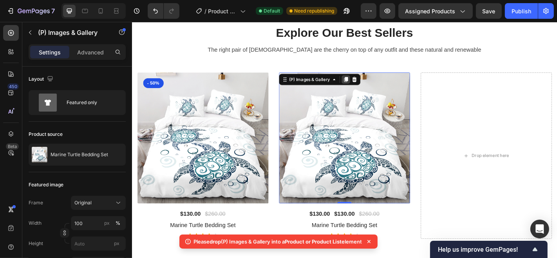
click at [368, 83] on icon at bounding box center [368, 85] width 4 height 5
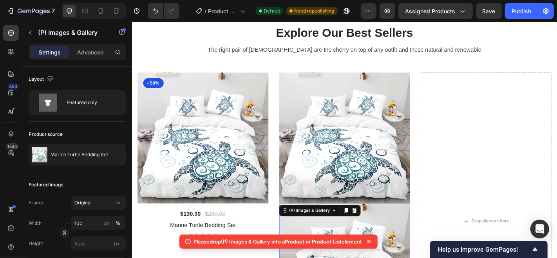
scroll to position [2260, 0]
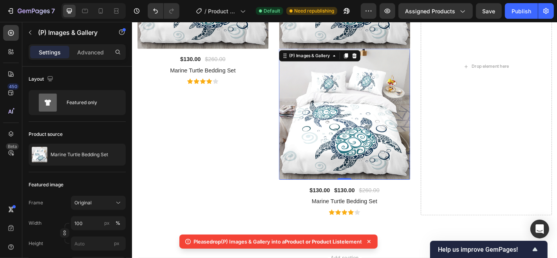
click at [370, 150] on img at bounding box center [366, 123] width 145 height 145
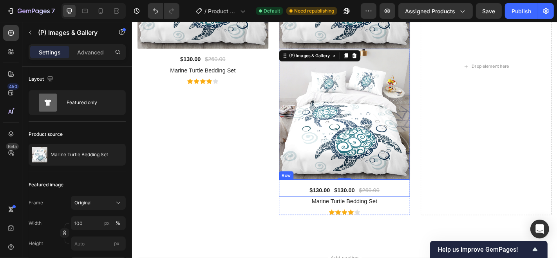
click at [297, 210] on div "$130.00 (P) Price (P) Price $130.00 (P) Price (P) Price $260.00 (P) Price (P) P…" at bounding box center [366, 205] width 145 height 19
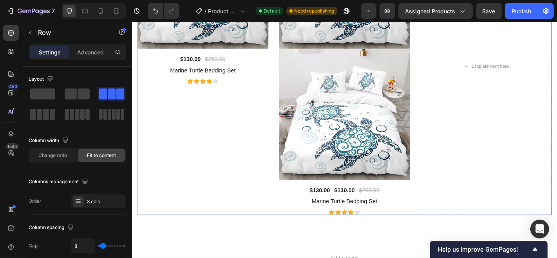
click at [439, 114] on div "(P) Images & Gallery - 50% Product Badge $130.00 (P) Price (P) Price $260.00 (P…" at bounding box center [367, 70] width 459 height 329
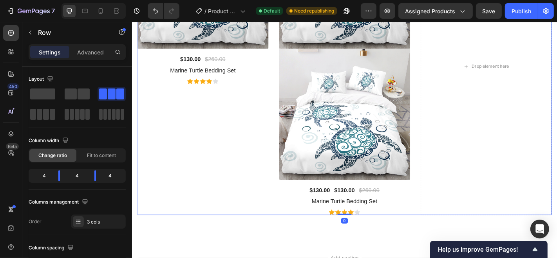
click at [435, 208] on div "(P) Images & Gallery - 50% Product Badge $130.00 (P) Price (P) Price $260.00 (P…" at bounding box center [367, 70] width 459 height 329
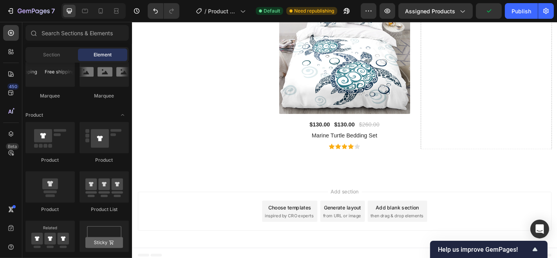
scroll to position [2104, 0]
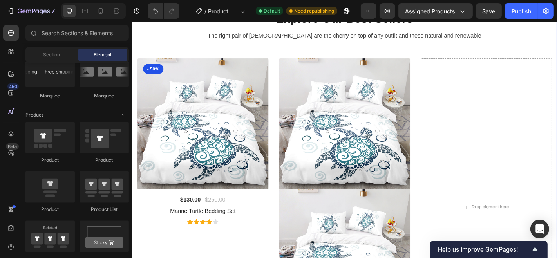
click at [293, 58] on div "Explore Our Best Sellers Heading The right pair of sunnies are the cherry on to…" at bounding box center [367, 200] width 459 height 383
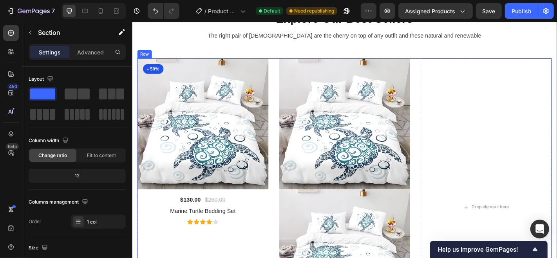
click at [285, 65] on div "(P) Images & Gallery - 50% Product Badge $130.00 (P) Price (P) Price $260.00 (P…" at bounding box center [367, 226] width 459 height 329
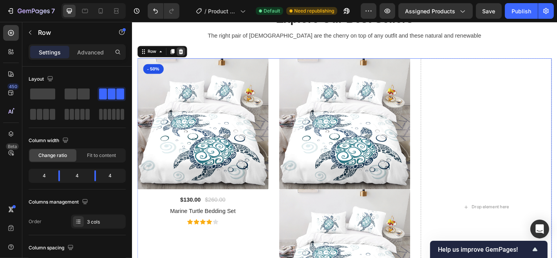
click at [185, 54] on icon at bounding box center [186, 54] width 6 height 6
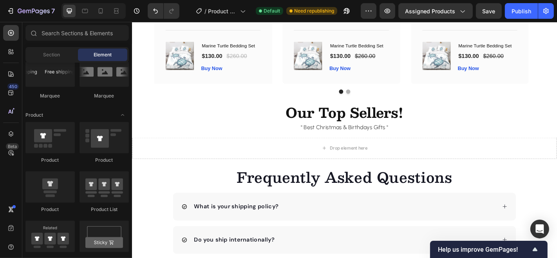
scroll to position [1338, 0]
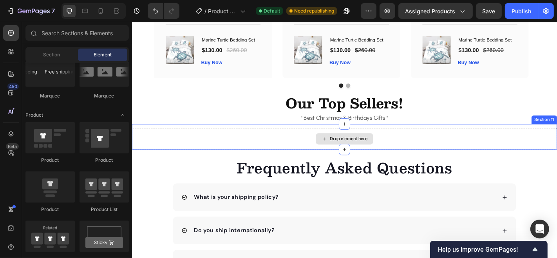
click at [339, 149] on div "Drop element here" at bounding box center [366, 151] width 63 height 13
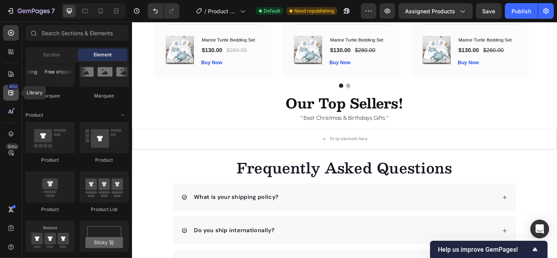
click at [9, 96] on icon at bounding box center [11, 93] width 8 height 8
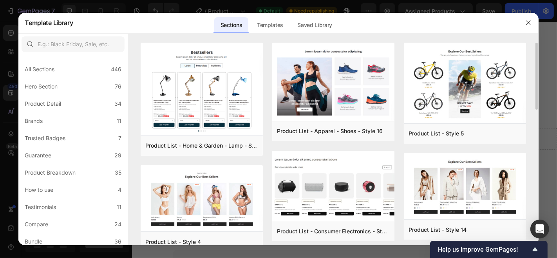
click at [528, 66] on div "Product List - Home & Garden - Lamp - Style 20 Add to page Preview Product List…" at bounding box center [333, 144] width 410 height 203
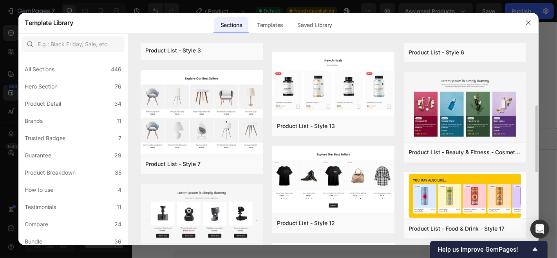
scroll to position [249, 0]
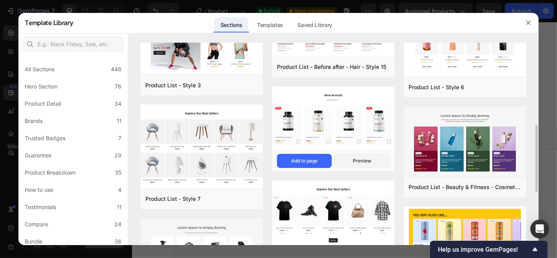
click at [317, 133] on img at bounding box center [333, 120] width 122 height 66
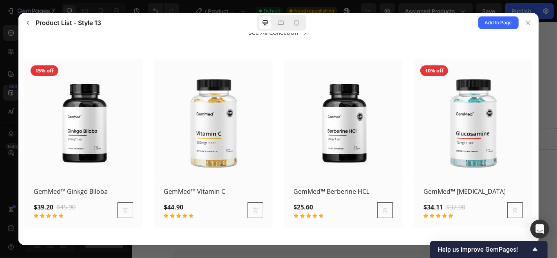
scroll to position [73, 0]
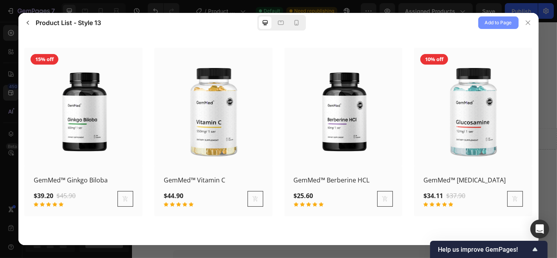
click at [494, 17] on button "Add to Page" at bounding box center [499, 22] width 40 height 13
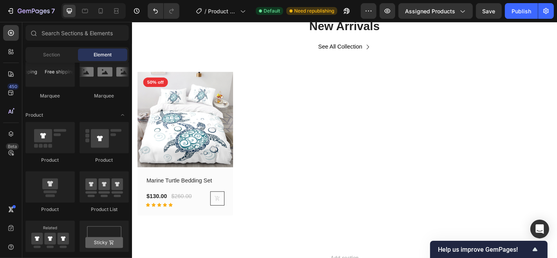
scroll to position [2238, 0]
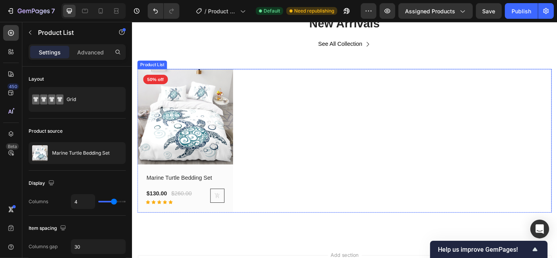
click at [363, 151] on div "(P) Images 50% off Product Badge Row Marine Turtle Bedding Set (P) Title $130.0…" at bounding box center [367, 153] width 459 height 159
type input "3"
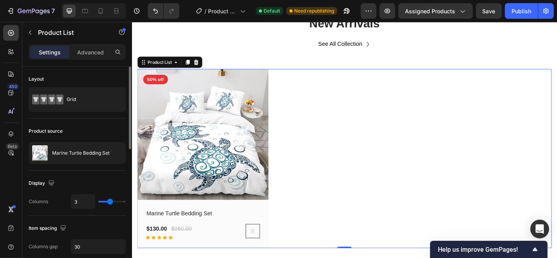
type input "3"
click at [111, 202] on input "range" at bounding box center [111, 202] width 27 height 2
click at [258, 250] on button at bounding box center [266, 253] width 16 height 16
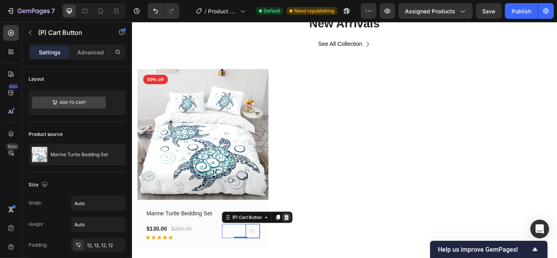
click at [303, 235] on icon at bounding box center [302, 238] width 6 height 6
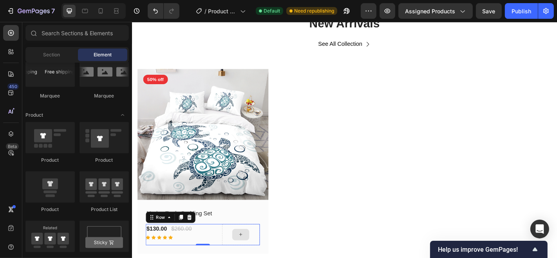
click at [261, 254] on div at bounding box center [252, 257] width 42 height 24
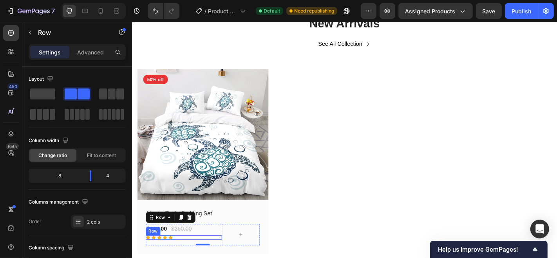
click at [180, 258] on div "Icon Icon Icon Icon Icon Row" at bounding box center [189, 260] width 84 height 5
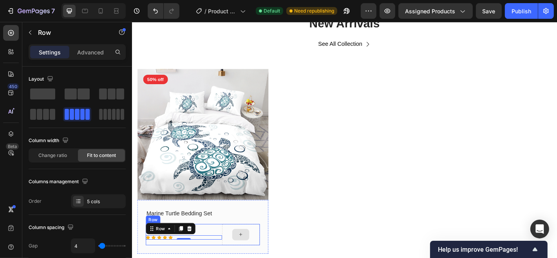
click at [266, 258] on div at bounding box center [252, 257] width 42 height 24
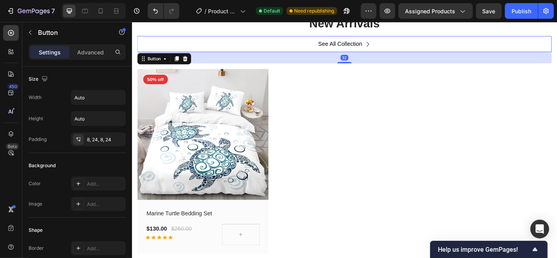
click at [448, 39] on div "See All Collection Button 32" at bounding box center [367, 46] width 459 height 18
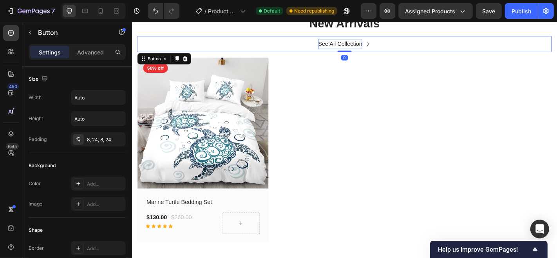
drag, startPoint x: 364, startPoint y: 65, endPoint x: 360, endPoint y: 50, distance: 16.1
click at [360, 50] on div "See All Collection Button 0" at bounding box center [367, 46] width 459 height 18
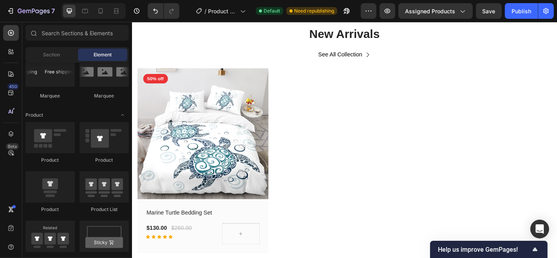
scroll to position [2245, 0]
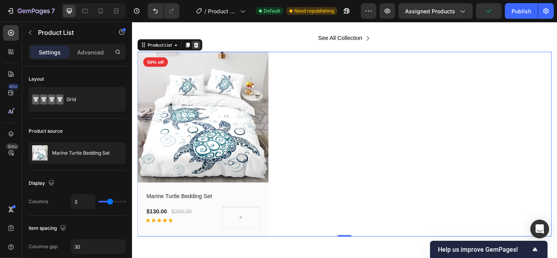
click at [206, 48] on div at bounding box center [202, 46] width 9 height 9
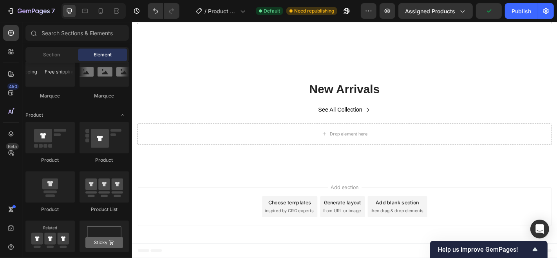
scroll to position [2164, 0]
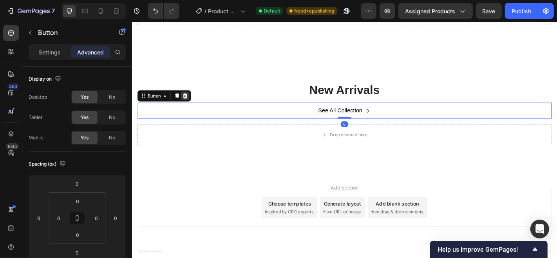
click at [190, 103] on icon at bounding box center [190, 103] width 5 height 5
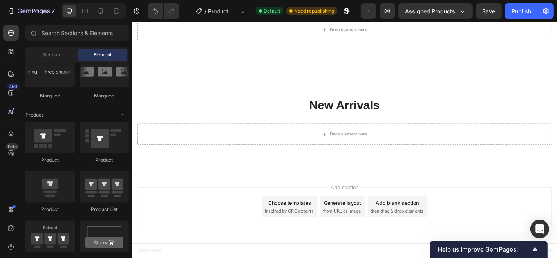
scroll to position [2147, 0]
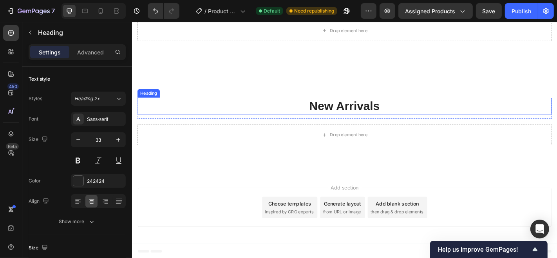
click at [307, 115] on p "New Arrivals" at bounding box center [366, 114] width 457 height 17
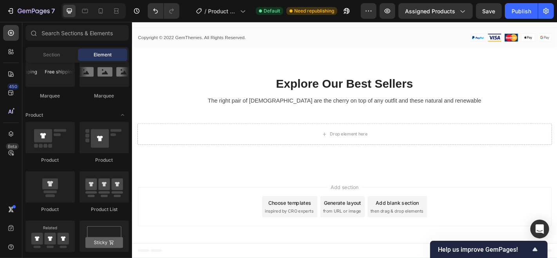
scroll to position [2031, 0]
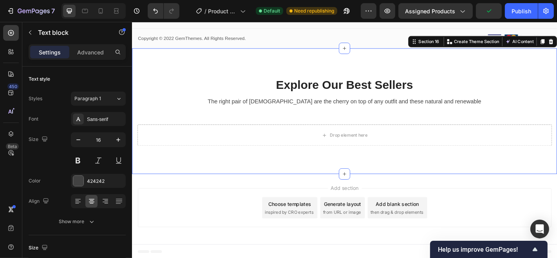
click at [458, 71] on div "Explore Our Best Sellers Heading The right pair of [DEMOGRAPHIC_DATA] are the c…" at bounding box center [367, 121] width 470 height 140
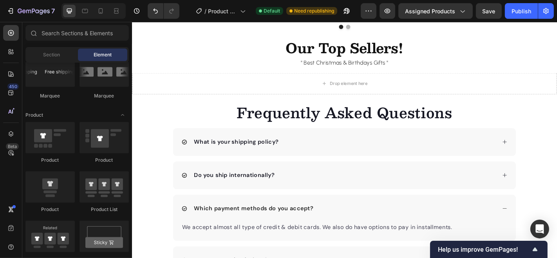
scroll to position [1313, 0]
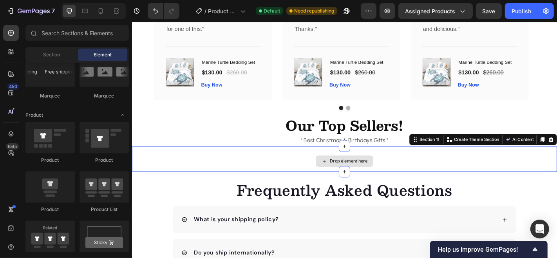
click at [310, 178] on div "Drop element here" at bounding box center [367, 176] width 470 height 24
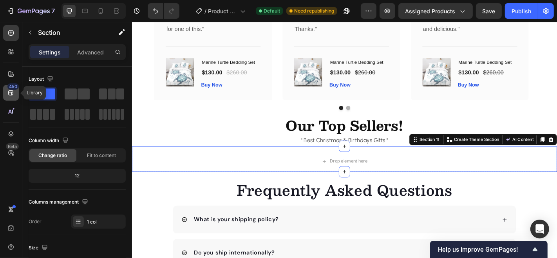
click at [7, 98] on div "450" at bounding box center [11, 93] width 16 height 16
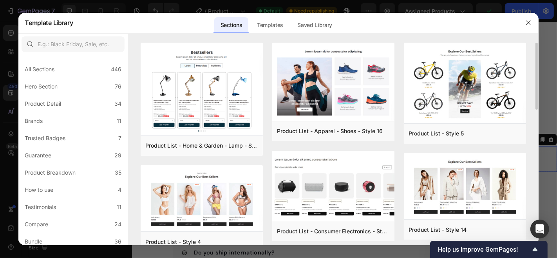
drag, startPoint x: 537, startPoint y: 58, endPoint x: 537, endPoint y: 63, distance: 5.5
click at [537, 63] on div "Product List - Home & Garden - Lamp - Style 20 Add to page Preview Product List…" at bounding box center [333, 144] width 410 height 203
click at [465, 82] on img at bounding box center [465, 84] width 122 height 82
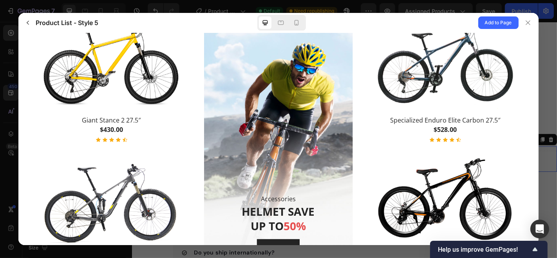
scroll to position [85, 0]
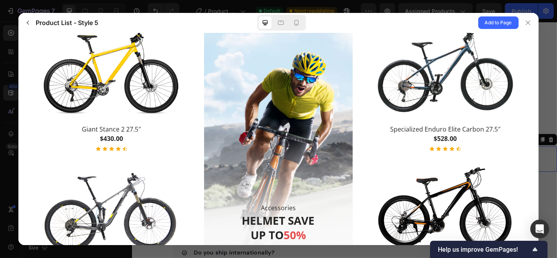
click at [498, 16] on div "Add to Page" at bounding box center [434, 23] width 209 height 20
click at [498, 18] on span "Add to Page" at bounding box center [498, 22] width 27 height 9
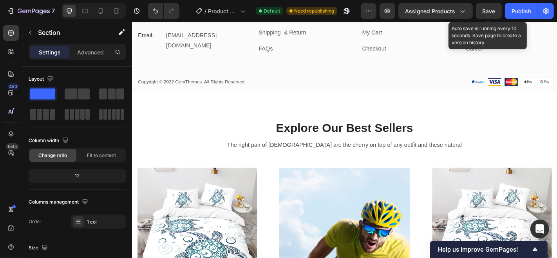
scroll to position [2060, 0]
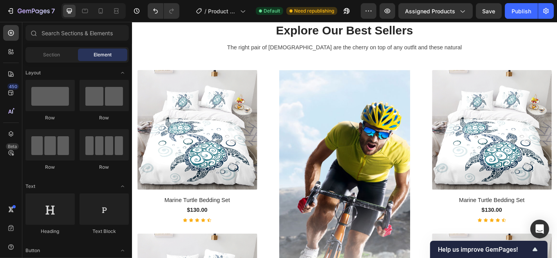
scroll to position [2073, 0]
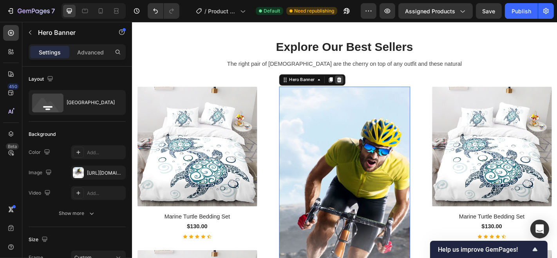
click at [358, 89] on icon at bounding box center [361, 86] width 6 height 6
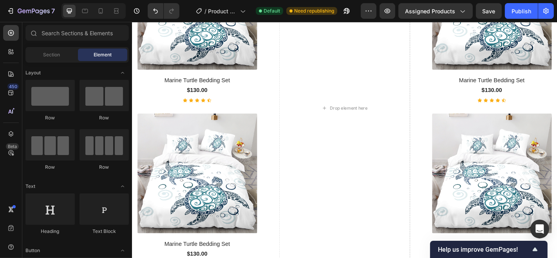
scroll to position [2230, 0]
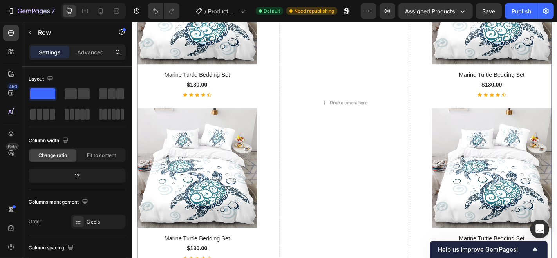
click at [281, 132] on div "(P) Images & Gallery Marine Turtle Bedding Set (P) Title $130.00 (P) Price (P) …" at bounding box center [367, 111] width 459 height 350
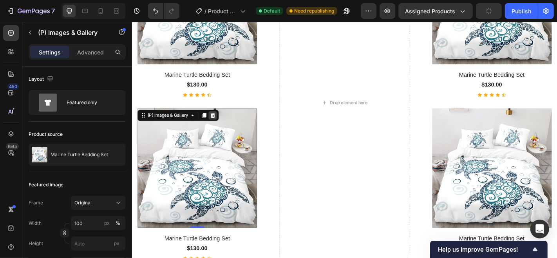
click at [222, 122] on icon at bounding box center [221, 125] width 6 height 6
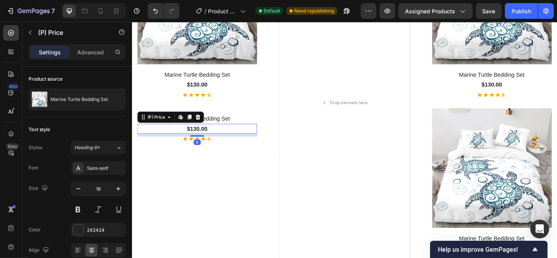
click at [252, 134] on div "$130.00" at bounding box center [204, 139] width 132 height 11
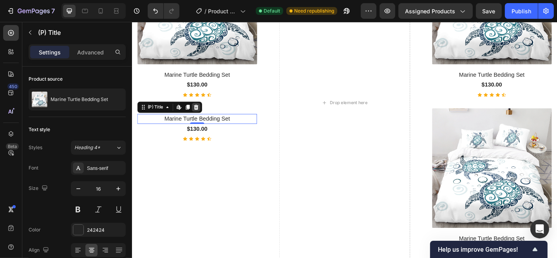
click at [202, 114] on icon at bounding box center [202, 115] width 5 height 5
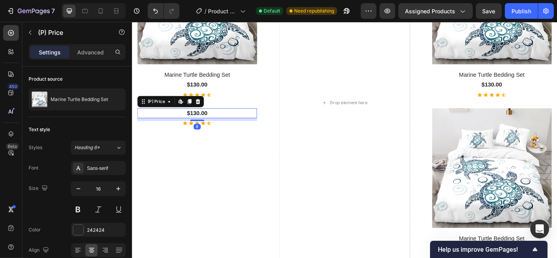
click at [260, 124] on div "$130.00" at bounding box center [204, 122] width 132 height 11
click at [204, 107] on icon at bounding box center [204, 110] width 6 height 6
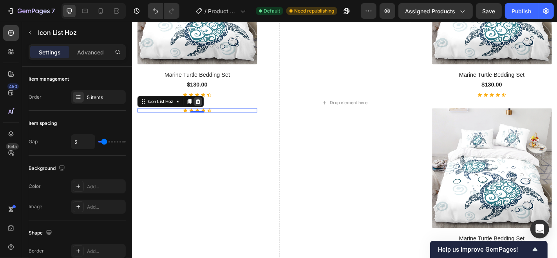
click at [204, 107] on icon at bounding box center [204, 109] width 5 height 5
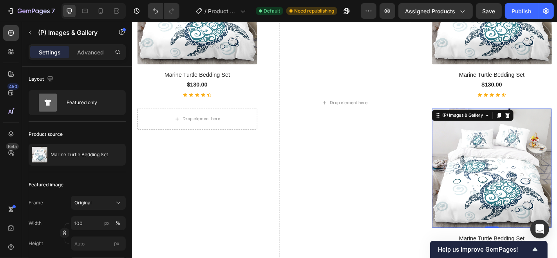
click at [557, 131] on img at bounding box center [530, 183] width 132 height 132
click at [542, 120] on div at bounding box center [546, 124] width 9 height 9
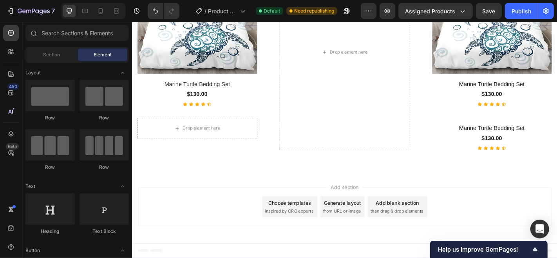
scroll to position [2217, 0]
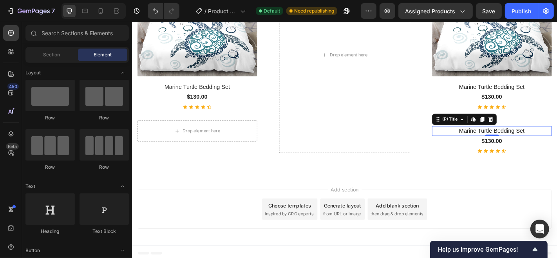
click at [557, 143] on h1 "Marine Turtle Bedding Set" at bounding box center [530, 142] width 132 height 11
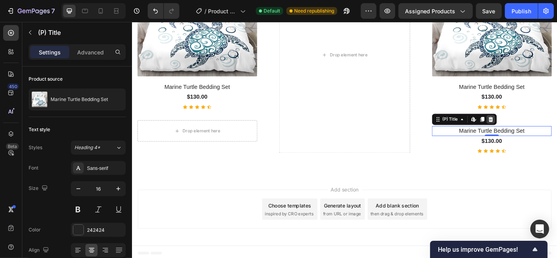
click at [526, 128] on icon at bounding box center [528, 129] width 5 height 5
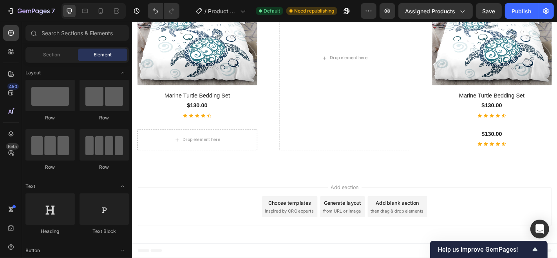
scroll to position [2204, 0]
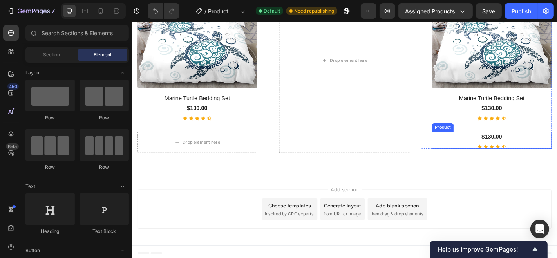
click at [557, 154] on div "$130.00 (P) Price (P) Price Icon Icon Icon Icon Icon Icon List Hoz" at bounding box center [530, 152] width 132 height 19
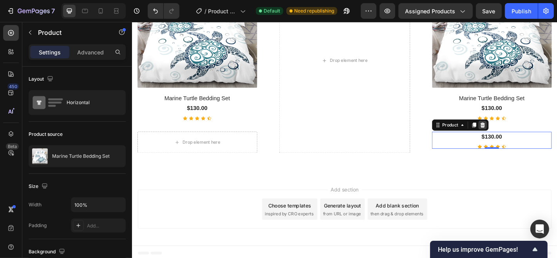
click at [517, 132] on icon at bounding box center [520, 135] width 6 height 6
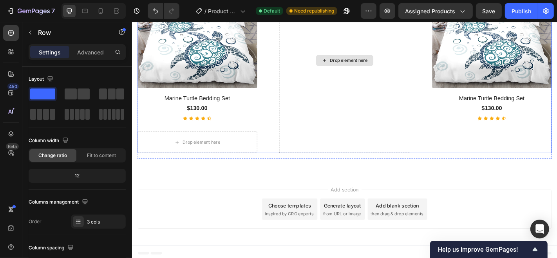
click at [426, 147] on div "Drop element here" at bounding box center [366, 64] width 145 height 205
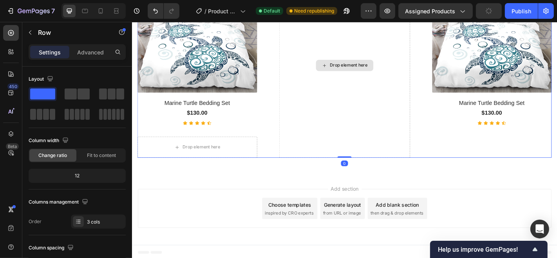
scroll to position [2198, 0]
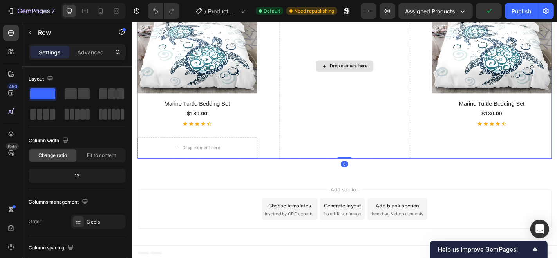
drag, startPoint x: 364, startPoint y: 169, endPoint x: 366, endPoint y: 135, distance: 33.8
click at [366, 135] on div "(P) Images & Gallery Marine Turtle Bedding Set (P) Title $130.00 (P) Price (P) …" at bounding box center [367, 70] width 459 height 205
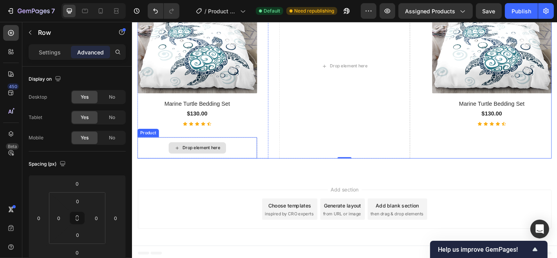
click at [256, 160] on div "Drop element here" at bounding box center [204, 161] width 132 height 24
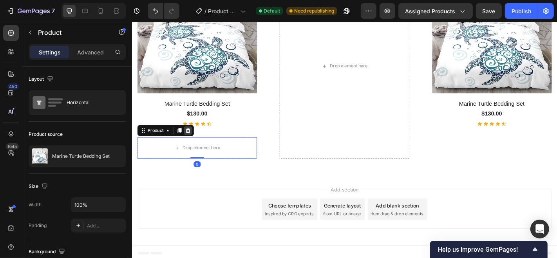
click at [195, 139] on icon at bounding box center [193, 141] width 5 height 5
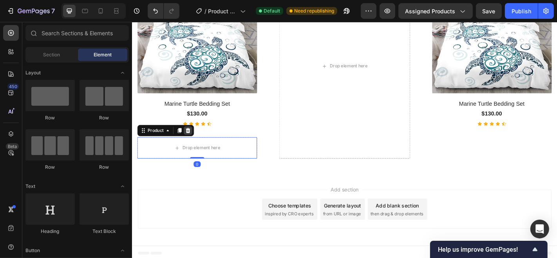
scroll to position [2174, 0]
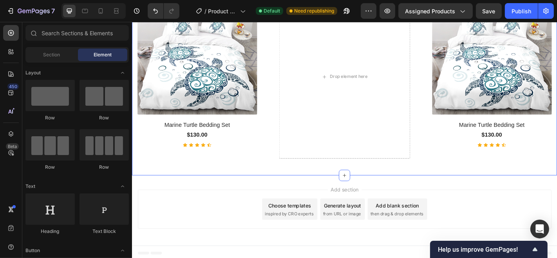
click at [539, 178] on div "Explore Our Best Sellers Heading The right pair of sunnies are the cherry on to…" at bounding box center [367, 49] width 470 height 285
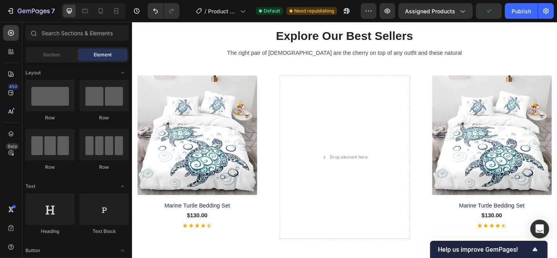
scroll to position [2048, 0]
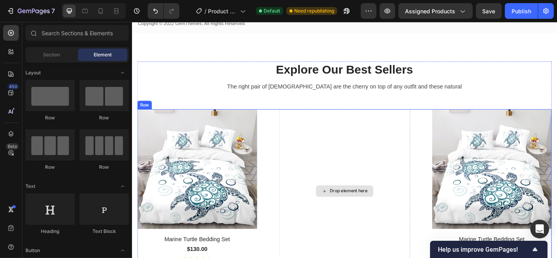
click at [383, 156] on div "Drop element here" at bounding box center [366, 208] width 145 height 181
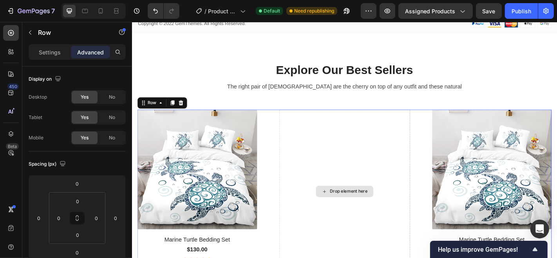
click at [358, 213] on div "Drop element here" at bounding box center [366, 209] width 63 height 13
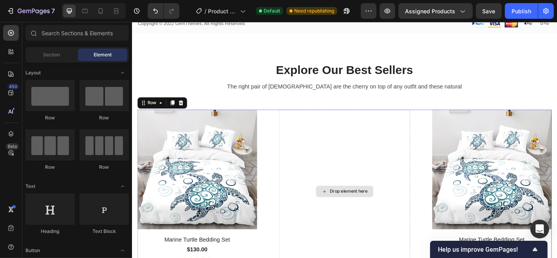
click at [335, 201] on div "Drop element here" at bounding box center [366, 209] width 145 height 181
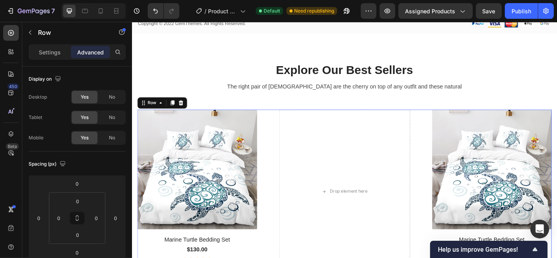
click at [291, 207] on div "(P) Images & Gallery Marine Turtle Bedding Set (P) Title $130.00 (P) Price (P) …" at bounding box center [367, 209] width 459 height 181
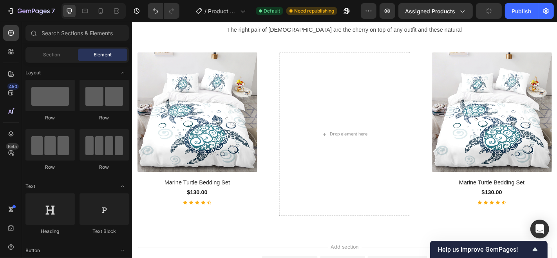
scroll to position [2102, 0]
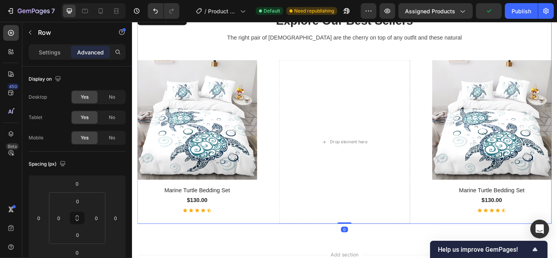
click at [283, 61] on div "Explore Our Best Sellers Heading The right pair of sunnies are the cherry on to…" at bounding box center [367, 128] width 459 height 234
click at [278, 68] on div "(P) Images & Gallery Marine Turtle Bedding Set (P) Title $130.00 (P) Price (P) …" at bounding box center [210, 154] width 145 height 181
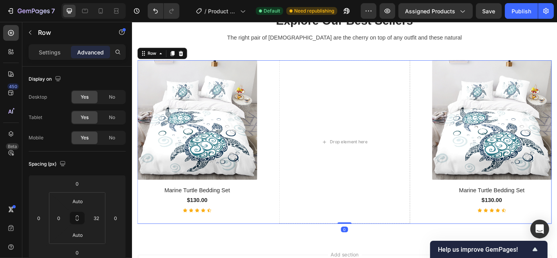
click at [289, 78] on div "(P) Images & Gallery Marine Turtle Bedding Set (P) Title $130.00 (P) Price (P) …" at bounding box center [367, 154] width 459 height 181
click at [318, 144] on div "Drop element here" at bounding box center [366, 154] width 145 height 181
click at [186, 55] on icon at bounding box center [185, 56] width 5 height 5
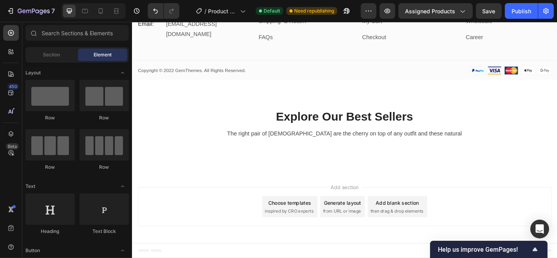
scroll to position [1996, 0]
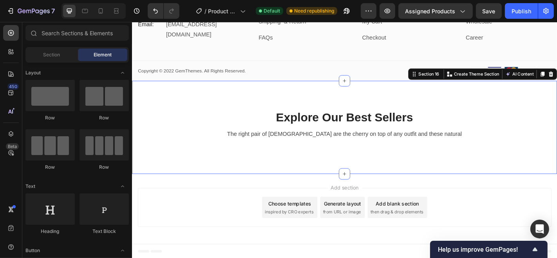
click at [520, 107] on div "Explore Our Best Sellers Heading The right pair of sunnies are the cherry on to…" at bounding box center [367, 138] width 470 height 103
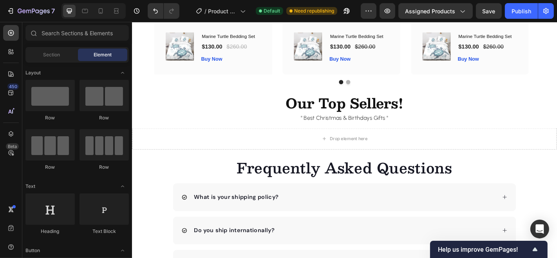
scroll to position [1339, 0]
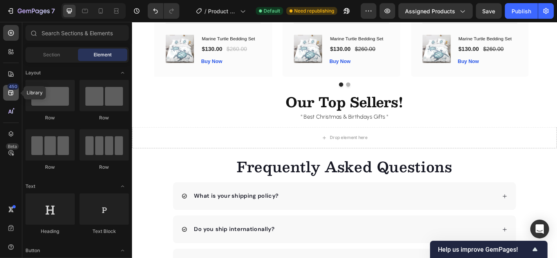
click at [9, 89] on div "450" at bounding box center [12, 86] width 11 height 6
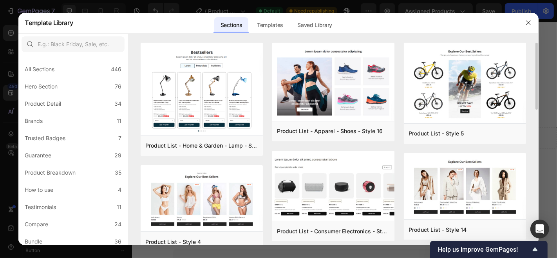
drag, startPoint x: 537, startPoint y: 63, endPoint x: 534, endPoint y: 92, distance: 29.5
click at [534, 92] on div "Product List - Home & Garden - Lamp - Style 20 Add to page Preview Product List…" at bounding box center [333, 144] width 410 height 203
click at [528, 80] on div "Product List - Home & Garden - Lamp - Style 20 Add to page Preview Product List…" at bounding box center [333, 144] width 410 height 203
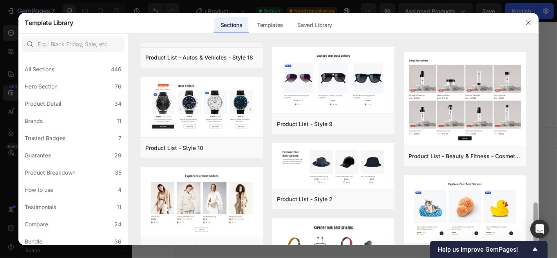
scroll to position [468, 0]
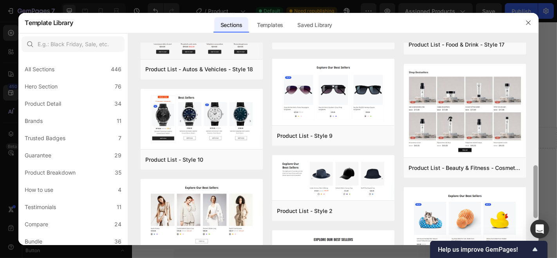
drag, startPoint x: 535, startPoint y: 204, endPoint x: 540, endPoint y: 177, distance: 27.5
click at [540, 177] on div "Template Library Sections Templates Existing pages Saved Library Templates Save…" at bounding box center [278, 129] width 557 height 258
click at [59, 176] on div "Product Breakdown" at bounding box center [50, 172] width 51 height 9
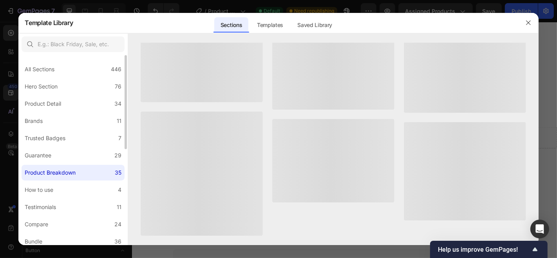
scroll to position [0, 0]
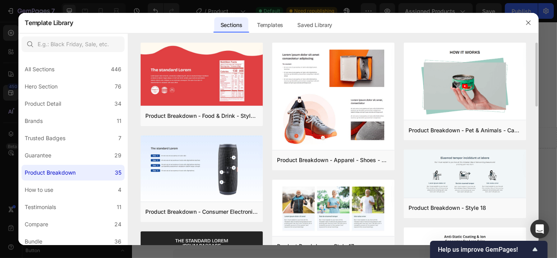
click at [529, 91] on div "Product Breakdown - Food & Drink - Style 9 Add to page Preview Product Breakdow…" at bounding box center [333, 144] width 410 height 203
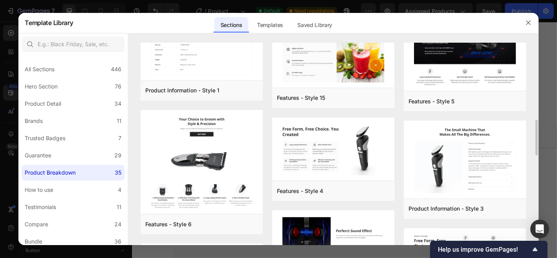
scroll to position [485, 0]
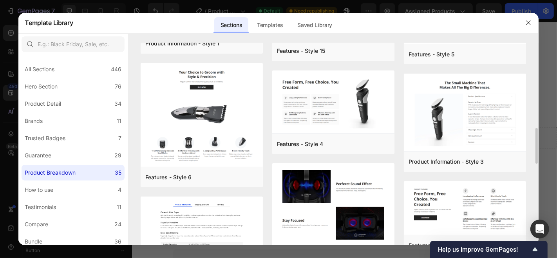
click at [531, 98] on div "Product Breakdown - Food & Drink - Style 9 Add to page Preview Product Breakdow…" at bounding box center [333, 144] width 410 height 203
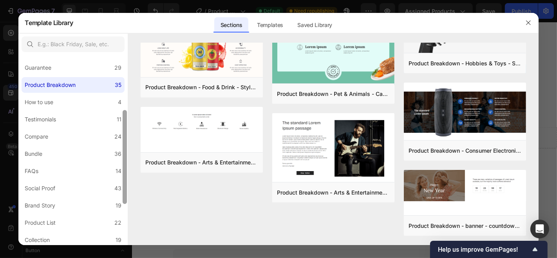
scroll to position [96, 0]
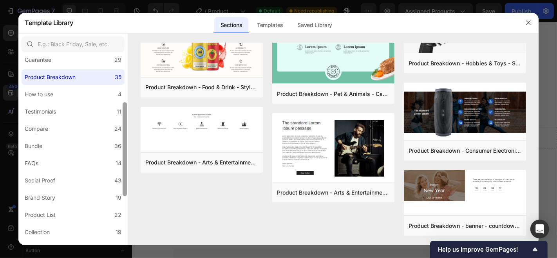
drag, startPoint x: 125, startPoint y: 125, endPoint x: 127, endPoint y: 173, distance: 47.5
click at [127, 173] on div at bounding box center [125, 149] width 4 height 94
click at [65, 147] on label "Bundle 36" at bounding box center [73, 146] width 103 height 16
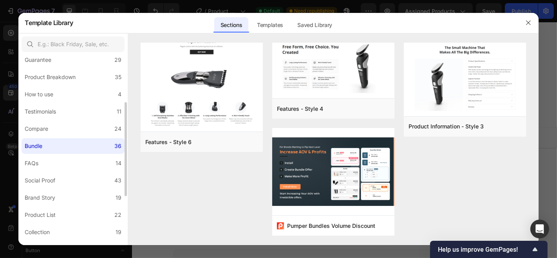
scroll to position [0, 0]
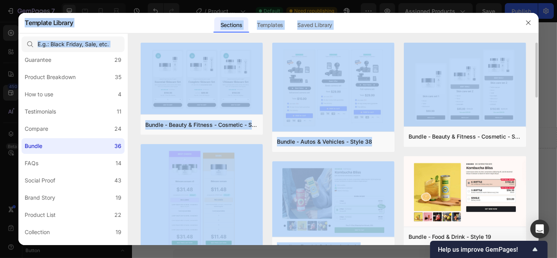
drag, startPoint x: 535, startPoint y: 66, endPoint x: 533, endPoint y: 89, distance: 22.8
click at [539, 84] on div "Bundle - Beauty & Fitness - Cosmetic - Style 8 Add to page Preview Bundle - Bea…" at bounding box center [333, 144] width 410 height 203
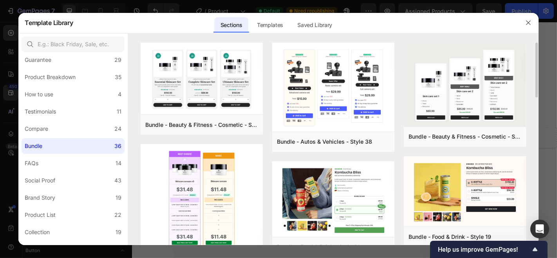
click at [529, 93] on div "Bundle - Beauty & Fitness - Cosmetic - Style 8 Add to page Preview Bundle - Bea…" at bounding box center [333, 144] width 410 height 203
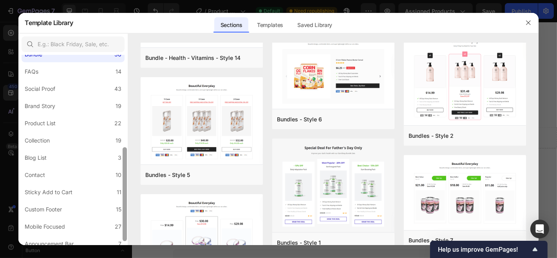
scroll to position [190, 0]
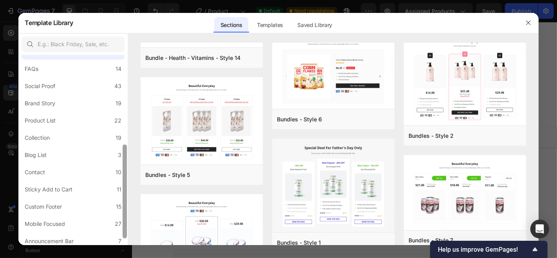
drag, startPoint x: 124, startPoint y: 180, endPoint x: 127, endPoint y: 227, distance: 46.8
click at [127, 227] on div at bounding box center [125, 147] width 6 height 190
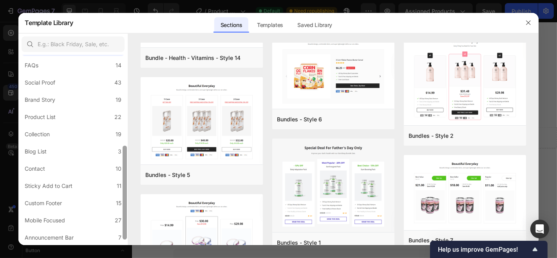
click at [125, 197] on div at bounding box center [125, 193] width 4 height 94
click at [46, 136] on div "Collection" at bounding box center [37, 134] width 25 height 9
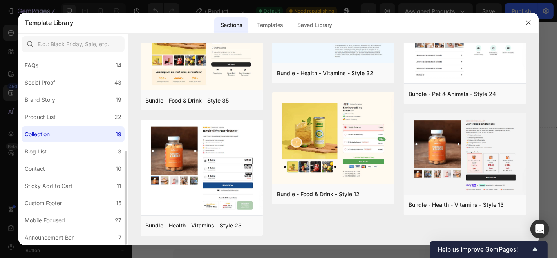
scroll to position [0, 0]
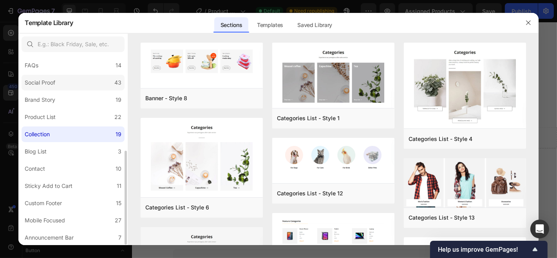
click at [53, 83] on div "Social Proof" at bounding box center [40, 82] width 31 height 9
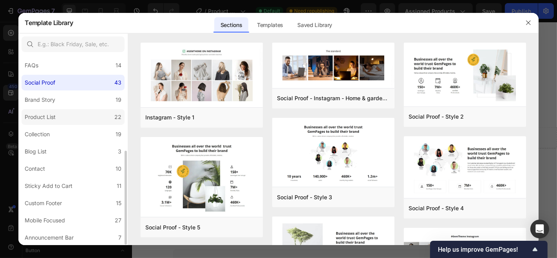
click at [45, 114] on div "Product List" at bounding box center [40, 116] width 31 height 9
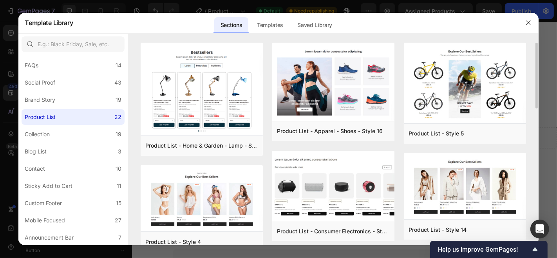
click at [529, 61] on div "Product List - Home & Garden - Lamp - Style 20 Add to page Preview Product List…" at bounding box center [333, 144] width 410 height 203
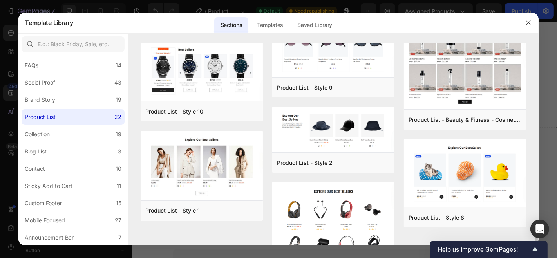
scroll to position [571, 0]
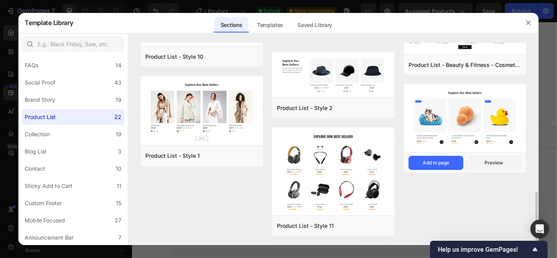
click at [473, 129] on img at bounding box center [465, 119] width 122 height 70
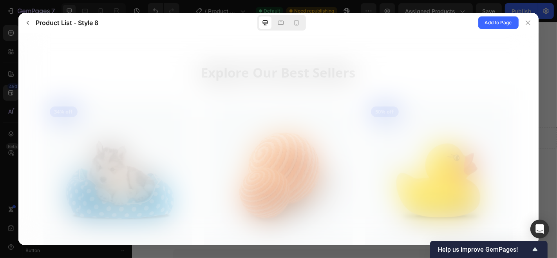
scroll to position [0, 0]
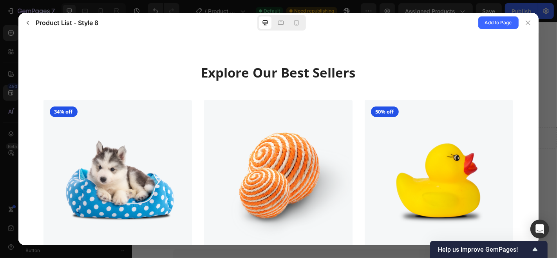
click at [526, 83] on div "Explore Our Best Sellers More options for your pet 34% off" at bounding box center [278, 190] width 508 height 252
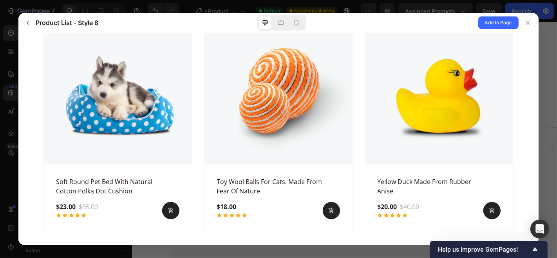
scroll to position [103, 0]
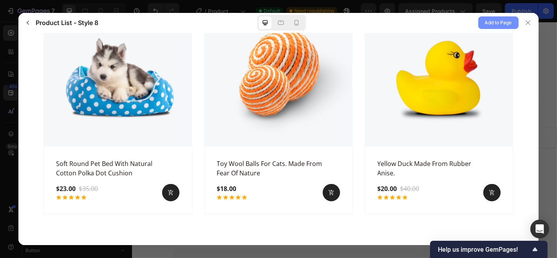
click at [506, 20] on span "Add to Page" at bounding box center [498, 22] width 27 height 9
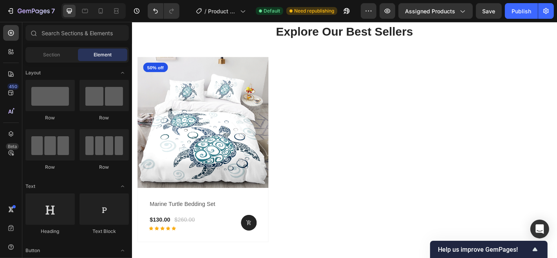
scroll to position [2096, 0]
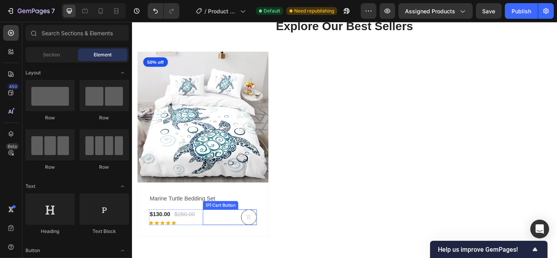
click at [260, 235] on icon at bounding box center [261, 238] width 6 height 6
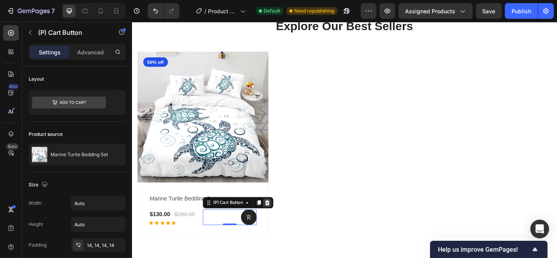
click at [282, 219] on icon at bounding box center [281, 222] width 6 height 6
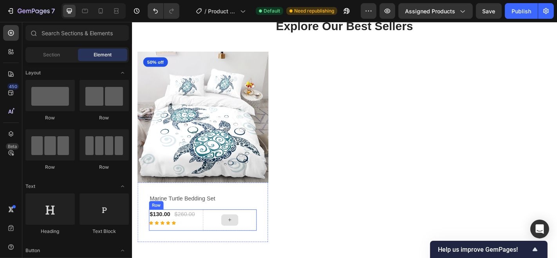
click at [214, 236] on div at bounding box center [240, 241] width 60 height 24
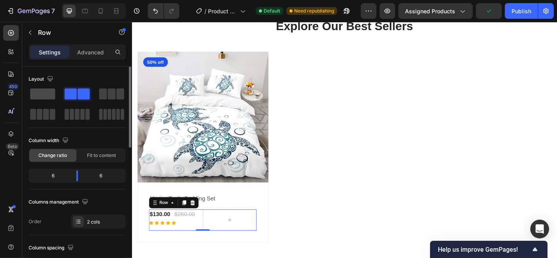
click at [45, 93] on span at bounding box center [42, 94] width 25 height 11
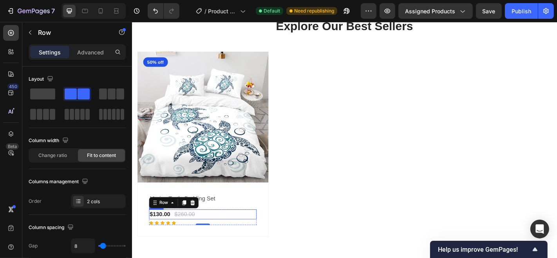
click at [209, 234] on div "$130.00 (P) Price (P) Price $260.00 (P) Price (P) Price Row" at bounding box center [210, 234] width 119 height 11
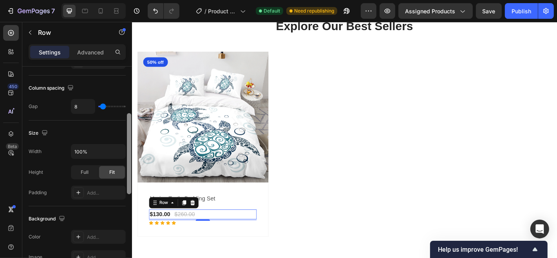
scroll to position [143, 0]
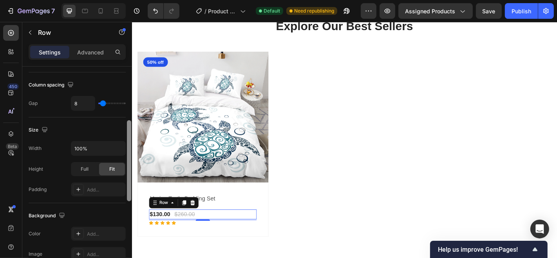
drag, startPoint x: 128, startPoint y: 101, endPoint x: 131, endPoint y: 155, distance: 54.2
click at [131, 155] on div at bounding box center [129, 160] width 4 height 81
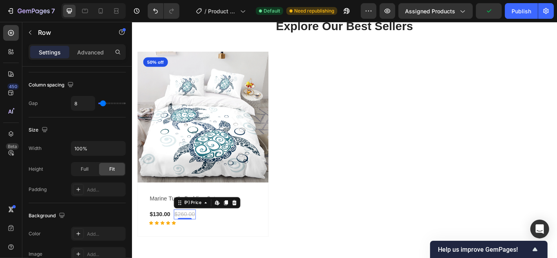
click at [195, 230] on div "$260.00" at bounding box center [190, 234] width 24 height 11
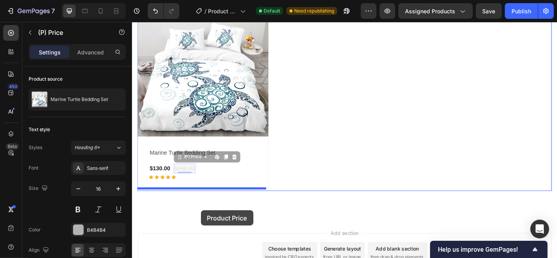
scroll to position [2151, 0]
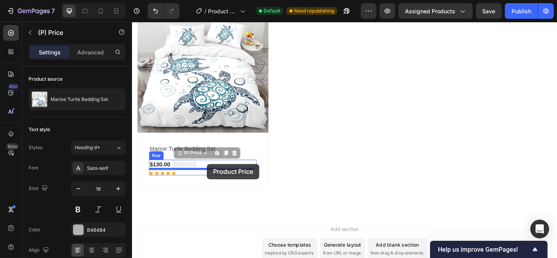
drag, startPoint x: 194, startPoint y: 230, endPoint x: 214, endPoint y: 179, distance: 55.2
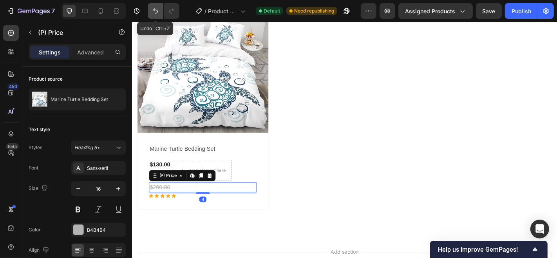
click at [152, 9] on icon "Undo/Redo" at bounding box center [156, 11] width 8 height 8
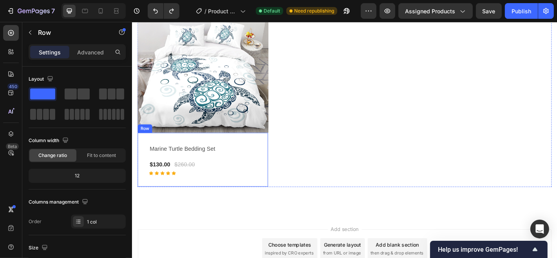
click at [270, 186] on div "marine turtle bedding set (P) Title $130.00 (P) Price (P) Price $260.00 (P) Pri…" at bounding box center [210, 174] width 145 height 60
click at [353, 137] on div "(P) Images 50% off Product Badge Row marine turtle bedding set (P) Title $130.0…" at bounding box center [367, 101] width 459 height 205
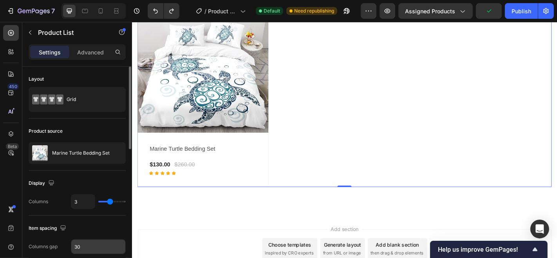
click at [82, 247] on input "30" at bounding box center [98, 247] width 54 height 14
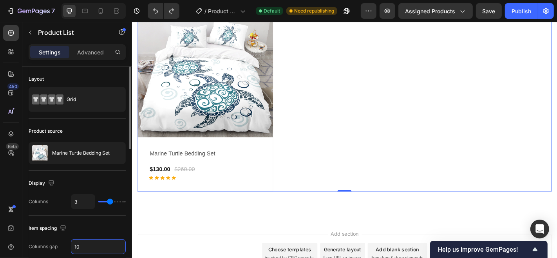
type input "10"
click at [100, 223] on div "Item spacing" at bounding box center [77, 228] width 97 height 13
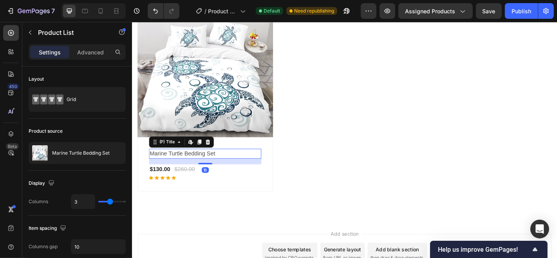
click at [194, 163] on h2 "marine turtle bedding set" at bounding box center [207, 167] width 112 height 11
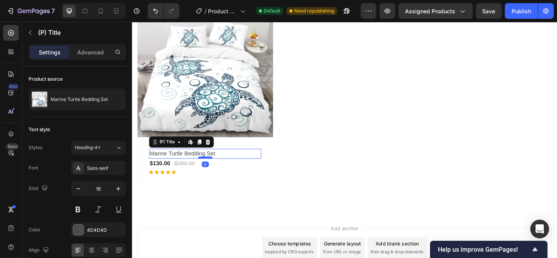
drag, startPoint x: 211, startPoint y: 176, endPoint x: 217, endPoint y: 170, distance: 8.6
click at [217, 171] on div at bounding box center [213, 172] width 16 height 2
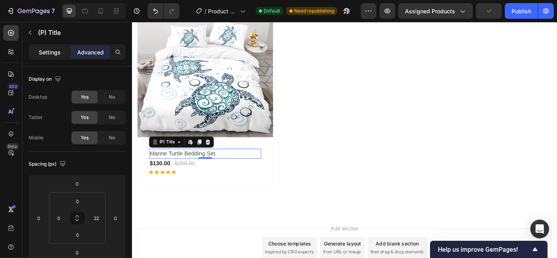
click at [51, 49] on p "Settings" at bounding box center [50, 52] width 22 height 8
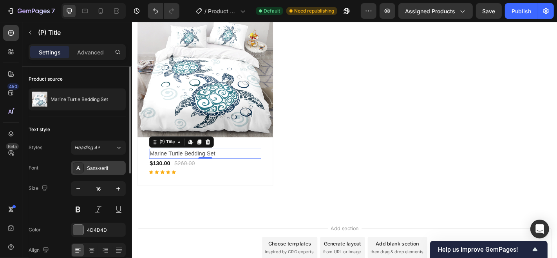
click at [99, 165] on div "Sans-serif" at bounding box center [105, 168] width 37 height 7
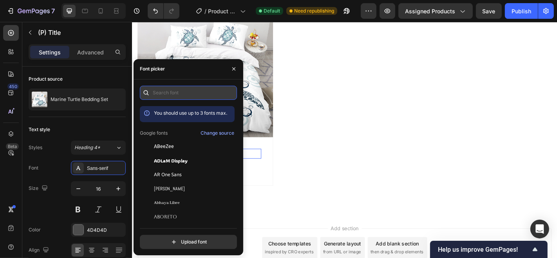
click at [171, 92] on input "text" at bounding box center [188, 93] width 97 height 14
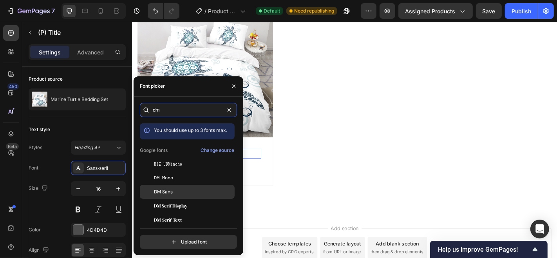
type input "dm"
click at [170, 187] on div "DM Sans" at bounding box center [187, 192] width 95 height 14
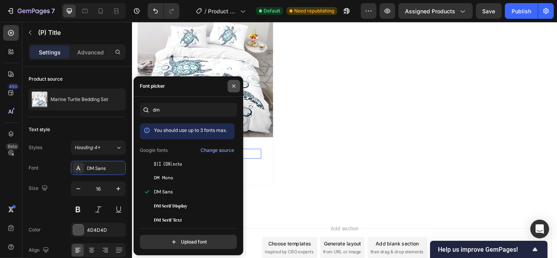
click at [237, 84] on button "button" at bounding box center [234, 86] width 13 height 13
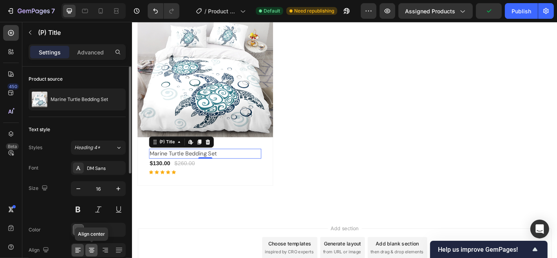
click at [90, 251] on icon at bounding box center [92, 251] width 8 height 8
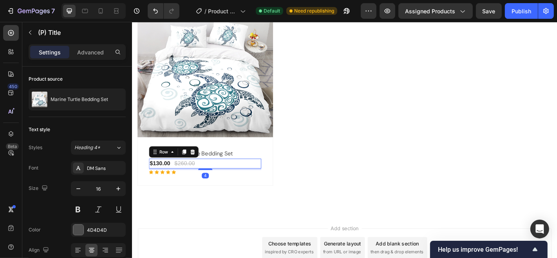
click at [176, 175] on div "$130.00 (P) Price (P) Price $260.00 (P) Price (P) Price Row 4" at bounding box center [213, 178] width 124 height 11
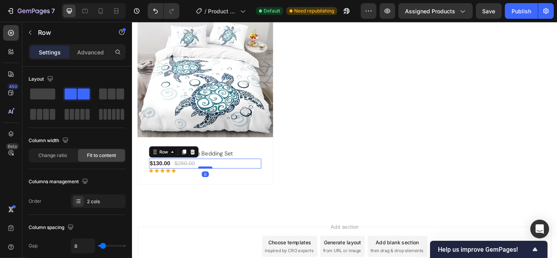
drag, startPoint x: 210, startPoint y: 181, endPoint x: 214, endPoint y: 180, distance: 4.4
click at [214, 181] on div at bounding box center [213, 182] width 16 height 2
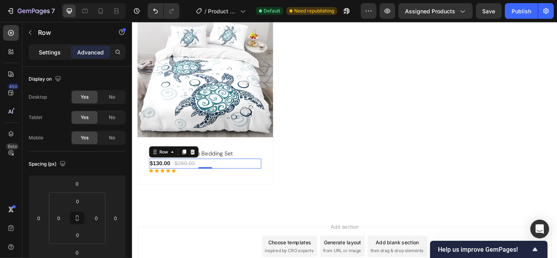
click at [51, 51] on p "Settings" at bounding box center [50, 52] width 22 height 8
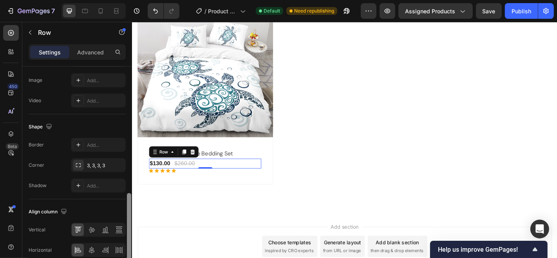
scroll to position [323, 0]
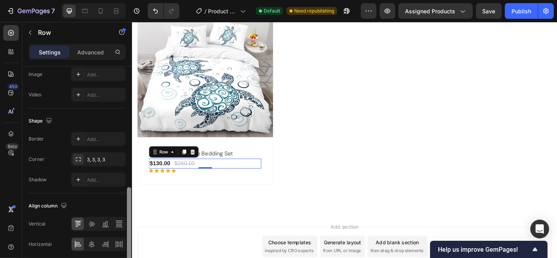
drag, startPoint x: 127, startPoint y: 127, endPoint x: 129, endPoint y: 249, distance: 122.3
click at [129, 249] on div at bounding box center [129, 227] width 4 height 81
click at [93, 221] on icon at bounding box center [92, 224] width 8 height 8
click at [91, 243] on icon at bounding box center [92, 245] width 8 height 8
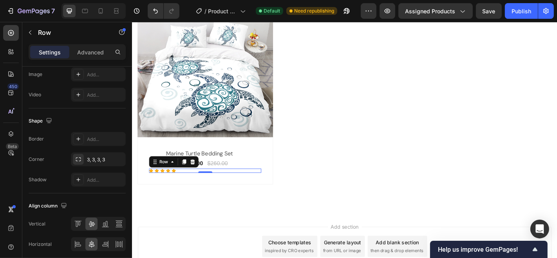
click at [183, 184] on div "Icon Icon Icon Icon Icon Row 0" at bounding box center [213, 186] width 124 height 5
click at [92, 241] on icon at bounding box center [92, 245] width 8 height 8
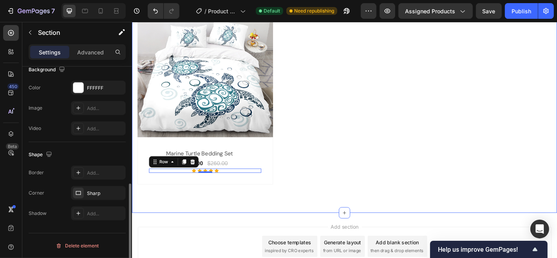
click at [152, 224] on div "Explore Our Best Sellers Heading More options for your pet Text block Row (P) I…" at bounding box center [367, 82] width 470 height 302
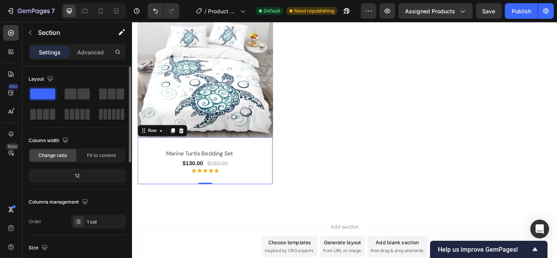
click at [278, 197] on div "marine turtle bedding set (P) Title $130.00 (P) Price (P) Price $260.00 (P) Pri…" at bounding box center [213, 175] width 150 height 52
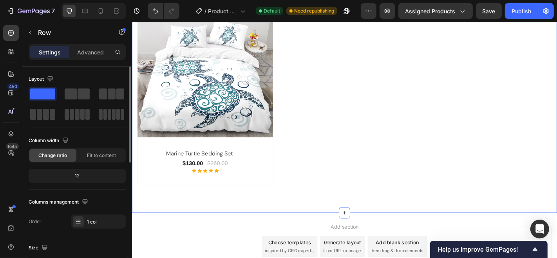
click at [285, 218] on div "Explore Our Best Sellers Heading More options for your pet Text block Row (P) I…" at bounding box center [367, 82] width 470 height 302
click at [309, 214] on div "Explore Our Best Sellers Heading More options for your pet Text block Row (P) I…" at bounding box center [367, 82] width 470 height 302
click at [100, 49] on p "Advanced" at bounding box center [90, 52] width 27 height 8
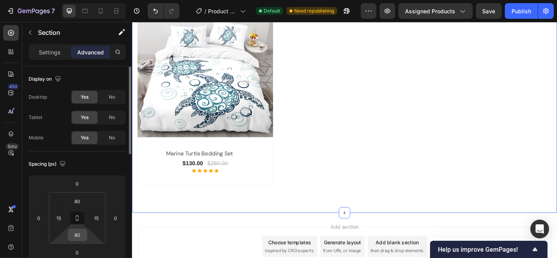
click at [80, 237] on input "80" at bounding box center [78, 235] width 16 height 12
click at [83, 251] on span "Auto" at bounding box center [85, 251] width 10 height 5
type input "Auto"
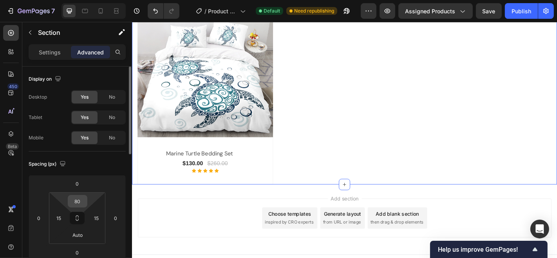
click at [83, 200] on input "80" at bounding box center [78, 202] width 16 height 12
click at [93, 218] on p "Auto" at bounding box center [97, 217] width 35 height 5
type input "Auto"
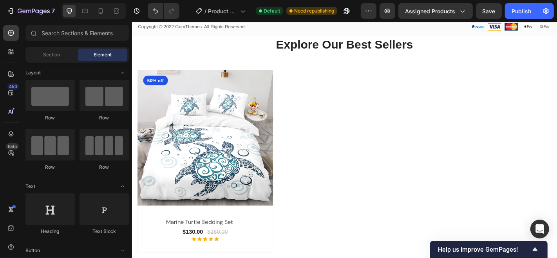
scroll to position [2056, 0]
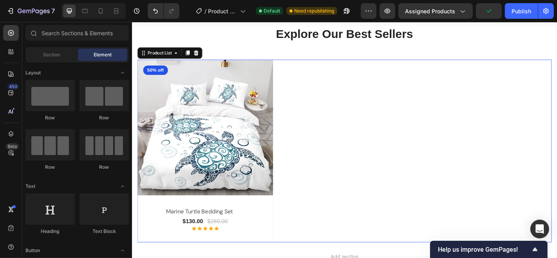
click at [395, 105] on div "(P) Images 50% off Product Badge Row marine turtle bedding set (P) Title $130.0…" at bounding box center [367, 164] width 459 height 202
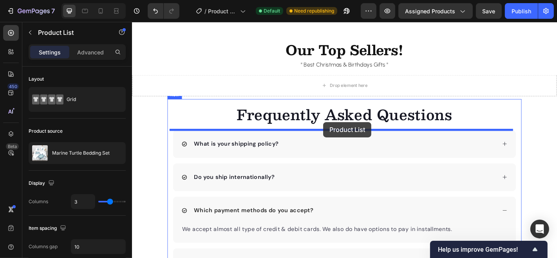
scroll to position [1434, 0]
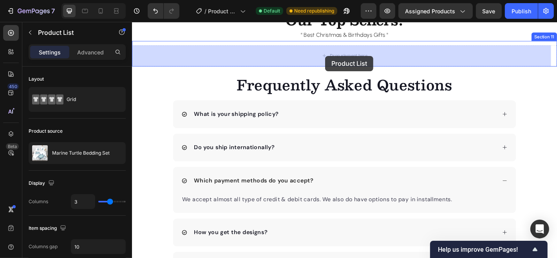
drag, startPoint x: 395, startPoint y: 105, endPoint x: 345, endPoint y: 59, distance: 67.1
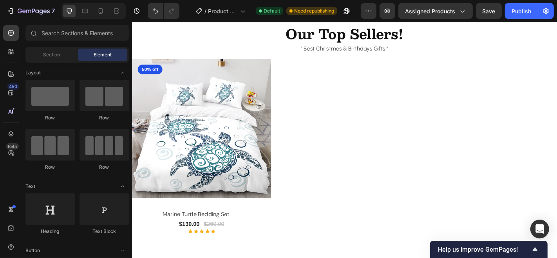
scroll to position [1402, 0]
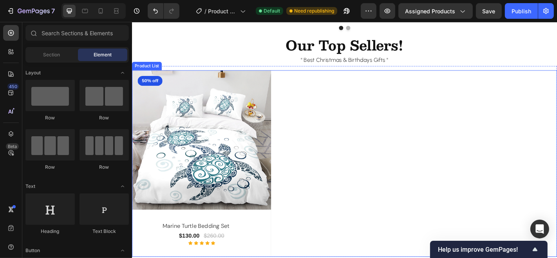
click at [437, 89] on div "(P) Images 50% off Product Badge Row marine turtle bedding set (P) Title $130.0…" at bounding box center [367, 178] width 470 height 206
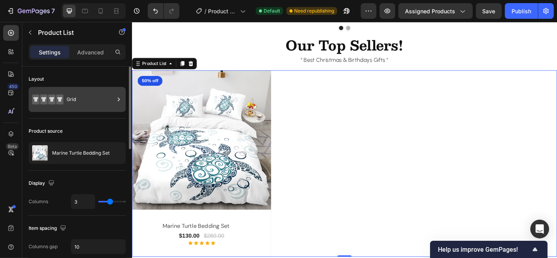
click at [105, 96] on div "Grid" at bounding box center [91, 100] width 48 height 18
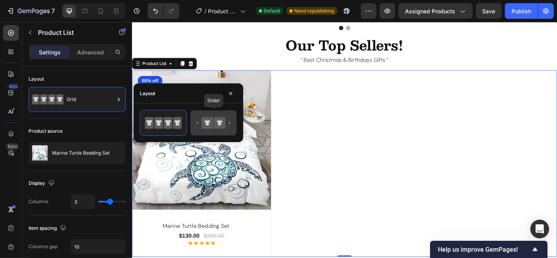
click at [218, 125] on icon at bounding box center [219, 122] width 5 height 5
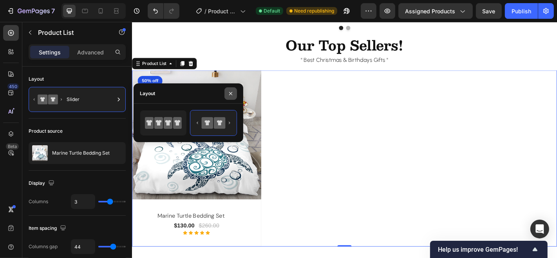
click at [232, 91] on icon "button" at bounding box center [231, 94] width 6 height 6
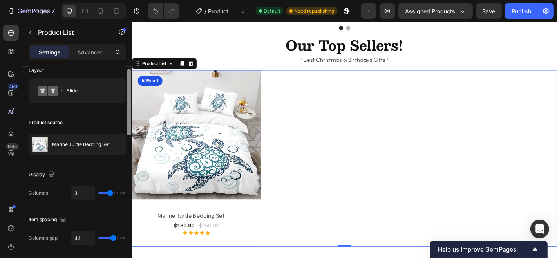
scroll to position [0, 0]
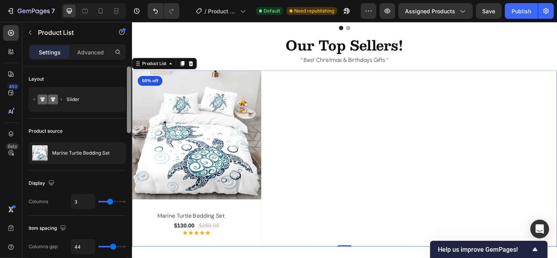
click at [129, 100] on div at bounding box center [129, 100] width 4 height 67
type input "36"
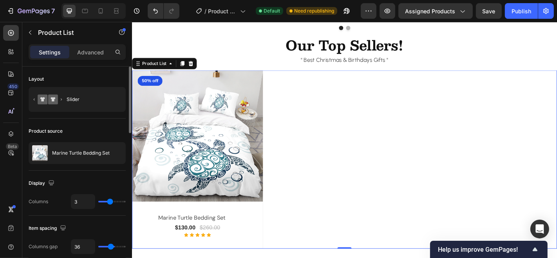
type input "20"
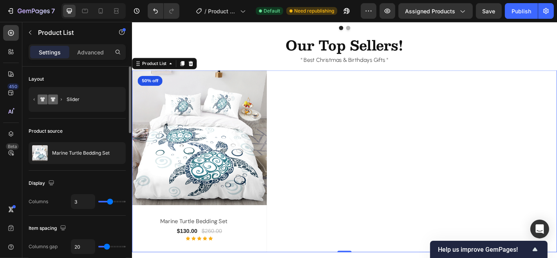
type input "18"
type input "17"
type input "16"
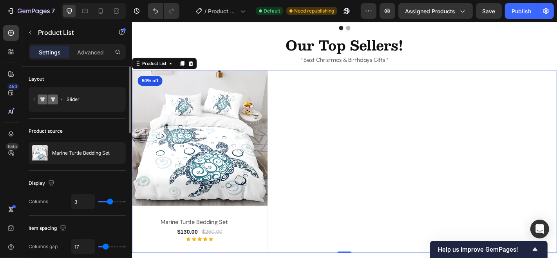
type input "16"
type input "14"
type input "12"
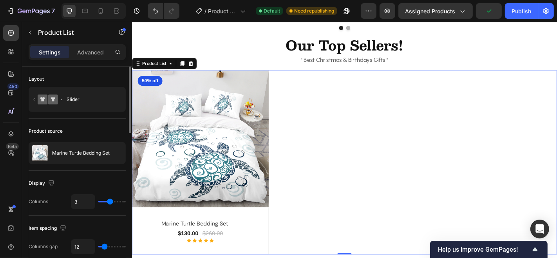
type input "10"
type input "9"
type input "10"
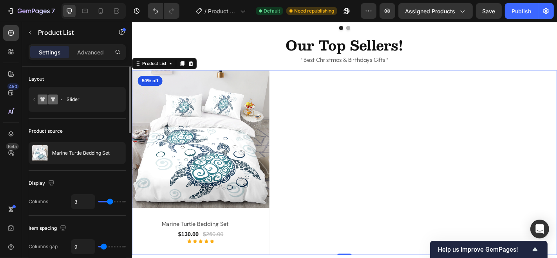
type input "10"
type input "11"
type input "12"
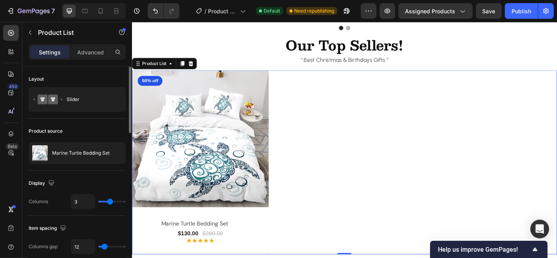
type input "11"
drag, startPoint x: 111, startPoint y: 245, endPoint x: 104, endPoint y: 246, distance: 7.1
type input "11"
click at [104, 246] on input "range" at bounding box center [111, 247] width 27 height 2
click at [88, 246] on input "11" at bounding box center [83, 247] width 24 height 14
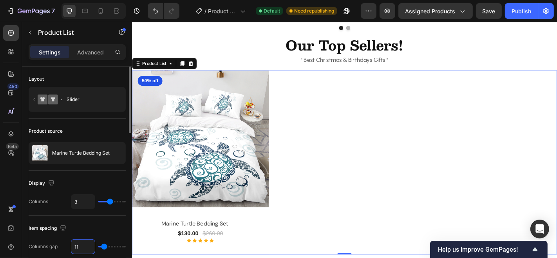
click at [88, 246] on input "11" at bounding box center [83, 247] width 24 height 14
type input "1"
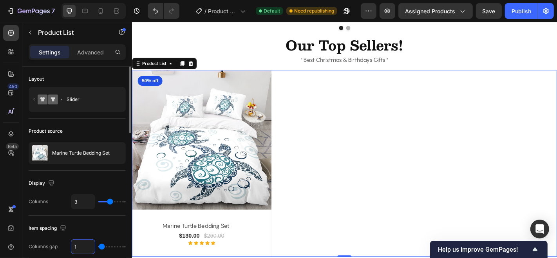
type input "10"
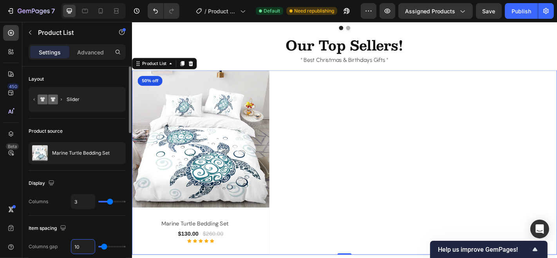
type input "10"
click at [109, 222] on div "Item spacing" at bounding box center [77, 228] width 97 height 13
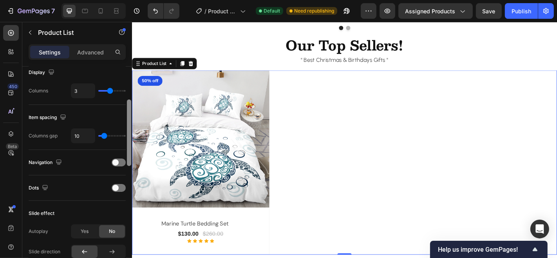
scroll to position [123, 0]
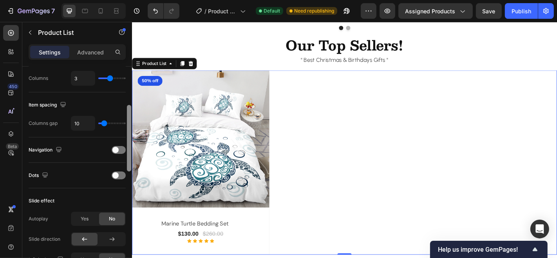
drag, startPoint x: 129, startPoint y: 119, endPoint x: 130, endPoint y: 158, distance: 38.8
click at [130, 158] on div at bounding box center [129, 138] width 4 height 67
click at [124, 147] on div at bounding box center [119, 150] width 14 height 8
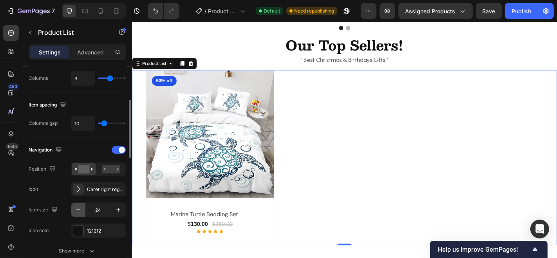
click at [79, 210] on icon "button" at bounding box center [78, 210] width 4 height 1
type input "20"
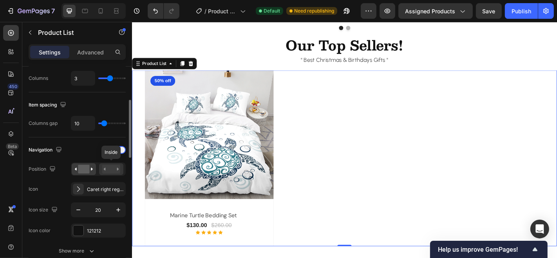
click at [105, 163] on div at bounding box center [111, 169] width 24 height 12
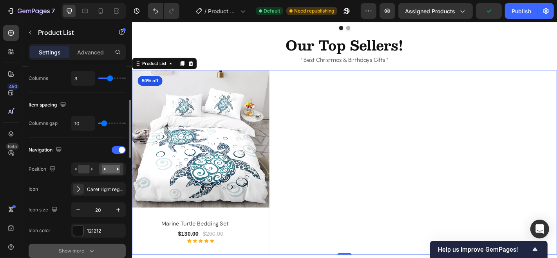
click at [91, 248] on icon "button" at bounding box center [92, 251] width 8 height 8
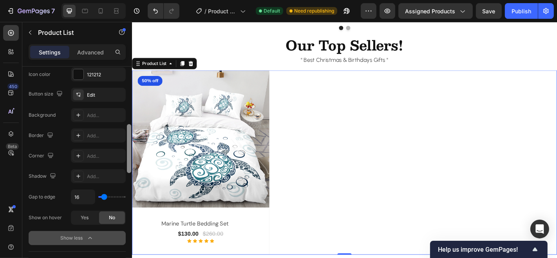
scroll to position [281, 0]
drag, startPoint x: 128, startPoint y: 148, endPoint x: 130, endPoint y: 190, distance: 42.8
click at [130, 190] on div at bounding box center [129, 174] width 6 height 214
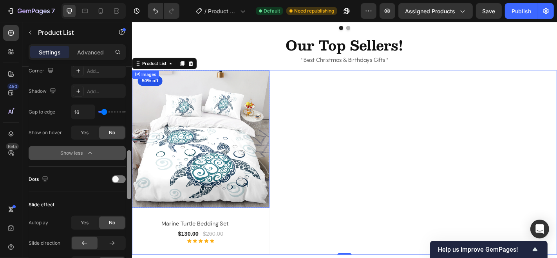
drag, startPoint x: 259, startPoint y: 171, endPoint x: 132, endPoint y: 197, distance: 129.2
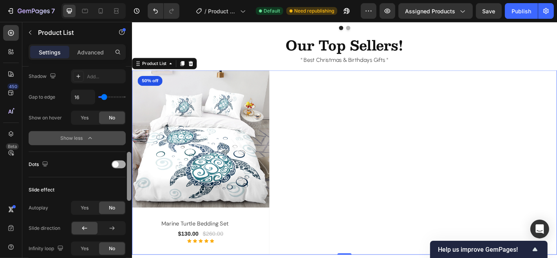
scroll to position [372, 0]
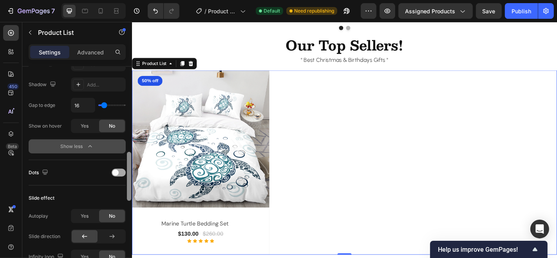
click at [125, 171] on div at bounding box center [119, 173] width 14 height 8
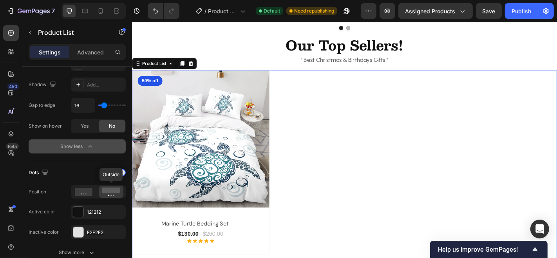
click at [111, 190] on rect at bounding box center [111, 191] width 18 height 6
click at [115, 190] on rect at bounding box center [111, 191] width 18 height 6
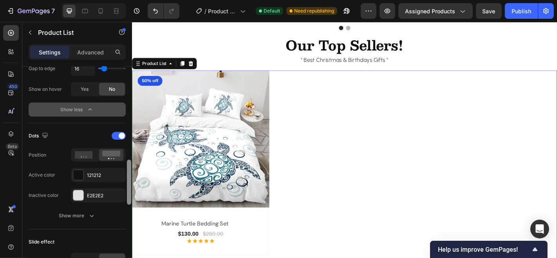
scroll to position [423, 0]
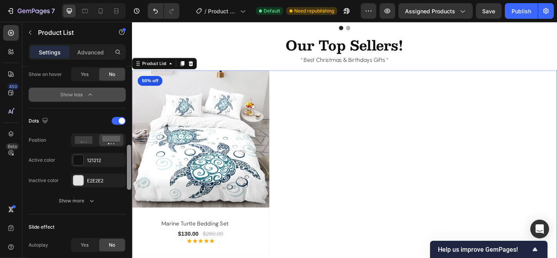
drag, startPoint x: 131, startPoint y: 172, endPoint x: 131, endPoint y: 183, distance: 11.0
click at [131, 183] on div at bounding box center [129, 167] width 4 height 45
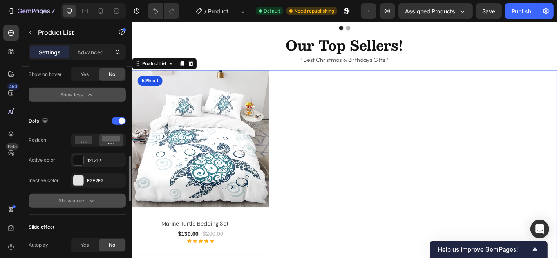
click at [93, 197] on icon "button" at bounding box center [92, 201] width 8 height 8
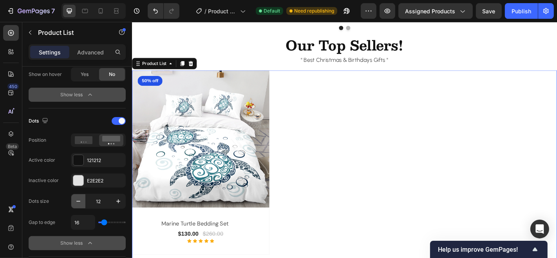
click at [78, 200] on icon "button" at bounding box center [78, 202] width 8 height 8
type input "9"
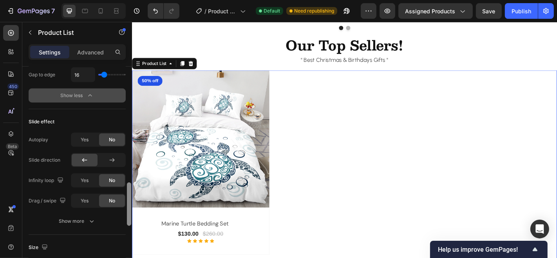
drag, startPoint x: 128, startPoint y: 167, endPoint x: 131, endPoint y: 198, distance: 30.7
click at [131, 198] on div at bounding box center [129, 205] width 4 height 44
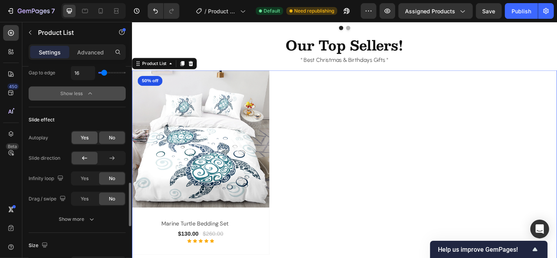
click at [83, 134] on span "Yes" at bounding box center [85, 137] width 8 height 7
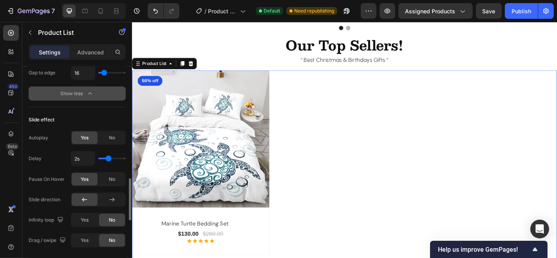
type input "2.1s"
type input "2.1"
type input "2.2s"
type input "2.2"
type input "2.3s"
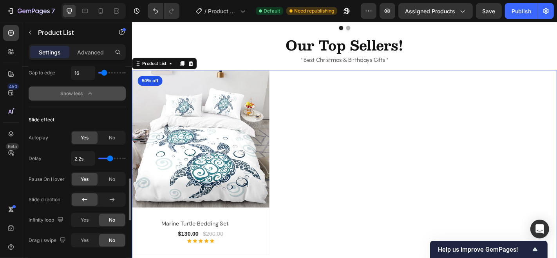
type input "2.3"
type input "2.4s"
type input "2.4"
type input "2.5s"
type input "2.5"
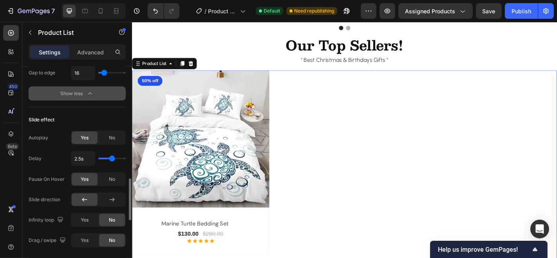
type input "2.4s"
type input "2.4"
click at [111, 158] on input "range" at bounding box center [111, 159] width 27 height 2
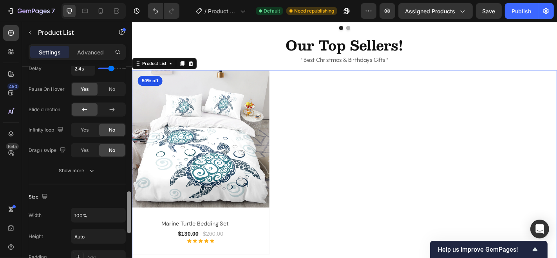
scroll to position [679, 0]
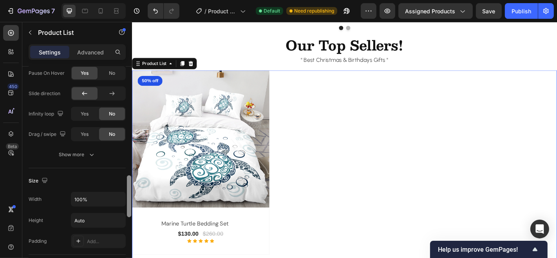
drag, startPoint x: 129, startPoint y: 200, endPoint x: 127, endPoint y: 221, distance: 20.9
click at [127, 218] on div at bounding box center [129, 197] width 4 height 42
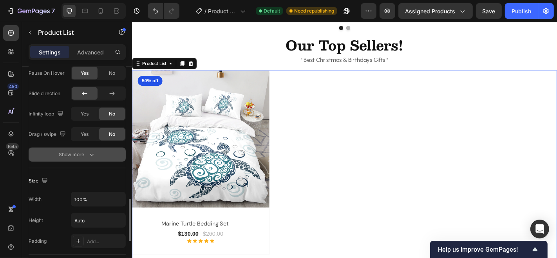
click at [89, 153] on icon "button" at bounding box center [92, 155] width 8 height 8
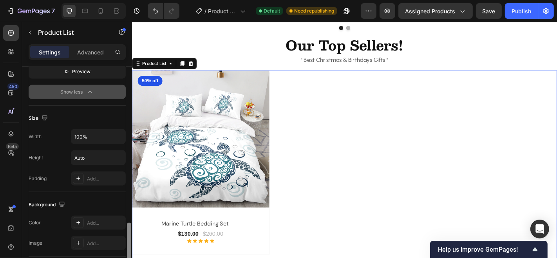
scroll to position [810, 0]
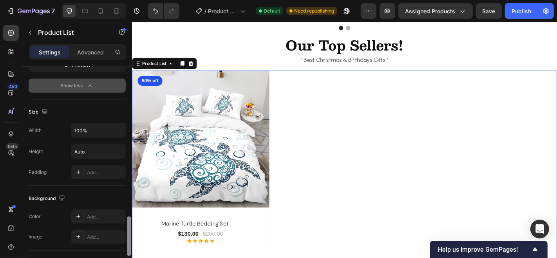
drag, startPoint x: 129, startPoint y: 201, endPoint x: 130, endPoint y: 225, distance: 24.3
click at [130, 225] on div at bounding box center [129, 237] width 4 height 40
click at [85, 171] on div "Add..." at bounding box center [98, 172] width 55 height 14
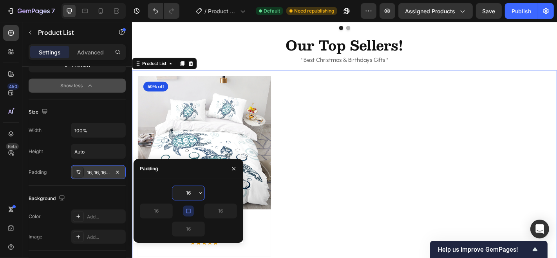
click at [91, 169] on div "16, 16, 16, 16" at bounding box center [98, 172] width 23 height 7
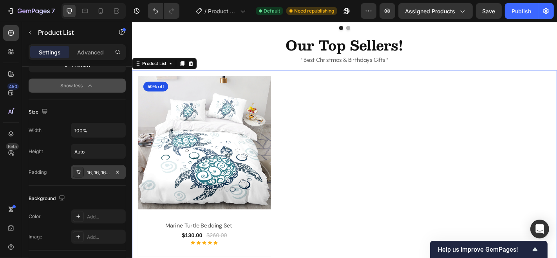
click at [89, 169] on div "16, 16, 16, 16" at bounding box center [98, 172] width 23 height 7
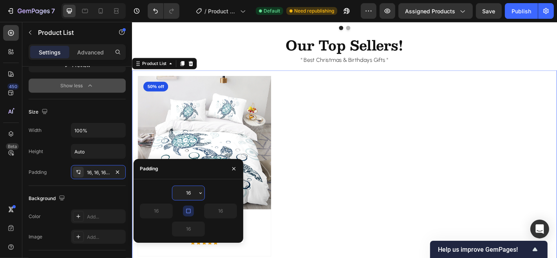
click at [163, 218] on div "16" at bounding box center [156, 211] width 33 height 15
click at [196, 193] on input "16" at bounding box center [188, 193] width 32 height 14
click at [201, 193] on icon "button" at bounding box center [201, 193] width 6 height 6
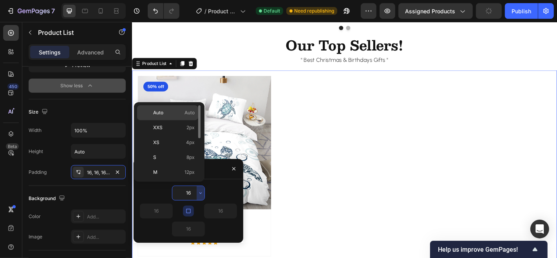
click at [163, 111] on span "Auto" at bounding box center [158, 112] width 10 height 7
type input "Auto"
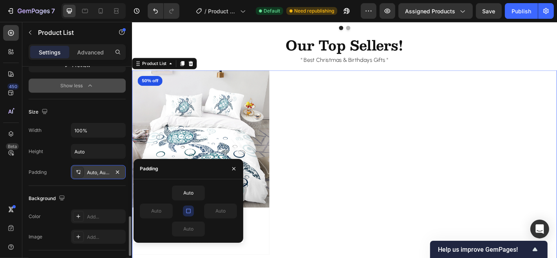
click at [97, 169] on div "Auto, Auto, Auto, Auto" at bounding box center [98, 172] width 23 height 7
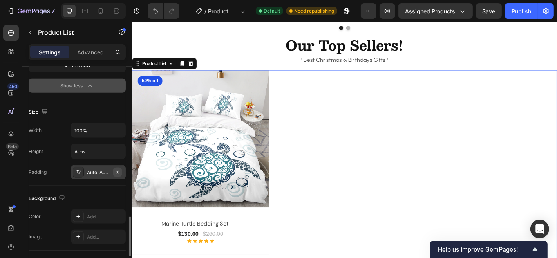
click at [114, 171] on icon "button" at bounding box center [117, 172] width 6 height 6
type input "0"
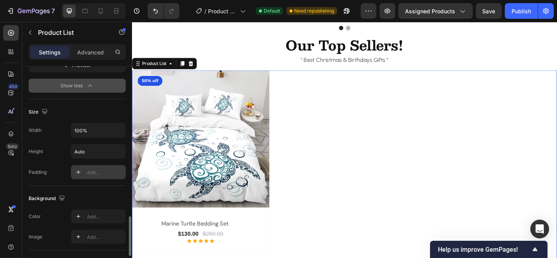
click at [104, 169] on div "Add..." at bounding box center [105, 172] width 37 height 7
type input "16"
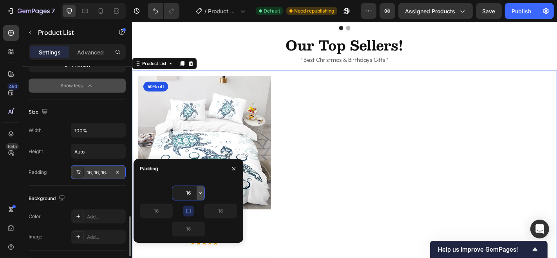
click at [199, 194] on icon "button" at bounding box center [201, 193] width 6 height 6
click at [194, 192] on input "16" at bounding box center [188, 193] width 32 height 14
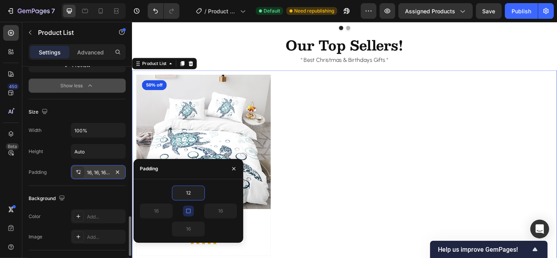
type input "12"
click at [183, 177] on div "Padding" at bounding box center [189, 169] width 110 height 20
type input "12"
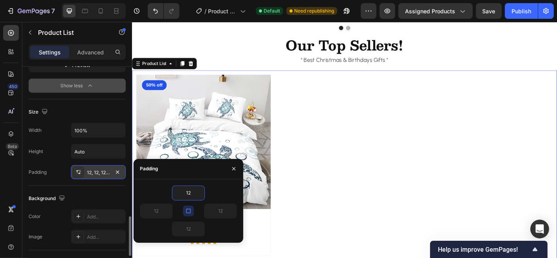
click at [189, 212] on icon "button" at bounding box center [188, 211] width 6 height 6
click at [159, 213] on input "12" at bounding box center [156, 211] width 32 height 14
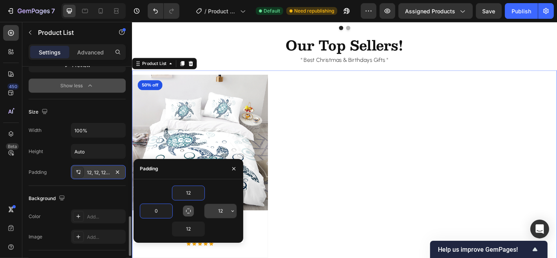
type input "0"
click at [223, 210] on input "12" at bounding box center [221, 211] width 32 height 14
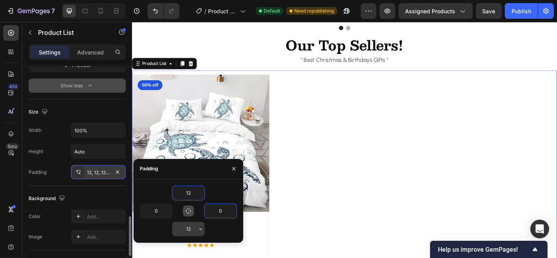
type input "0"
click at [191, 224] on input "12" at bounding box center [188, 229] width 32 height 14
type input "0"
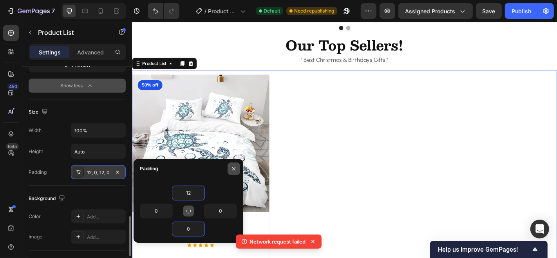
click at [236, 166] on icon "button" at bounding box center [234, 169] width 6 height 6
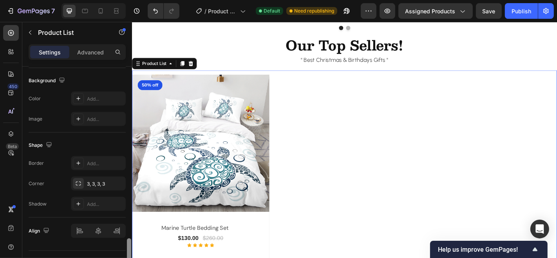
scroll to position [933, 0]
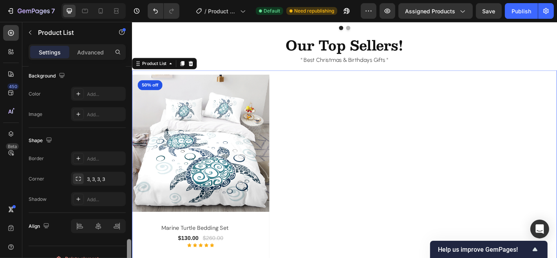
drag, startPoint x: 129, startPoint y: 232, endPoint x: 129, endPoint y: 255, distance: 22.7
click at [129, 255] on div at bounding box center [129, 259] width 4 height 40
click at [524, 8] on div "Publish" at bounding box center [522, 11] width 20 height 8
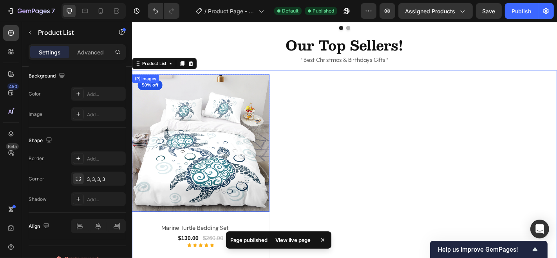
click at [225, 148] on img at bounding box center [208, 156] width 152 height 152
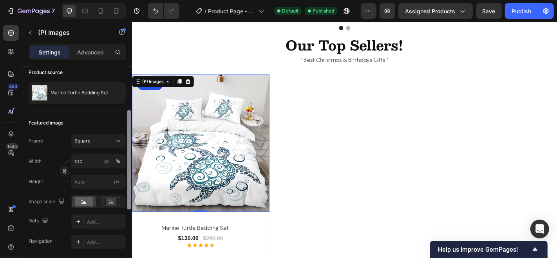
scroll to position [59, 0]
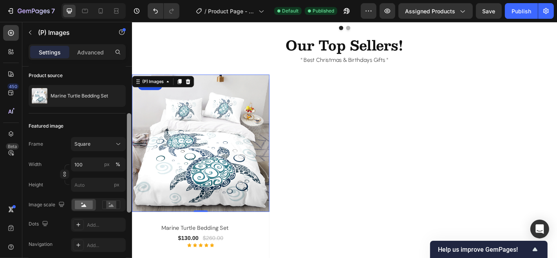
drag, startPoint x: 129, startPoint y: 102, endPoint x: 129, endPoint y: 130, distance: 27.4
click at [129, 130] on div at bounding box center [129, 163] width 4 height 100
click at [129, 130] on div at bounding box center [129, 144] width 4 height 100
click at [115, 144] on icon at bounding box center [118, 144] width 8 height 8
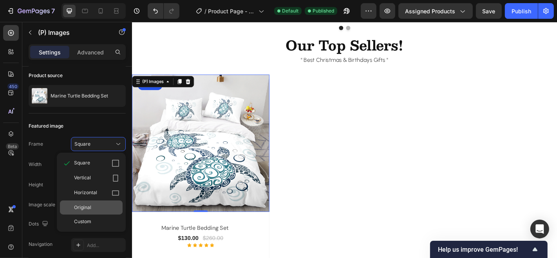
click at [88, 204] on span "Original" at bounding box center [82, 207] width 17 height 7
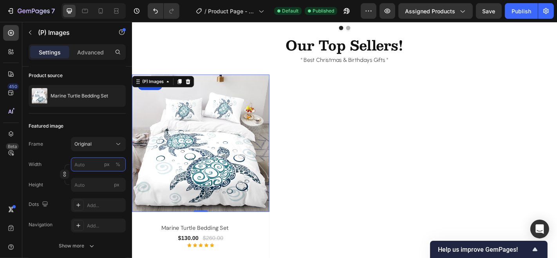
click at [87, 164] on input "px %" at bounding box center [98, 165] width 55 height 14
click at [103, 183] on p "Full 100%" at bounding box center [96, 182] width 45 height 7
type input "100"
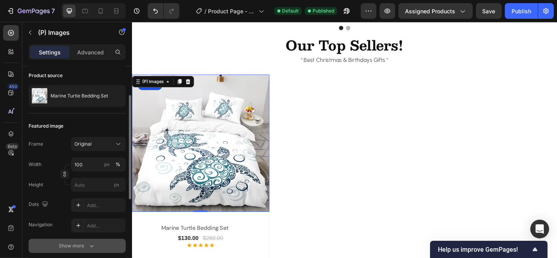
click at [94, 243] on icon "button" at bounding box center [92, 246] width 8 height 8
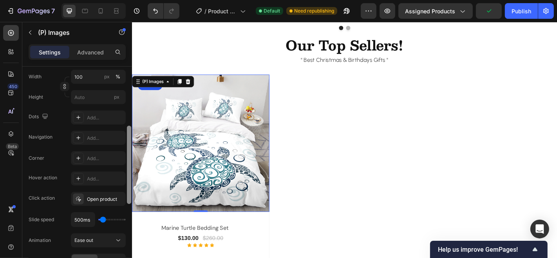
scroll to position [151, 0]
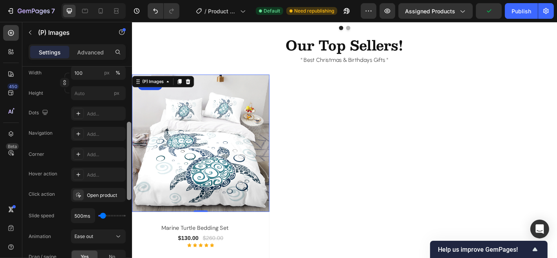
drag, startPoint x: 129, startPoint y: 170, endPoint x: 126, endPoint y: 214, distance: 44.8
click at [126, 214] on div at bounding box center [129, 174] width 6 height 214
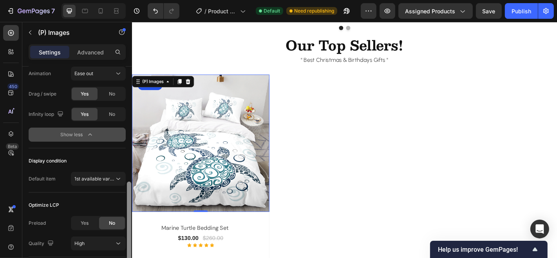
scroll to position [316, 0]
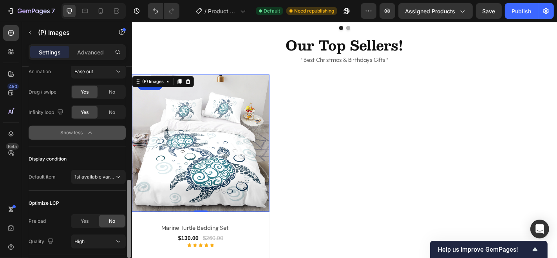
drag, startPoint x: 129, startPoint y: 158, endPoint x: 130, endPoint y: 218, distance: 60.8
click at [130, 218] on div at bounding box center [129, 219] width 4 height 78
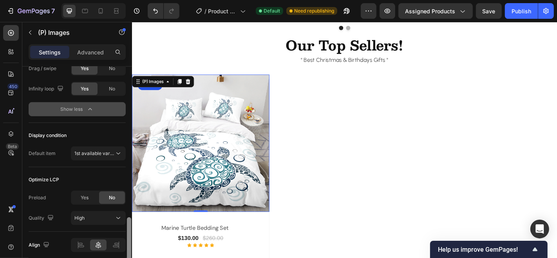
scroll to position [369, 0]
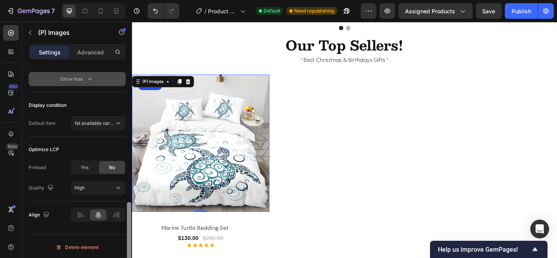
drag, startPoint x: 129, startPoint y: 197, endPoint x: 129, endPoint y: 236, distance: 39.2
click at [129, 236] on div at bounding box center [129, 241] width 4 height 78
click at [531, 13] on div "Publish" at bounding box center [522, 11] width 20 height 8
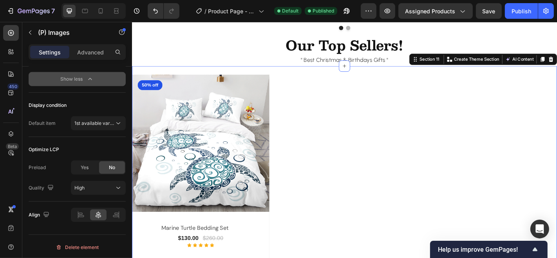
click at [334, 78] on div "(P) Images 50% off Product Badge Row marine turtle bedding set (P) Title $130.0…" at bounding box center [367, 182] width 470 height 223
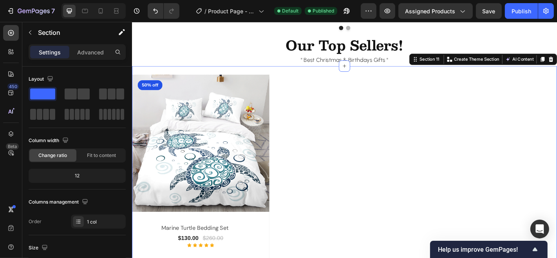
click at [332, 75] on div "(P) Images 50% off Product Badge Row marine turtle bedding set (P) Title $130.0…" at bounding box center [367, 182] width 470 height 223
click at [93, 52] on p "Advanced" at bounding box center [90, 52] width 27 height 8
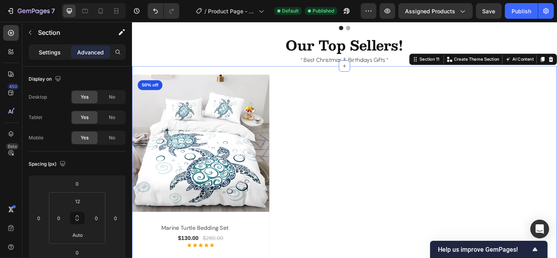
click at [54, 50] on p "Settings" at bounding box center [50, 52] width 22 height 8
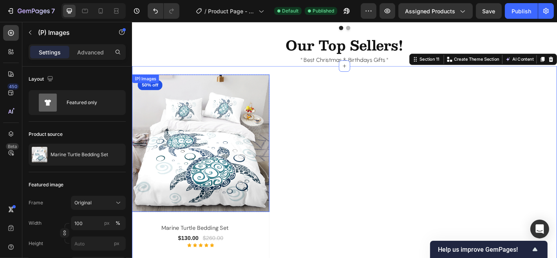
click at [203, 108] on img at bounding box center [208, 156] width 152 height 152
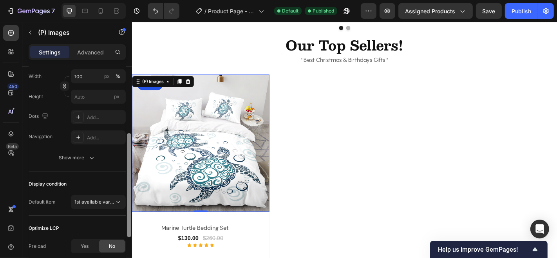
scroll to position [149, 0]
drag, startPoint x: 129, startPoint y: 89, endPoint x: 127, endPoint y: 161, distance: 72.1
click at [127, 161] on div at bounding box center [129, 183] width 4 height 104
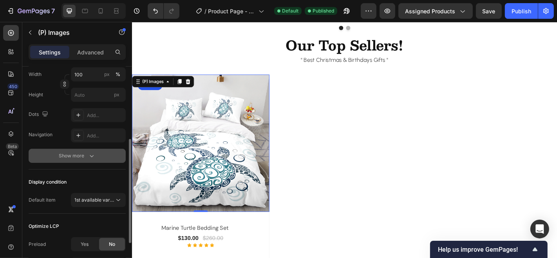
click at [97, 153] on button "Show more" at bounding box center [77, 156] width 97 height 14
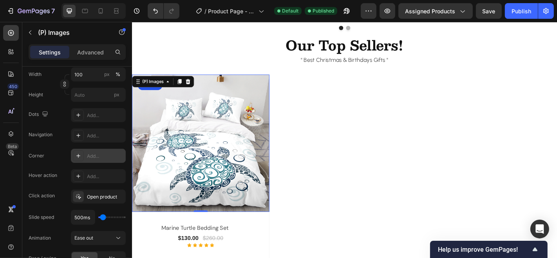
click at [111, 156] on div "Add..." at bounding box center [105, 156] width 37 height 7
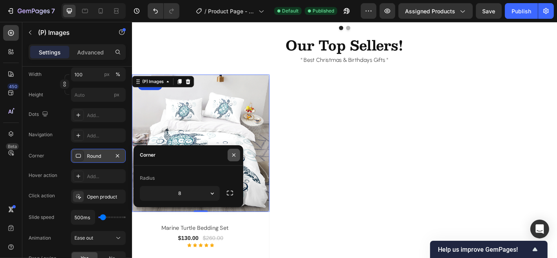
click at [235, 154] on icon "button" at bounding box center [233, 155] width 3 height 3
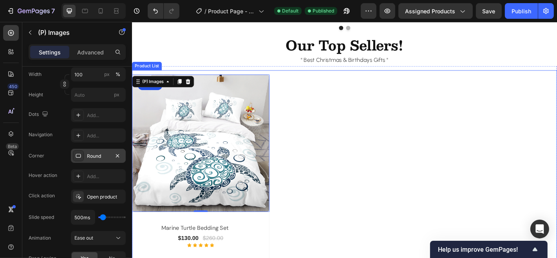
click at [341, 127] on div "(P) Images 0 50% off Product Badge Row marine turtle bedding set (P) Title $130…" at bounding box center [367, 182] width 470 height 204
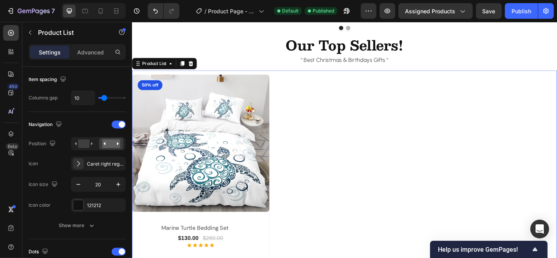
scroll to position [0, 0]
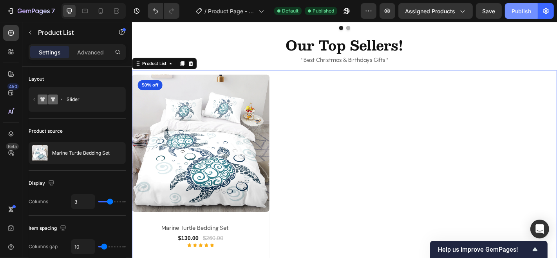
click at [525, 11] on div "Publish" at bounding box center [522, 11] width 20 height 8
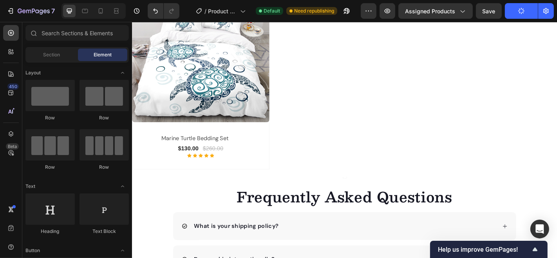
scroll to position [1475, 0]
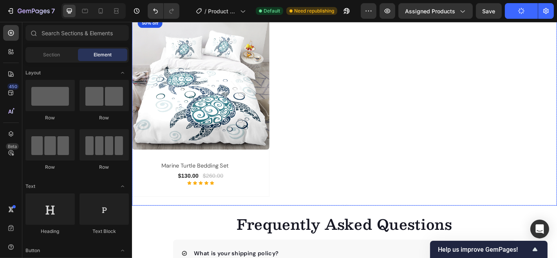
click at [373, 208] on div "(P) Images 50% off Product Badge Row marine turtle bedding set (P) Title $130.0…" at bounding box center [367, 113] width 470 height 204
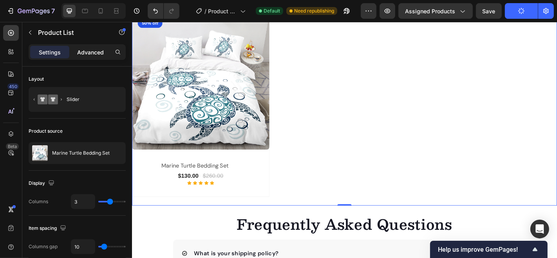
click at [96, 51] on p "Advanced" at bounding box center [90, 52] width 27 height 8
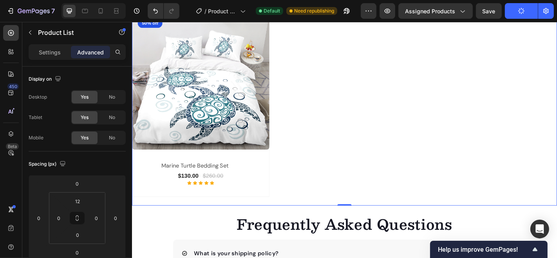
click at [309, 208] on div "(P) Images 50% off Product Badge Row marine turtle bedding set (P) Title $130.0…" at bounding box center [367, 113] width 470 height 204
click at [352, 190] on div "(P) Images 50% off Product Badge Row marine turtle bedding set (P) Title $130.0…" at bounding box center [367, 113] width 470 height 204
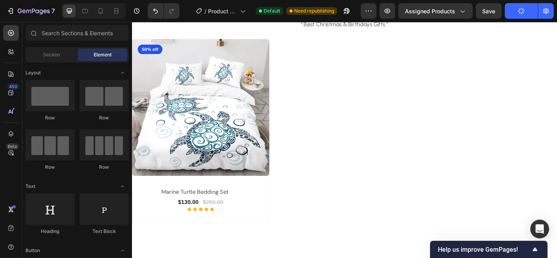
scroll to position [1375, 0]
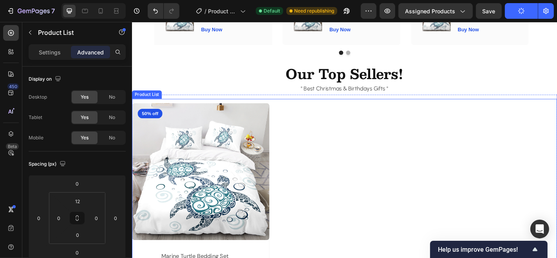
click at [339, 155] on div "(P) Images 50% off Product Badge Row marine turtle bedding set (P) Title $130.0…" at bounding box center [367, 213] width 470 height 204
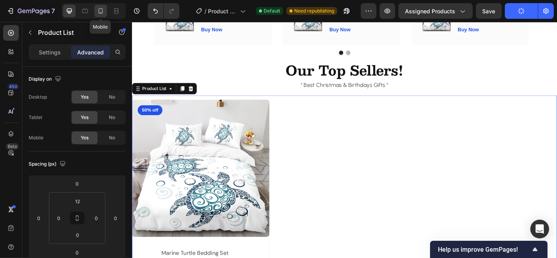
click at [101, 15] on icon at bounding box center [101, 11] width 8 height 8
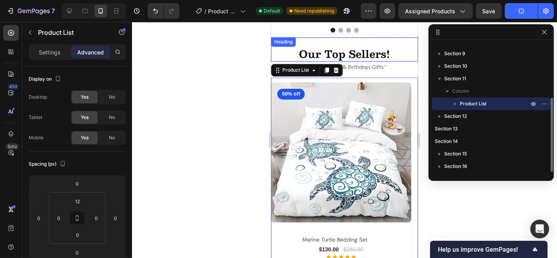
scroll to position [1403, 0]
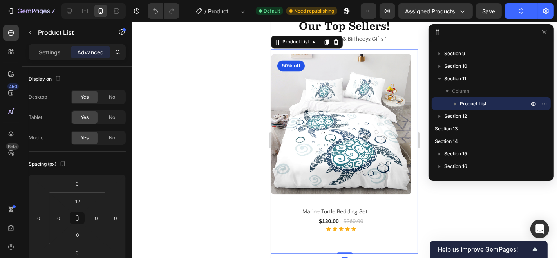
click at [338, 248] on div "(P) Images 50% off Product Badge Row marine turtle bedding set (P) Title $130.0…" at bounding box center [344, 151] width 147 height 205
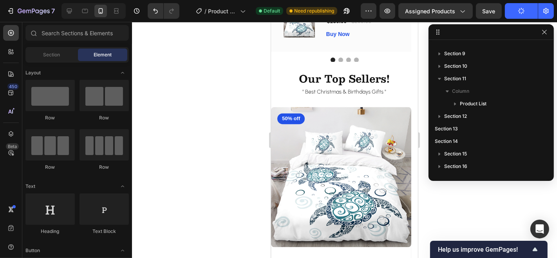
scroll to position [1385, 0]
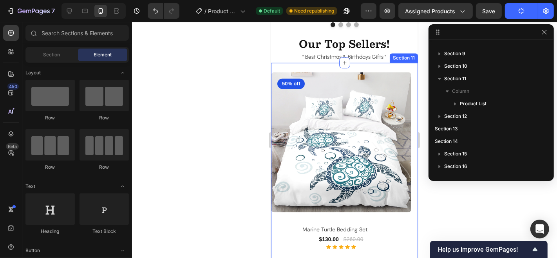
click at [382, 62] on div "(P) Images 50% off Product Badge Row marine turtle bedding set (P) Title $130.0…" at bounding box center [344, 166] width 147 height 209
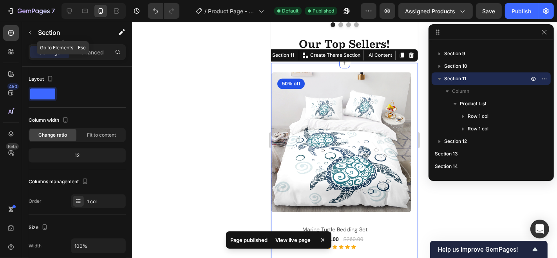
click at [88, 43] on div "Section" at bounding box center [63, 33] width 82 height 22
click at [91, 52] on p "Advanced" at bounding box center [90, 52] width 27 height 8
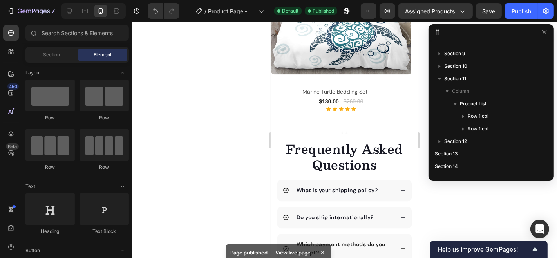
scroll to position [1529, 0]
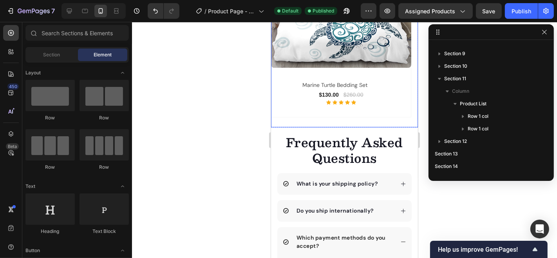
click at [359, 118] on div "(P) Images 50% off Product Badge Row marine turtle bedding set (P) Title $130.0…" at bounding box center [344, 27] width 147 height 200
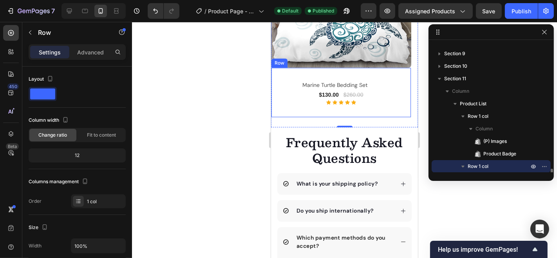
click at [343, 109] on div "marine turtle bedding set (P) Title $130.00 (P) Price (P) Price $260.00 (P) Pri…" at bounding box center [341, 92] width 140 height 50
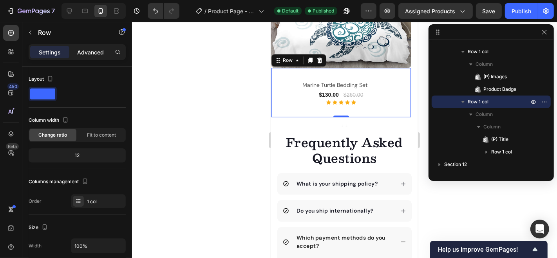
click at [92, 49] on p "Advanced" at bounding box center [90, 52] width 27 height 8
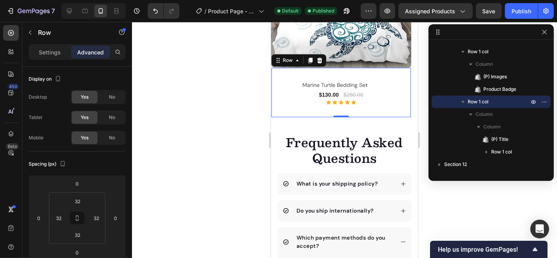
click at [303, 104] on div "marine turtle bedding set (P) Title $130.00 (P) Price (P) Price $260.00 (P) Pri…" at bounding box center [341, 92] width 140 height 50
click at [280, 76] on div "marine turtle bedding set (P) Title $130.00 (P) Price (P) Price $260.00 (P) Pri…" at bounding box center [341, 92] width 140 height 50
click at [82, 236] on input "32" at bounding box center [78, 235] width 16 height 12
click at [84, 258] on div "XXS 2px" at bounding box center [94, 264] width 49 height 12
type input "2"
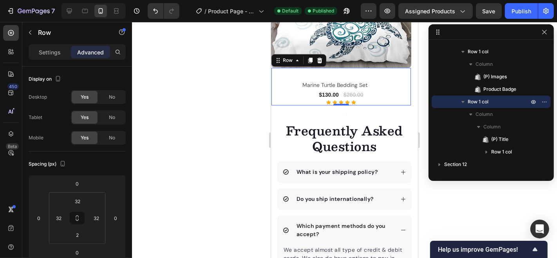
scroll to position [1524, 0]
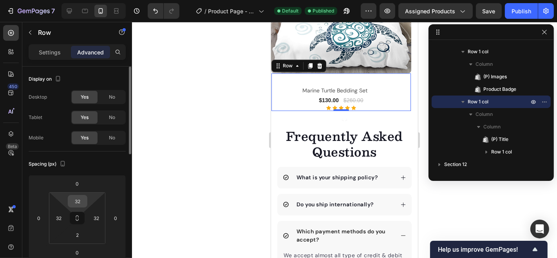
click at [81, 202] on input "32" at bounding box center [78, 202] width 16 height 12
click at [87, 214] on div "Auto" at bounding box center [94, 218] width 49 height 12
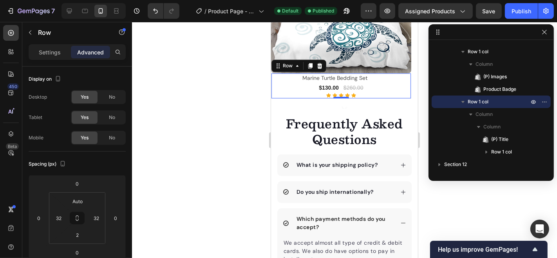
scroll to position [1517, 0]
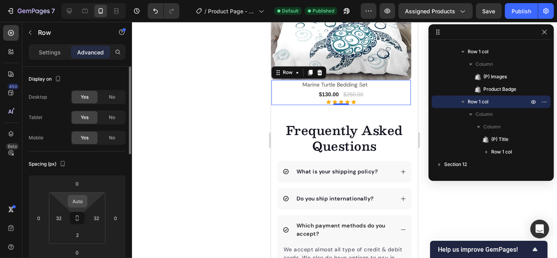
click at [84, 203] on input "Auto" at bounding box center [78, 202] width 16 height 12
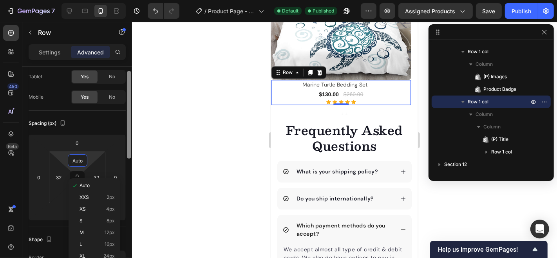
drag, startPoint x: 130, startPoint y: 142, endPoint x: 130, endPoint y: 171, distance: 29.0
click at [130, 159] on div at bounding box center [129, 115] width 4 height 88
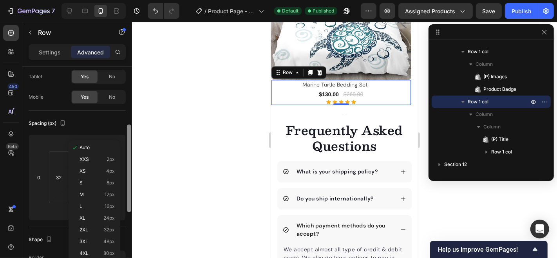
scroll to position [70, 0]
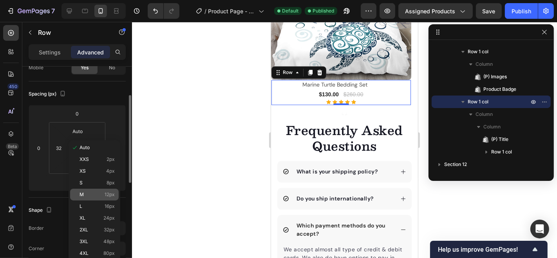
click at [103, 192] on p "M 12px" at bounding box center [97, 194] width 35 height 5
type input "12"
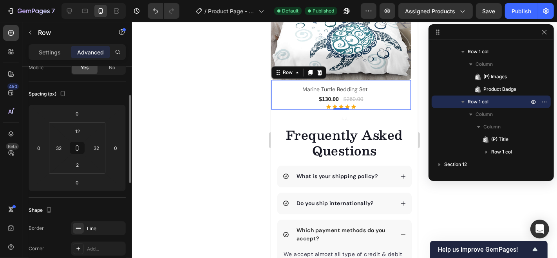
scroll to position [1520, 0]
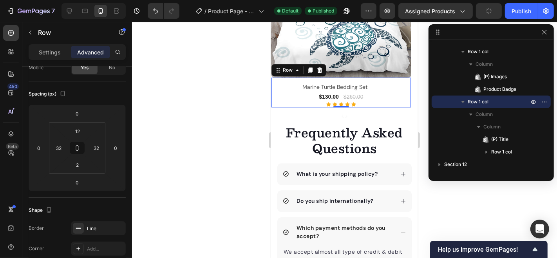
click at [232, 117] on div at bounding box center [344, 140] width 425 height 236
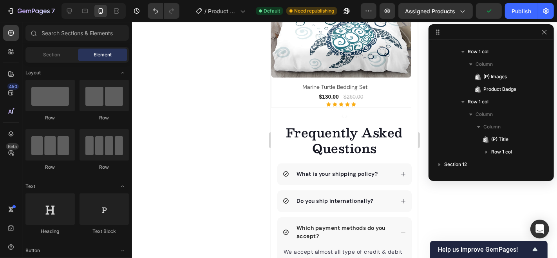
click at [232, 117] on div at bounding box center [344, 140] width 425 height 236
click at [544, 29] on icon "button" at bounding box center [545, 32] width 6 height 6
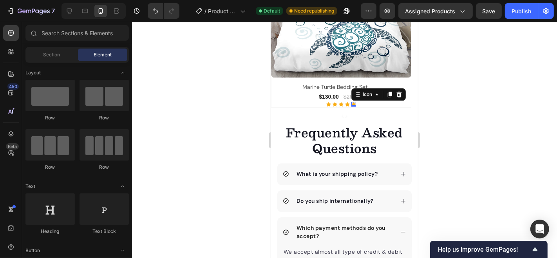
click at [351, 102] on div "Icon 0" at bounding box center [353, 104] width 5 height 5
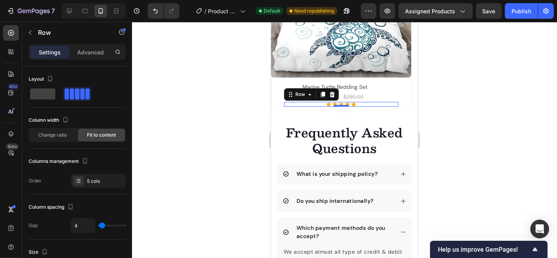
click at [365, 102] on div "Icon Icon Icon Icon Icon Row 0" at bounding box center [341, 104] width 114 height 5
click at [365, 103] on div "Icon Icon Icon Icon Icon Row 0" at bounding box center [341, 104] width 114 height 5
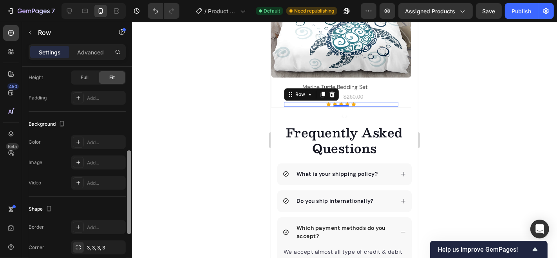
drag, startPoint x: 126, startPoint y: 130, endPoint x: 128, endPoint y: 156, distance: 26.7
click at [128, 156] on div at bounding box center [129, 174] width 6 height 214
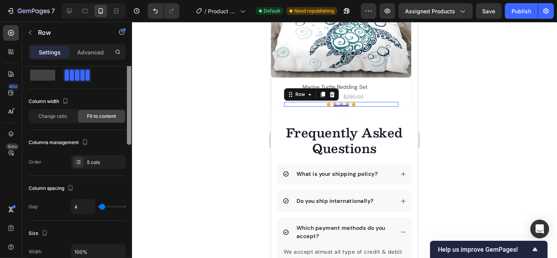
scroll to position [0, 0]
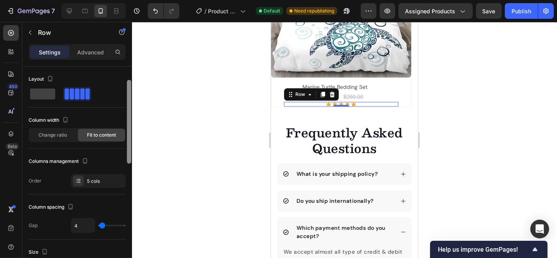
drag, startPoint x: 128, startPoint y: 177, endPoint x: 126, endPoint y: 83, distance: 93.7
click at [126, 83] on div at bounding box center [129, 183] width 6 height 214
click at [42, 51] on p "Settings" at bounding box center [50, 52] width 22 height 8
drag, startPoint x: 128, startPoint y: 129, endPoint x: 127, endPoint y: 106, distance: 23.2
click at [127, 106] on div at bounding box center [129, 109] width 4 height 84
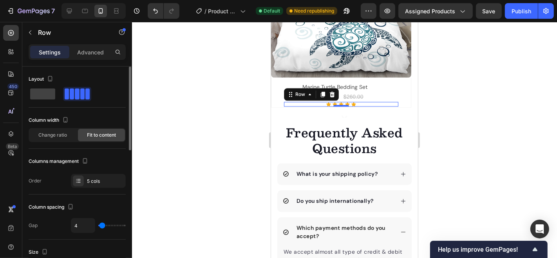
click at [201, 119] on div at bounding box center [344, 140] width 425 height 236
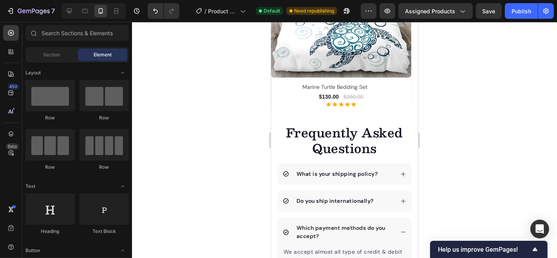
click at [201, 119] on div at bounding box center [344, 140] width 425 height 236
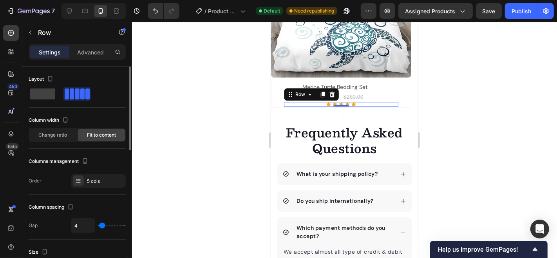
type input "0"
type input "2"
type input "4"
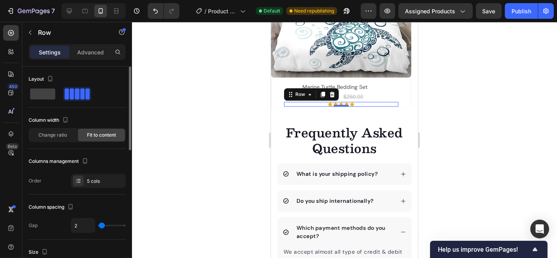
type input "4"
type input "6"
type input "7"
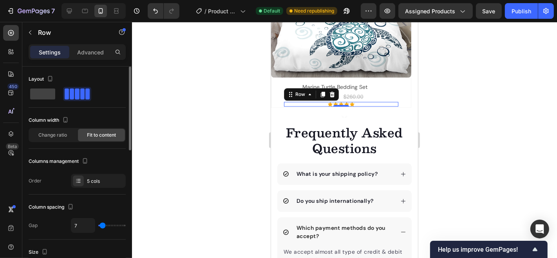
type input "9"
type input "10"
type input "12"
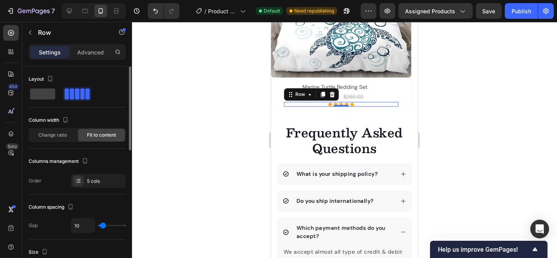
type input "12"
type input "14"
type input "15"
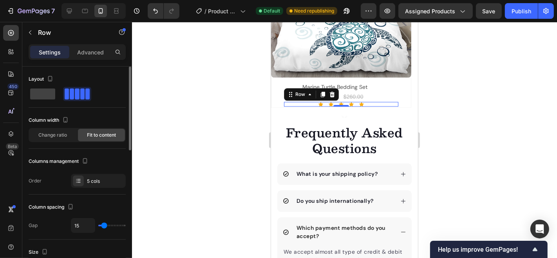
type input "17"
type input "19"
type input "20"
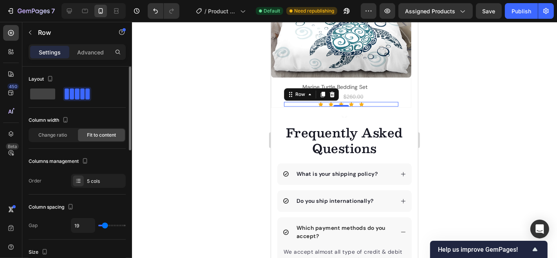
type input "20"
type input "22"
type input "15"
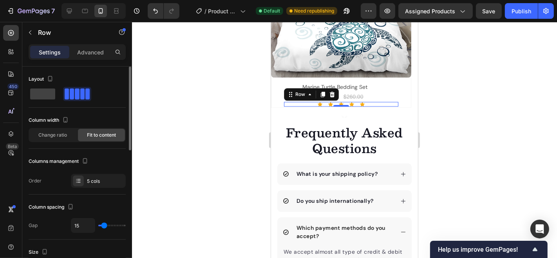
type input "14"
type input "12"
type input "10"
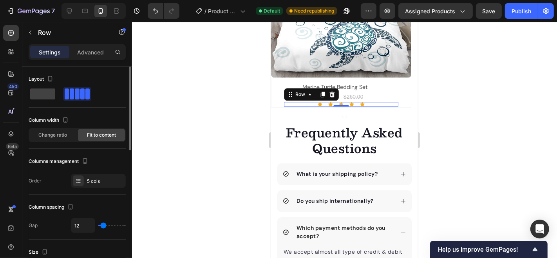
type input "10"
type input "9"
type input "7"
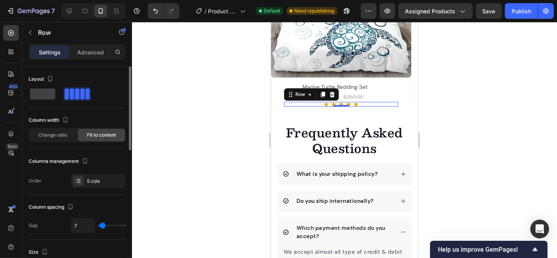
type input "6"
type input "4"
type input "2"
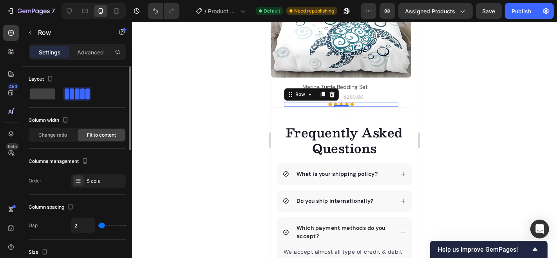
type input "2"
click at [102, 226] on input "range" at bounding box center [111, 226] width 27 height 2
click at [111, 178] on div "5 cols" at bounding box center [105, 181] width 37 height 7
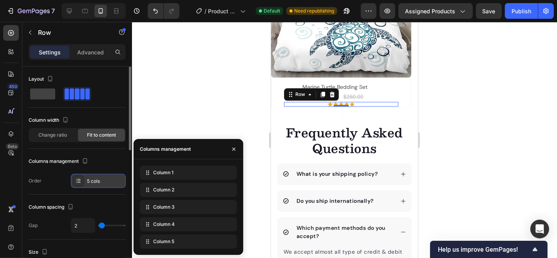
click at [111, 178] on div "5 cols" at bounding box center [105, 181] width 37 height 7
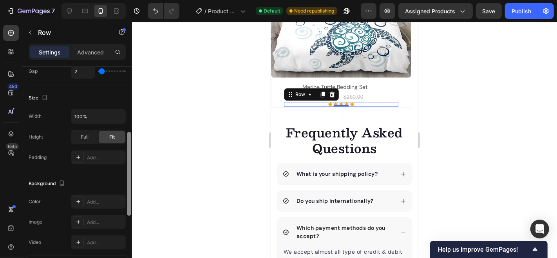
scroll to position [159, 0]
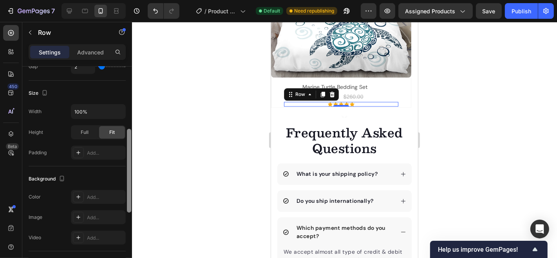
drag, startPoint x: 130, startPoint y: 94, endPoint x: 130, endPoint y: 157, distance: 62.7
click at [130, 157] on div at bounding box center [129, 171] width 4 height 84
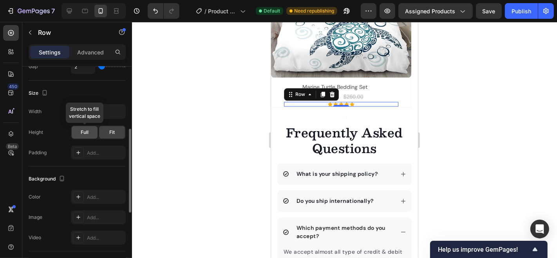
click at [85, 129] on span "Full" at bounding box center [85, 132] width 8 height 7
click at [107, 132] on div "Fit" at bounding box center [112, 132] width 26 height 13
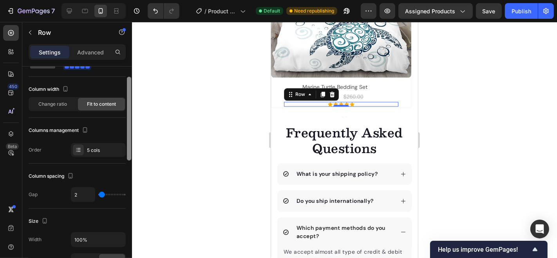
scroll to position [0, 0]
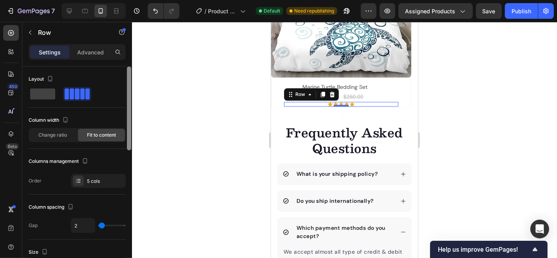
drag, startPoint x: 128, startPoint y: 173, endPoint x: 130, endPoint y: 67, distance: 106.2
click at [130, 67] on div at bounding box center [129, 109] width 4 height 84
click at [49, 51] on p "Settings" at bounding box center [50, 52] width 22 height 8
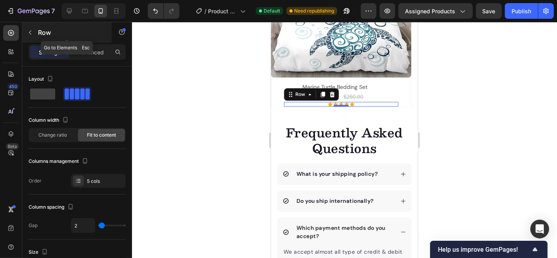
click at [29, 29] on icon "button" at bounding box center [30, 32] width 6 height 6
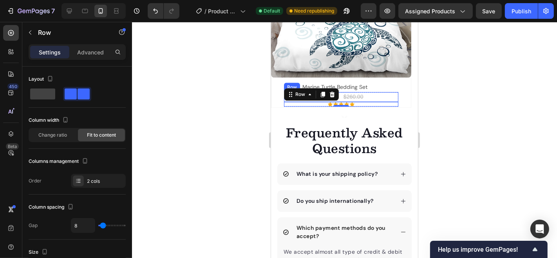
click at [374, 97] on div "$130.00 (P) Price (P) Price $260.00 (P) Price (P) Price Row" at bounding box center [341, 97] width 114 height 10
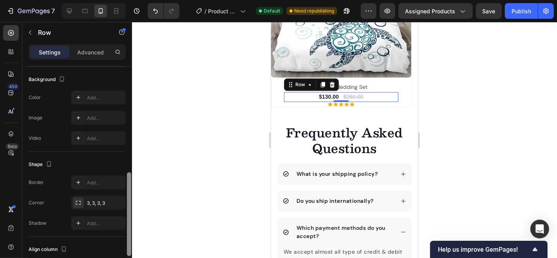
scroll to position [264, 0]
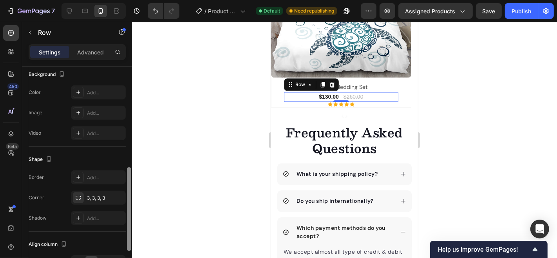
drag, startPoint x: 128, startPoint y: 125, endPoint x: 129, endPoint y: 229, distance: 103.9
click at [129, 229] on div at bounding box center [129, 209] width 4 height 84
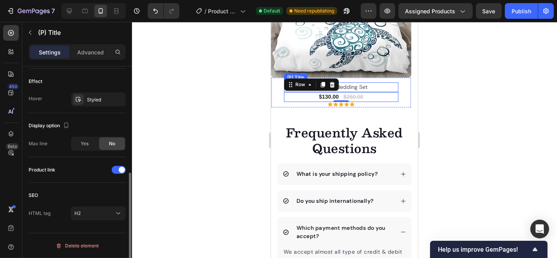
click at [379, 85] on h2 "marine turtle bedding set" at bounding box center [335, 87] width 102 height 10
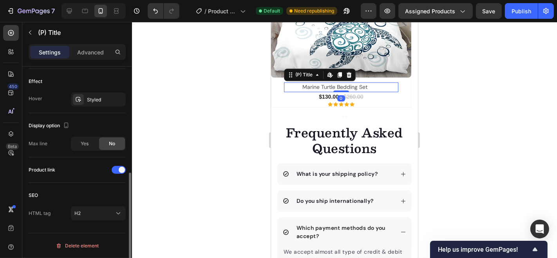
scroll to position [0, 0]
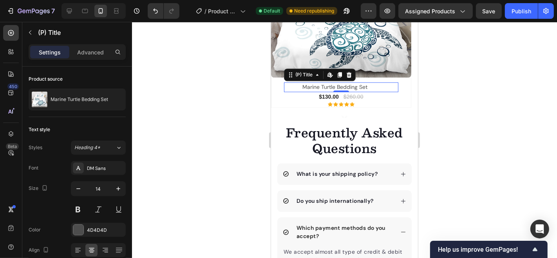
click at [501, 138] on div at bounding box center [344, 140] width 425 height 236
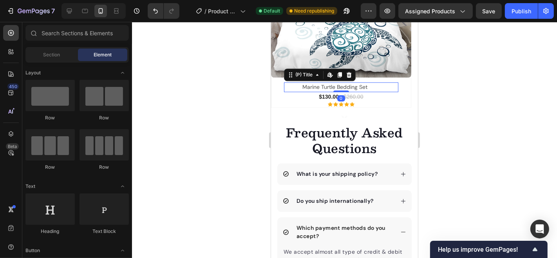
click at [372, 85] on h2 "marine turtle bedding set" at bounding box center [335, 87] width 102 height 10
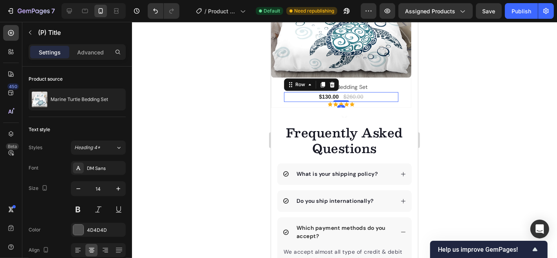
click at [383, 100] on div "$130.00 (P) Price (P) Price $260.00 (P) Price (P) Price Row 0" at bounding box center [341, 97] width 114 height 10
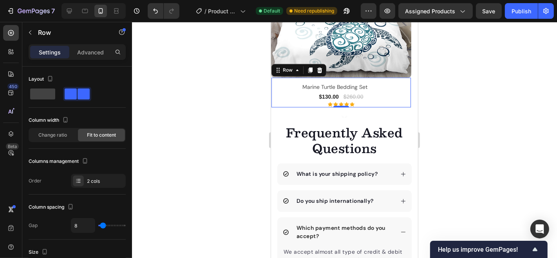
click at [401, 88] on div "marine turtle bedding set (P) Title $130.00 (P) Price (P) Price $260.00 (P) Pri…" at bounding box center [341, 92] width 140 height 30
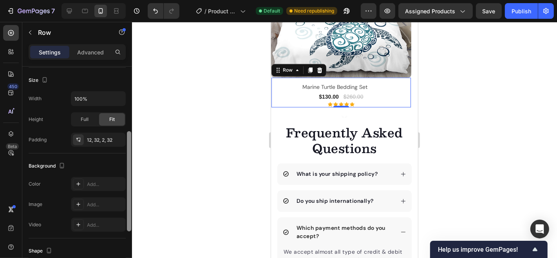
scroll to position [150, 0]
drag, startPoint x: 127, startPoint y: 143, endPoint x: 128, endPoint y: 213, distance: 70.6
click at [128, 213] on div at bounding box center [129, 187] width 4 height 100
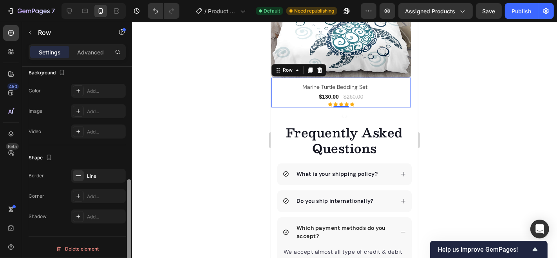
scroll to position [243, 0]
drag, startPoint x: 128, startPoint y: 182, endPoint x: 129, endPoint y: 233, distance: 51.0
click at [129, 233] on div at bounding box center [129, 231] width 4 height 100
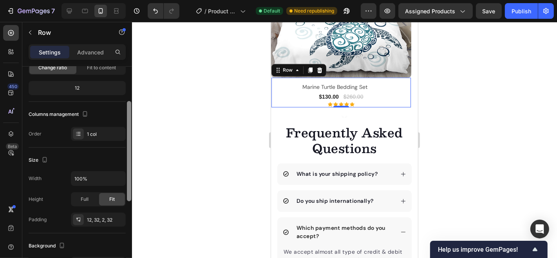
scroll to position [44, 0]
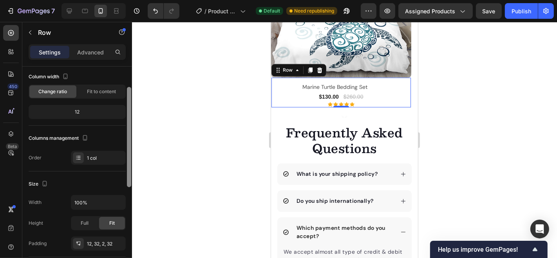
drag, startPoint x: 129, startPoint y: 235, endPoint x: 129, endPoint y: 142, distance: 93.7
click at [129, 142] on div at bounding box center [129, 137] width 4 height 100
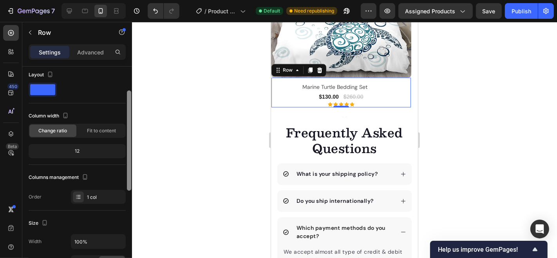
scroll to position [0, 0]
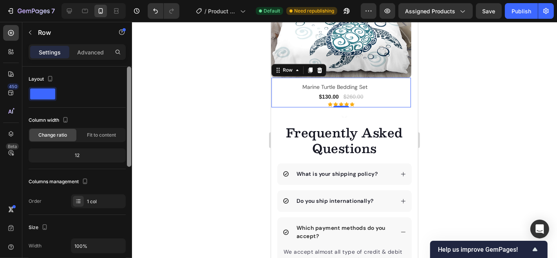
drag, startPoint x: 129, startPoint y: 142, endPoint x: 129, endPoint y: 120, distance: 21.2
click at [129, 120] on div at bounding box center [129, 117] width 4 height 100
click at [87, 155] on div "12" at bounding box center [77, 155] width 94 height 11
click at [79, 154] on div "12" at bounding box center [77, 155] width 94 height 11
click at [206, 125] on div at bounding box center [344, 140] width 425 height 236
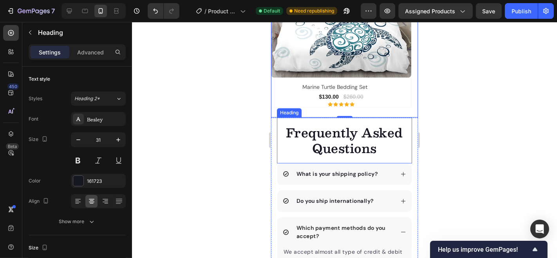
click at [329, 119] on div "Frequently Asked Questions Heading" at bounding box center [344, 140] width 135 height 46
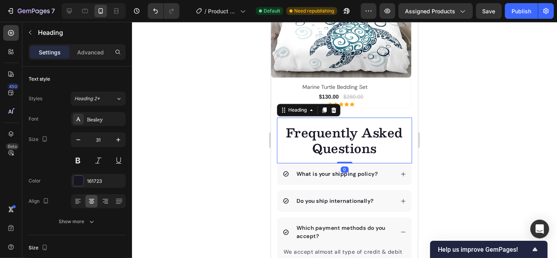
click at [91, 45] on div "Settings Advanced" at bounding box center [77, 52] width 97 height 16
click at [90, 53] on p "Advanced" at bounding box center [90, 52] width 27 height 8
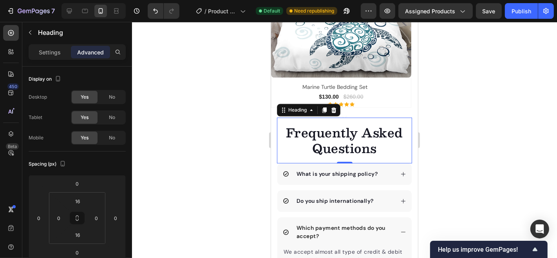
click at [239, 142] on div at bounding box center [344, 140] width 425 height 236
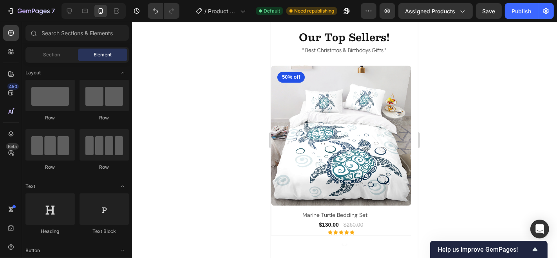
scroll to position [1378, 0]
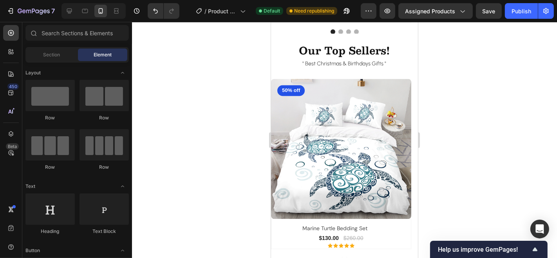
drag, startPoint x: 414, startPoint y: 171, endPoint x: 689, endPoint y: 180, distance: 275.3
click at [385, 107] on img at bounding box center [341, 148] width 140 height 140
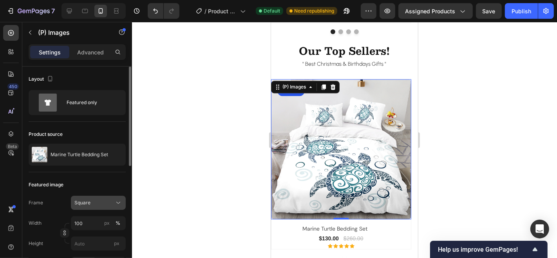
click at [115, 201] on icon at bounding box center [118, 203] width 8 height 8
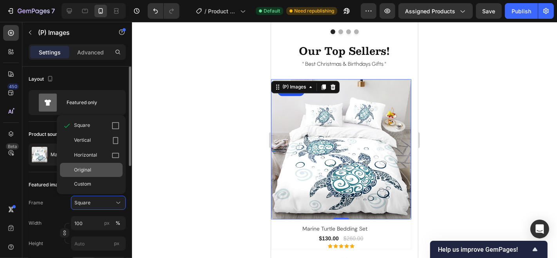
click at [85, 171] on span "Original" at bounding box center [82, 170] width 17 height 7
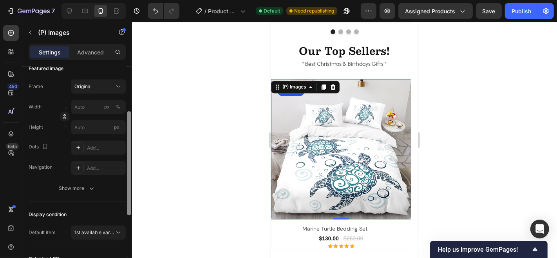
scroll to position [124, 0]
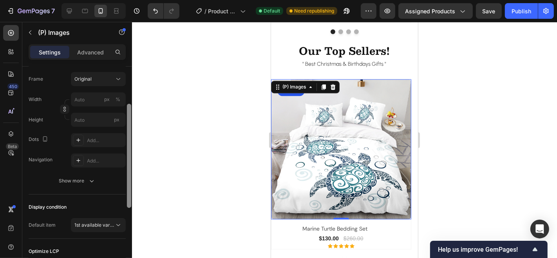
drag, startPoint x: 127, startPoint y: 147, endPoint x: 130, endPoint y: 206, distance: 58.9
click at [130, 206] on div at bounding box center [129, 156] width 4 height 104
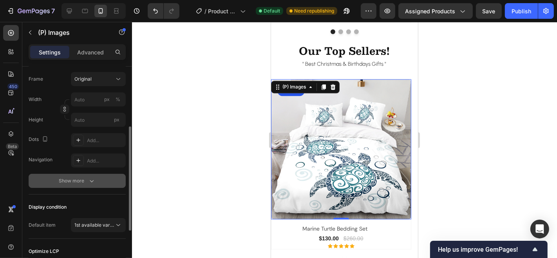
click at [94, 179] on icon "button" at bounding box center [92, 181] width 8 height 8
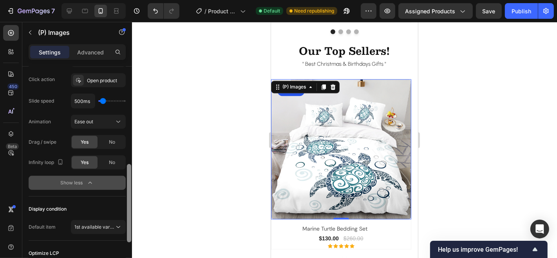
scroll to position [268, 0]
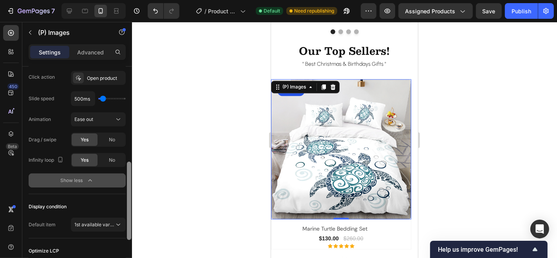
drag, startPoint x: 128, startPoint y: 183, endPoint x: 130, endPoint y: 254, distance: 70.6
click at [130, 254] on div at bounding box center [129, 171] width 6 height 214
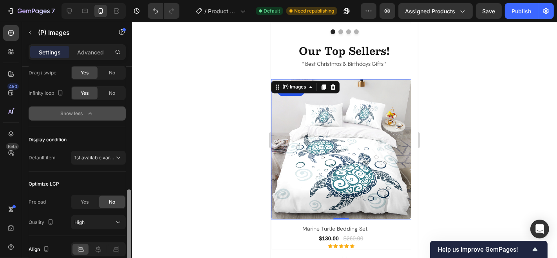
scroll to position [339, 0]
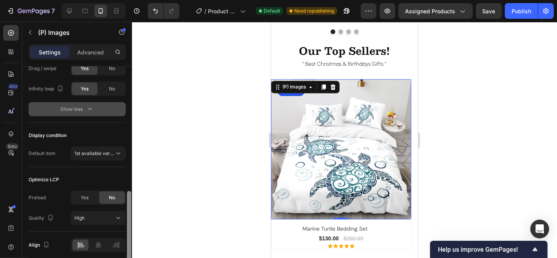
drag, startPoint x: 129, startPoint y: 228, endPoint x: 131, endPoint y: 254, distance: 26.3
click at [131, 254] on div at bounding box center [129, 230] width 4 height 78
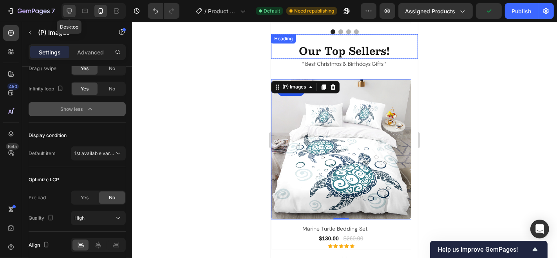
click at [65, 11] on div at bounding box center [69, 11] width 13 height 13
type input "100"
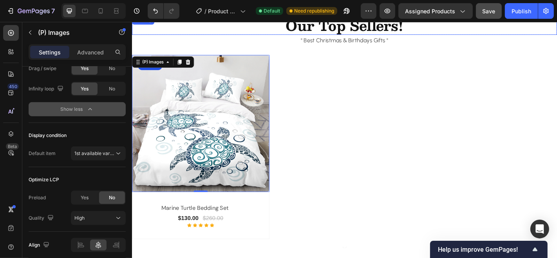
scroll to position [1437, 0]
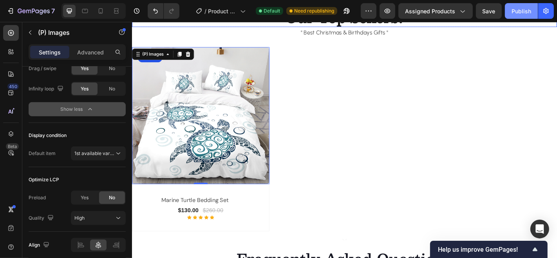
click at [521, 14] on div "Publish" at bounding box center [522, 11] width 20 height 8
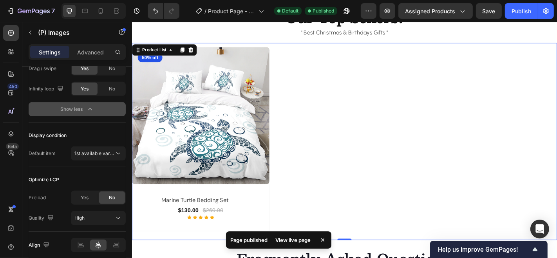
scroll to position [0, 0]
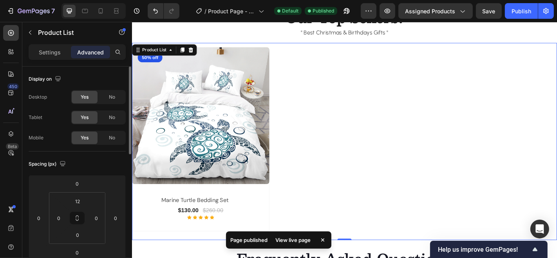
click at [375, 153] on div "(P) Images 50% off Product Badge Row marine turtle bedding set (P) Title $130.0…" at bounding box center [367, 151] width 470 height 204
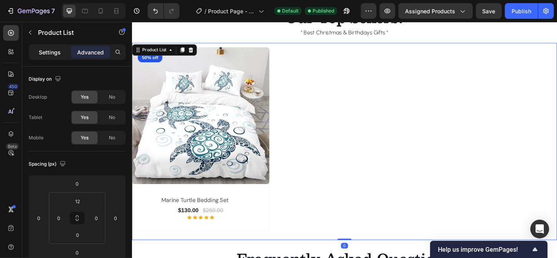
click at [50, 51] on p "Settings" at bounding box center [50, 52] width 22 height 8
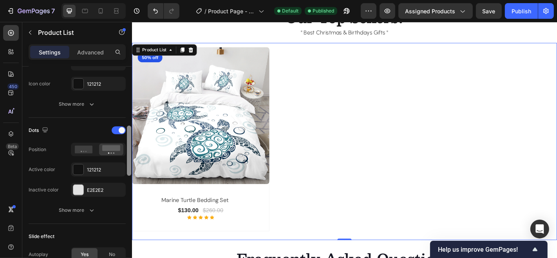
scroll to position [275, 0]
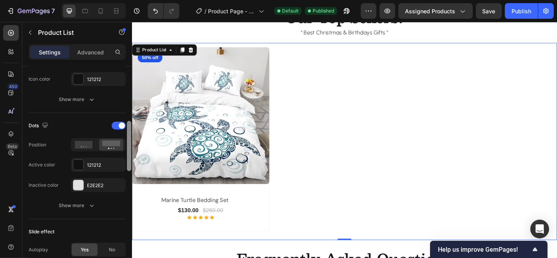
drag, startPoint x: 128, startPoint y: 96, endPoint x: 129, endPoint y: 161, distance: 65.1
click at [129, 161] on div at bounding box center [129, 146] width 4 height 50
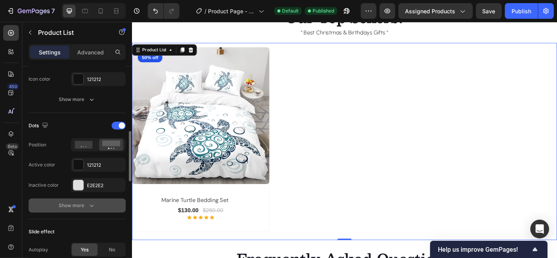
click at [92, 205] on icon "button" at bounding box center [92, 206] width 8 height 8
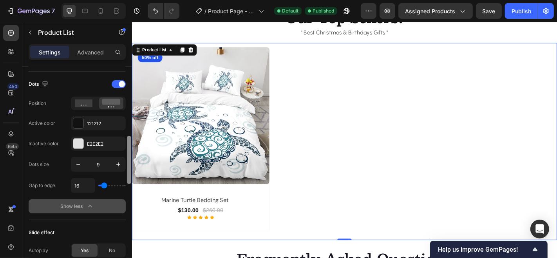
scroll to position [315, 0]
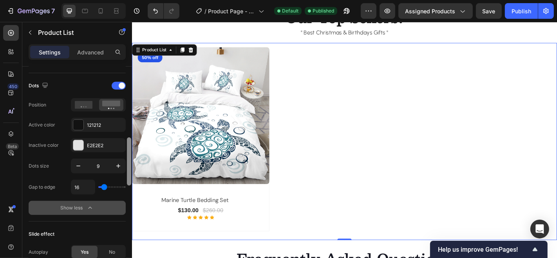
drag, startPoint x: 127, startPoint y: 156, endPoint x: 131, endPoint y: 165, distance: 9.9
click at [131, 165] on div at bounding box center [129, 162] width 4 height 48
click at [83, 125] on div at bounding box center [78, 125] width 10 height 10
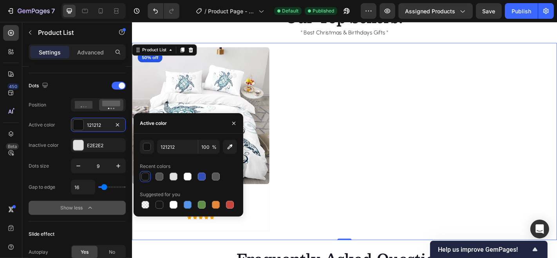
click at [143, 178] on div at bounding box center [146, 177] width 8 height 8
click at [233, 122] on icon "button" at bounding box center [233, 123] width 3 height 3
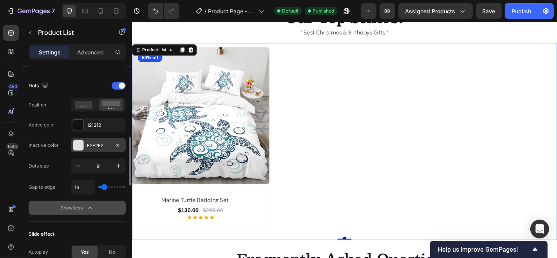
click at [79, 142] on div at bounding box center [78, 145] width 10 height 10
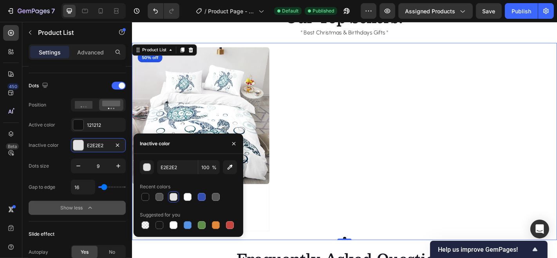
click at [173, 197] on div at bounding box center [174, 197] width 8 height 8
click at [236, 143] on icon "button" at bounding box center [234, 144] width 6 height 6
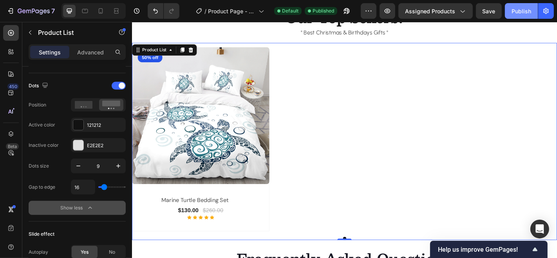
click at [519, 9] on div "Publish" at bounding box center [522, 11] width 20 height 8
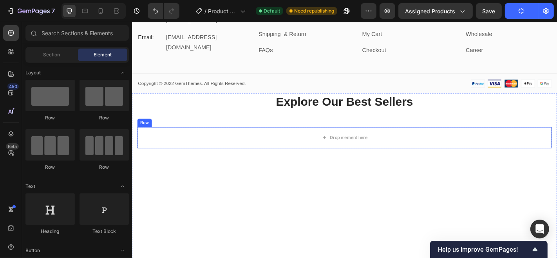
scroll to position [2148, 0]
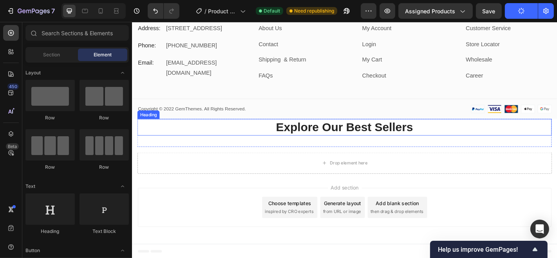
click at [464, 137] on p "Explore Our Best Sellers" at bounding box center [366, 138] width 457 height 17
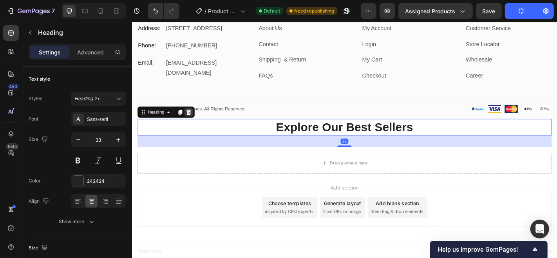
click at [197, 120] on icon at bounding box center [194, 121] width 6 height 6
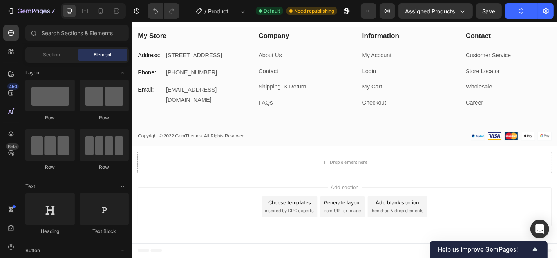
scroll to position [2117, 0]
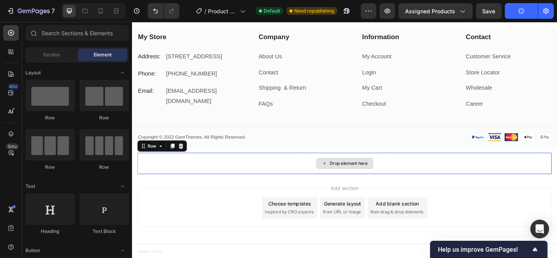
click at [317, 167] on div "Drop element here" at bounding box center [367, 179] width 459 height 24
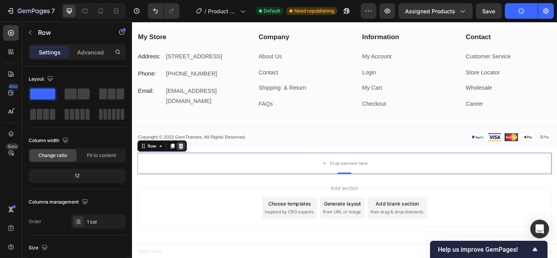
click at [187, 160] on icon at bounding box center [185, 158] width 5 height 5
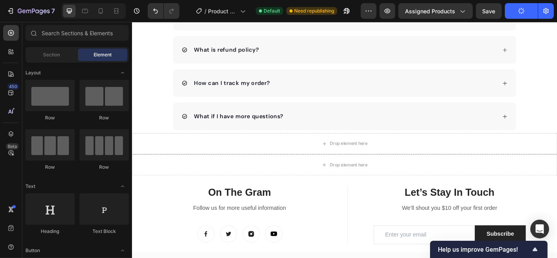
scroll to position [1847, 0]
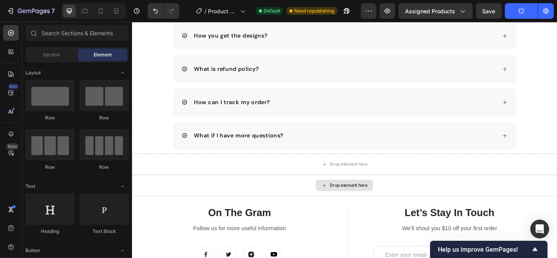
click at [557, 200] on div "Drop element here" at bounding box center [367, 203] width 470 height 24
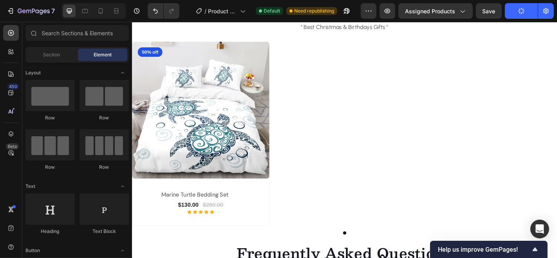
scroll to position [1435, 0]
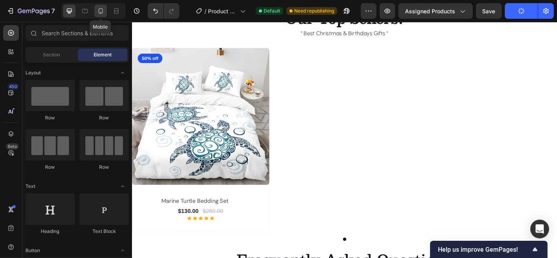
click at [102, 12] on icon at bounding box center [101, 11] width 8 height 8
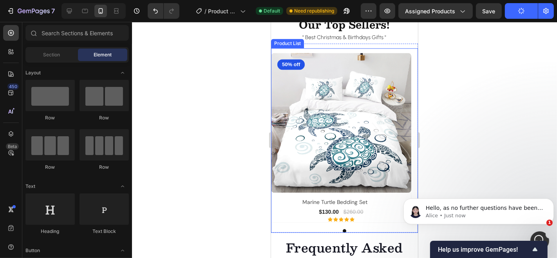
click at [342, 227] on div "(P) Images 50% off Product Badge Row marine turtle bedding set (P) Title $130.0…" at bounding box center [344, 143] width 147 height 180
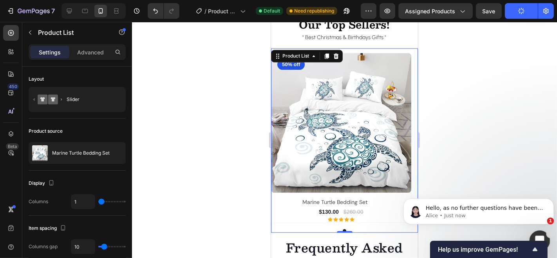
click at [541, 230] on html at bounding box center [539, 239] width 19 height 19
click at [537, 235] on icon "Open Intercom Messenger" at bounding box center [539, 240] width 13 height 13
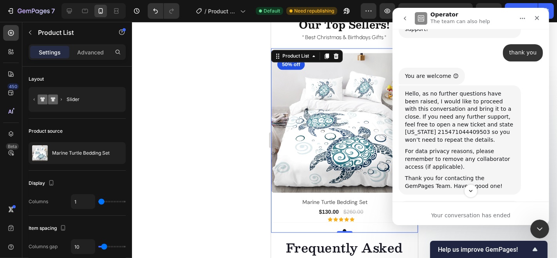
scroll to position [984, 0]
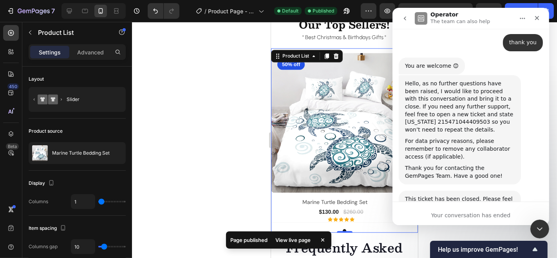
click at [523, 20] on icon "Home" at bounding box center [522, 18] width 6 height 6
click at [536, 15] on icon "Close" at bounding box center [537, 18] width 6 height 6
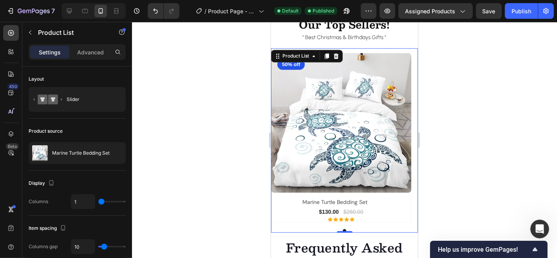
scroll to position [1041, 0]
click at [515, 250] on span "Help us improve GemPages!" at bounding box center [484, 249] width 93 height 7
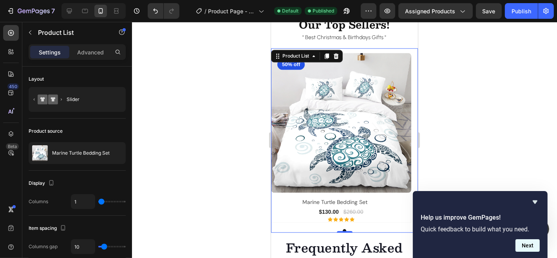
click at [528, 244] on button "Next" at bounding box center [528, 245] width 24 height 13
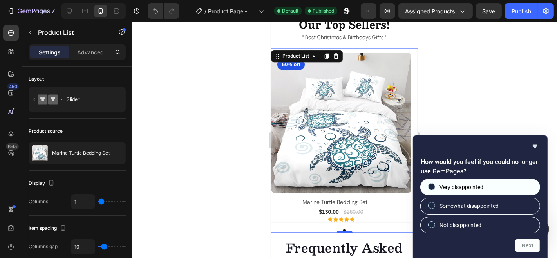
click at [458, 190] on span "Very disappointed" at bounding box center [462, 187] width 44 height 8
click at [435, 190] on input "Very disappointed" at bounding box center [432, 187] width 5 height 5
radio input "true"
click at [531, 241] on button "Next" at bounding box center [528, 245] width 24 height 13
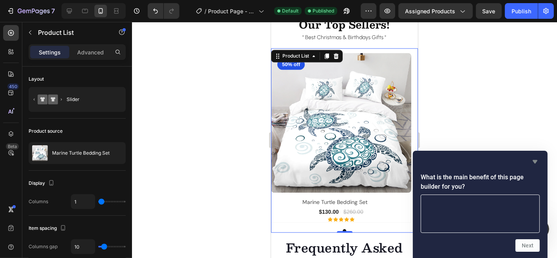
click at [535, 161] on icon "Hide survey" at bounding box center [535, 162] width 5 height 4
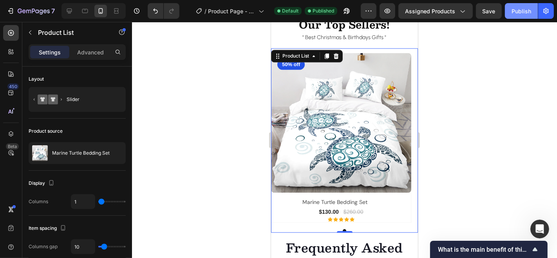
click at [516, 14] on div "Publish" at bounding box center [522, 11] width 20 height 8
click at [67, 12] on icon at bounding box center [69, 11] width 5 height 5
type input "3"
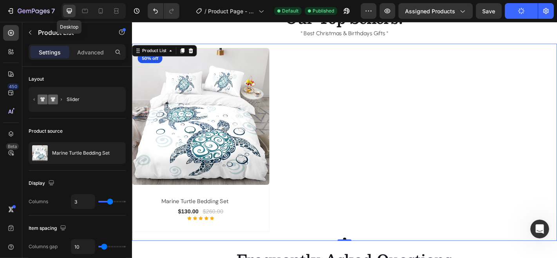
scroll to position [1432, 0]
